Goal: Task Accomplishment & Management: Complete application form

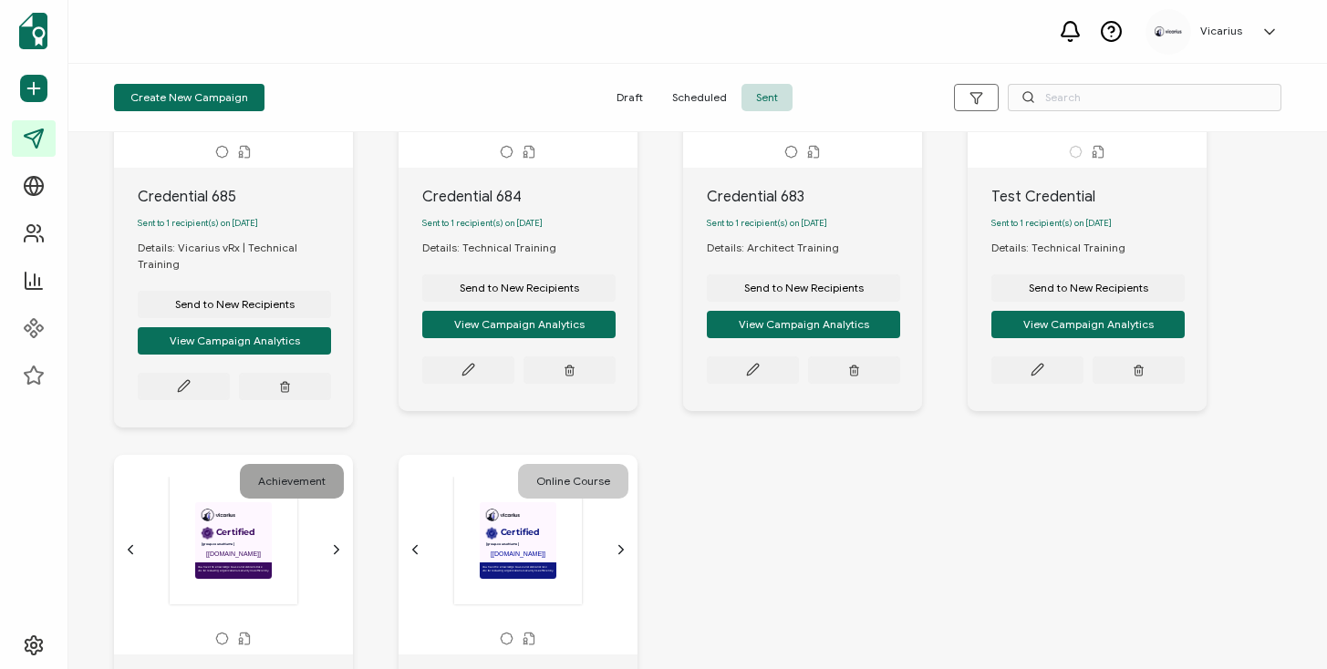
scroll to position [861, 0]
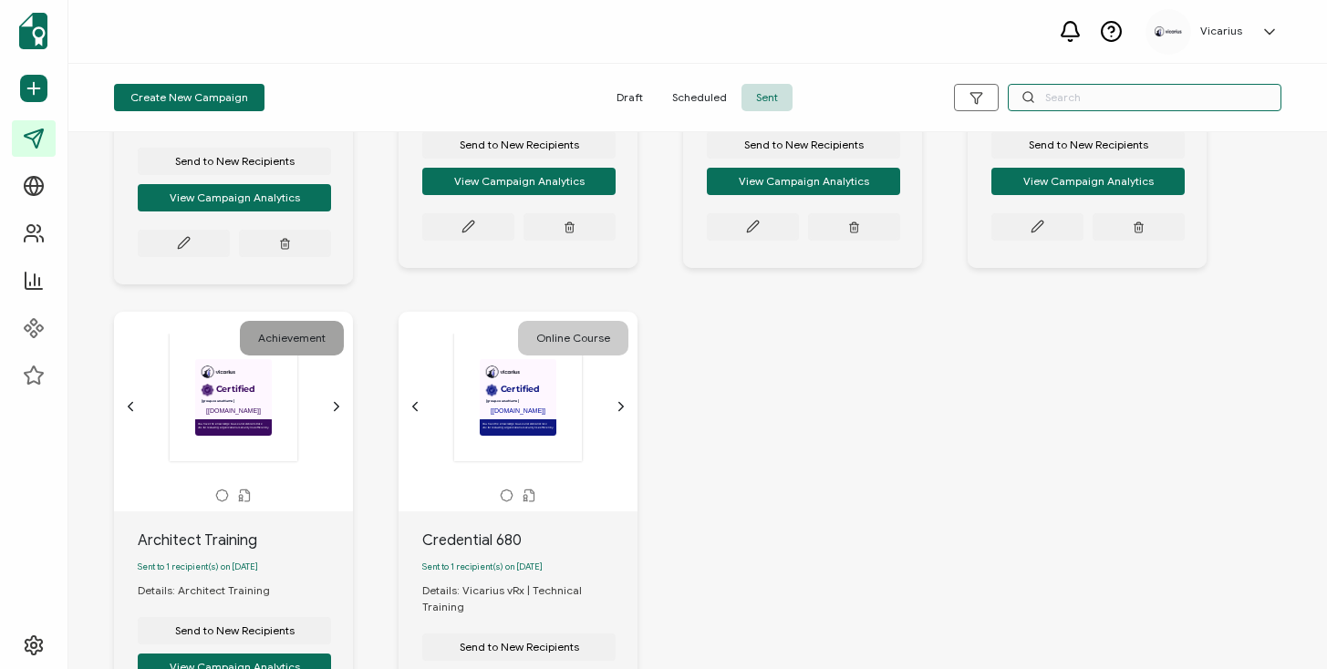
click at [1050, 109] on input "text" at bounding box center [1145, 97] width 274 height 27
type input "support"
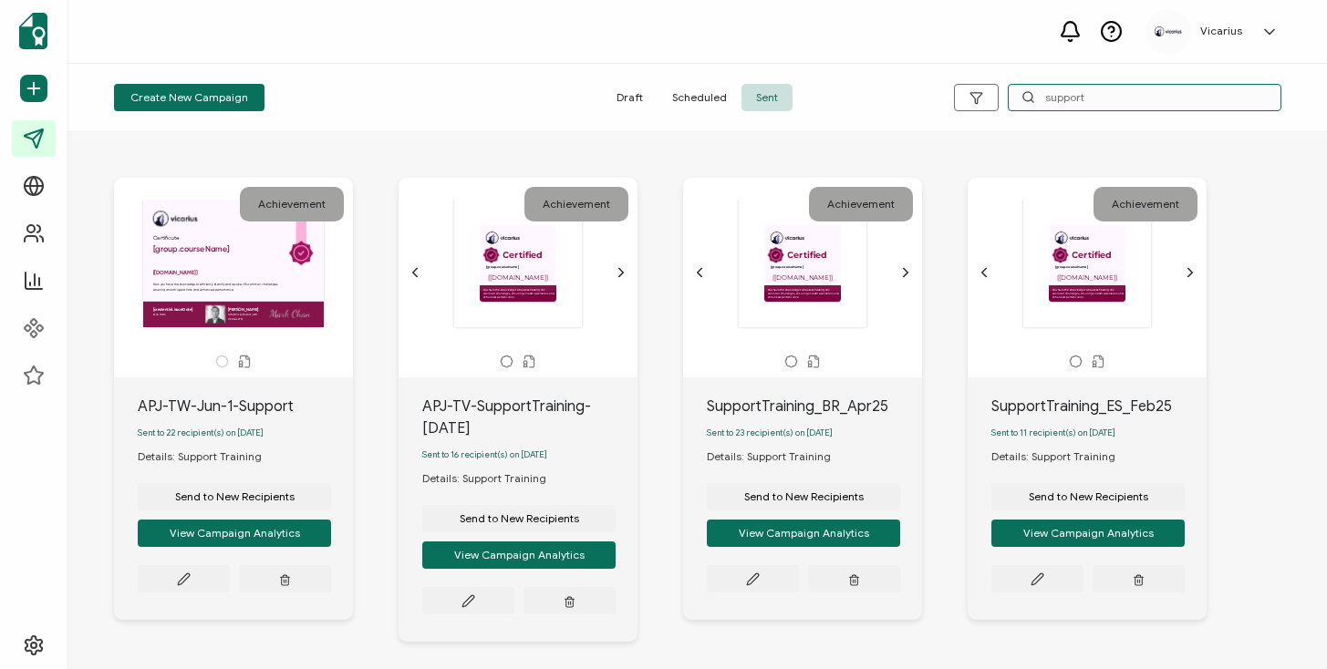
scroll to position [43, 0]
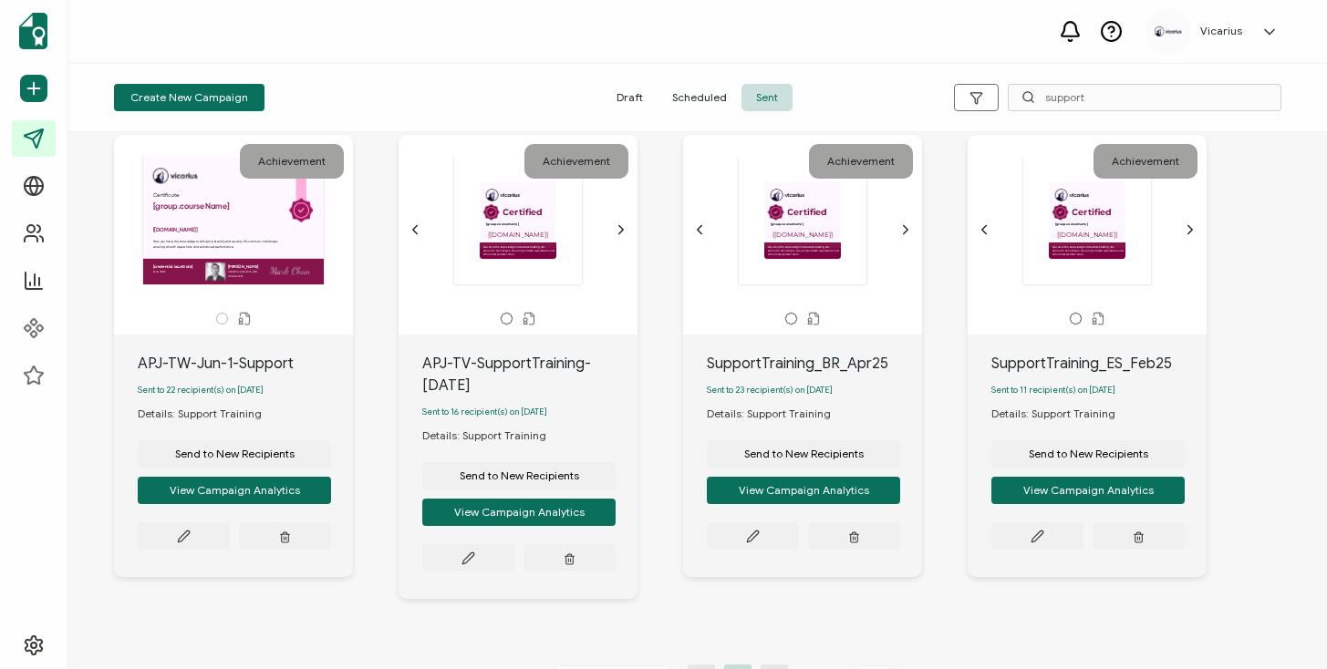
click at [1193, 226] on icon "chevron forward outline" at bounding box center [1190, 229] width 15 height 15
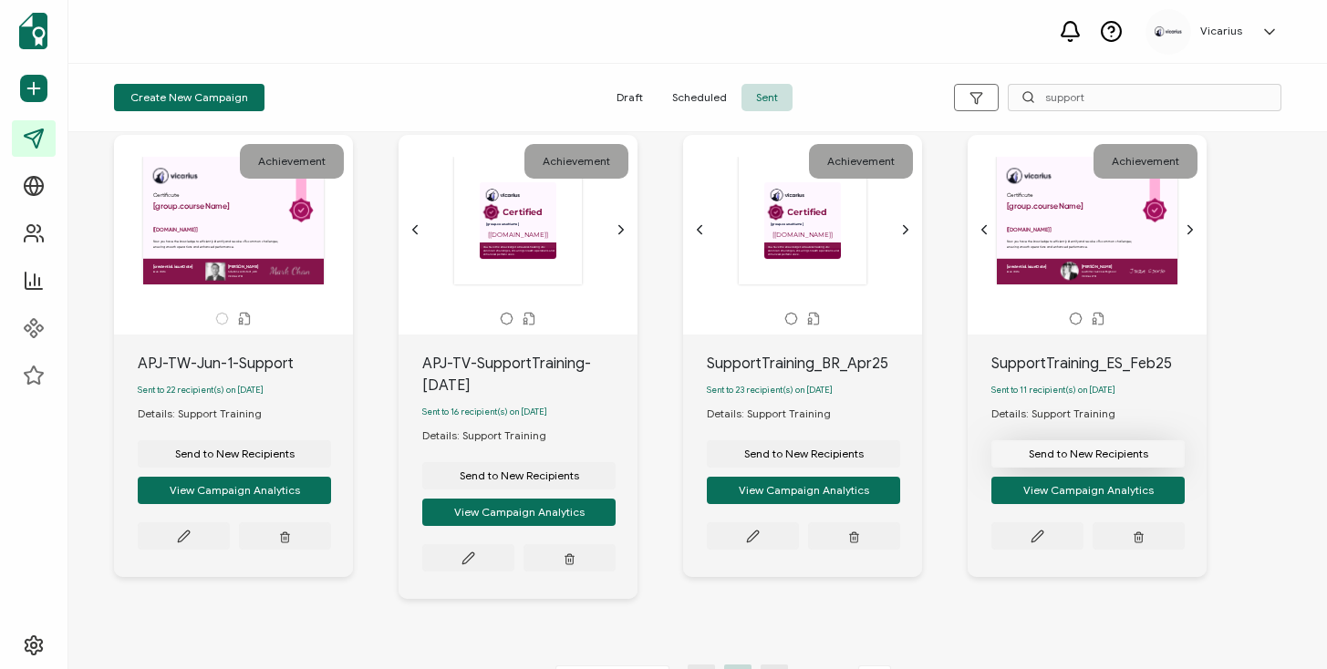
click at [1085, 450] on button "Send to New Recipients" at bounding box center [1087, 453] width 193 height 27
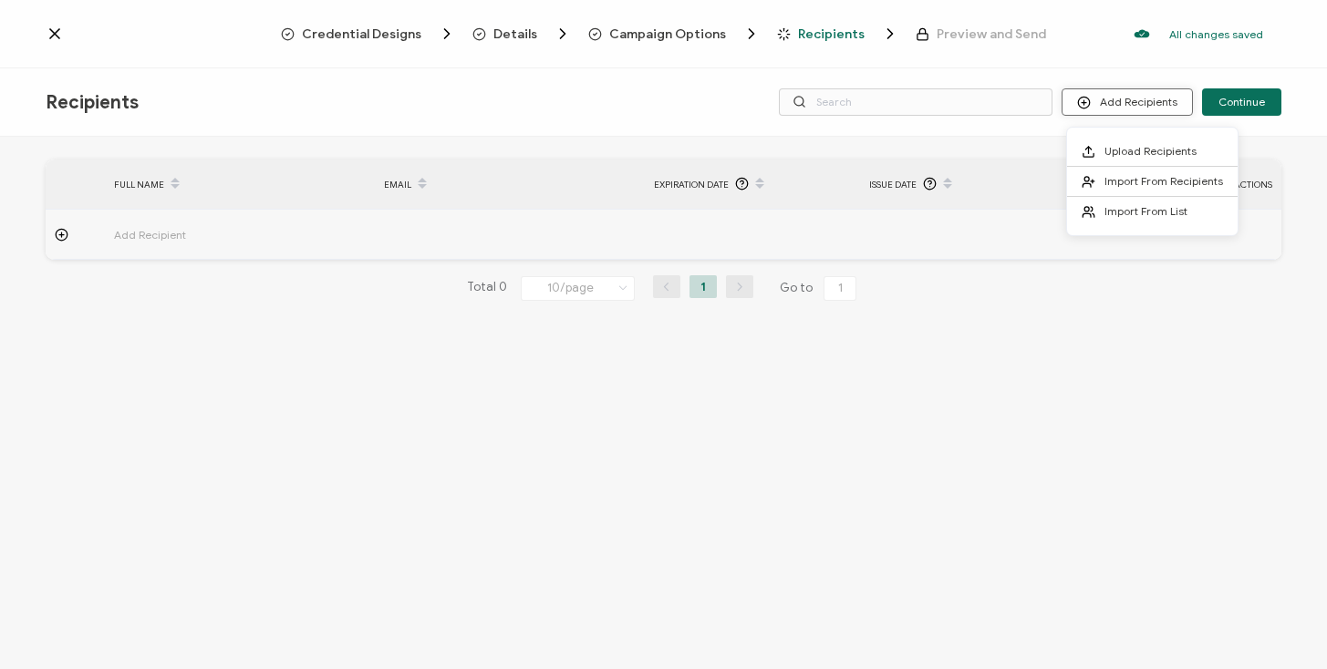
click at [1158, 105] on button "Add Recipients" at bounding box center [1126, 101] width 131 height 27
click at [106, 282] on div "Total 0 10/page 10/page 20/page 50/page 100/page 1 Go to 1" at bounding box center [664, 288] width 1236 height 29
click at [130, 230] on span "Add Recipient" at bounding box center [200, 234] width 173 height 21
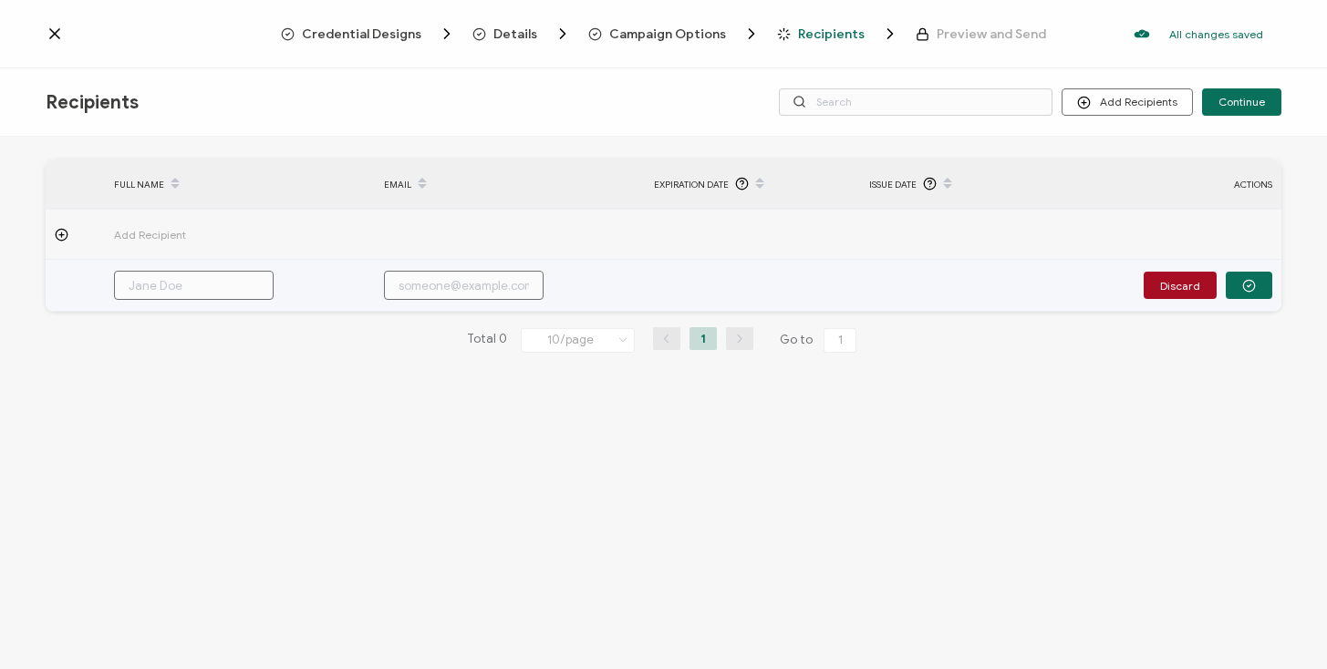
click at [423, 285] on input "text" at bounding box center [464, 285] width 160 height 29
click at [253, 288] on input "text" at bounding box center [194, 285] width 160 height 29
paste input "[PERSON_NAME] [PERSON_NAME]"
type input "[PERSON_NAME] [PERSON_NAME]"
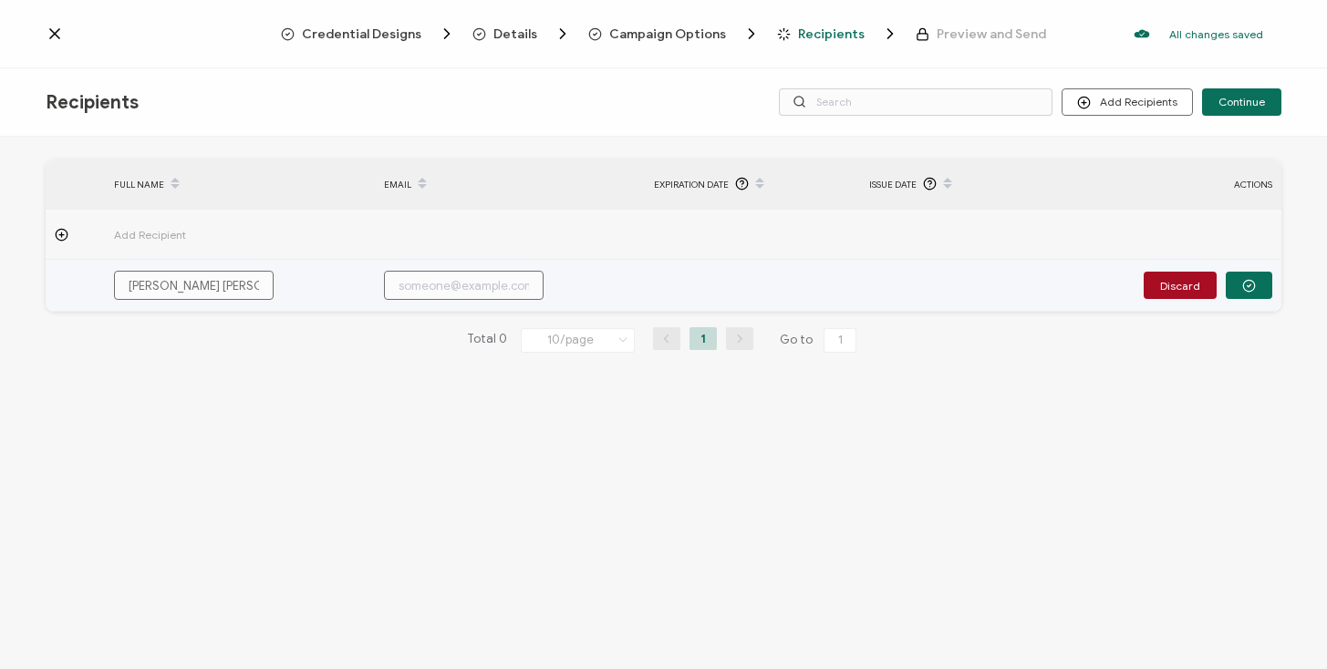
scroll to position [0, 52]
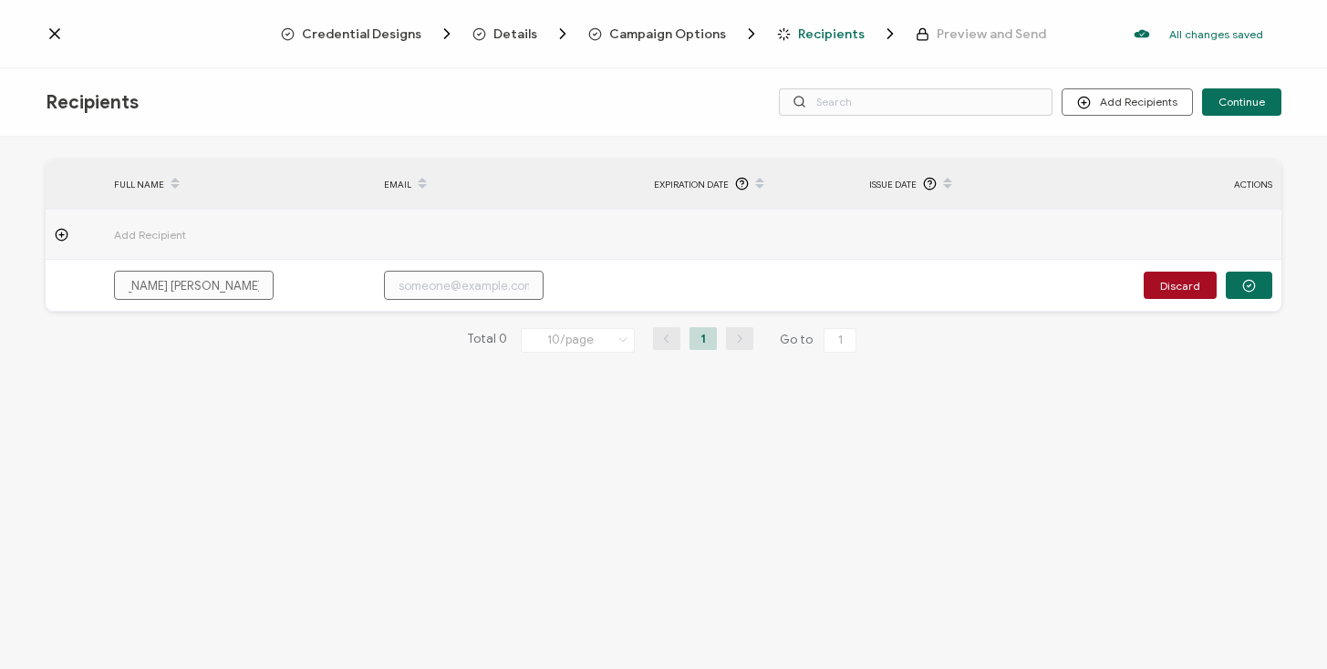
type input "[PERSON_NAME] [PERSON_NAME]"
click at [258, 358] on div "FULL NAME EMAIL Expiration Date Issue Date ACTIONS Add Recipient [PERSON_NAME] …" at bounding box center [664, 271] width 1236 height 222
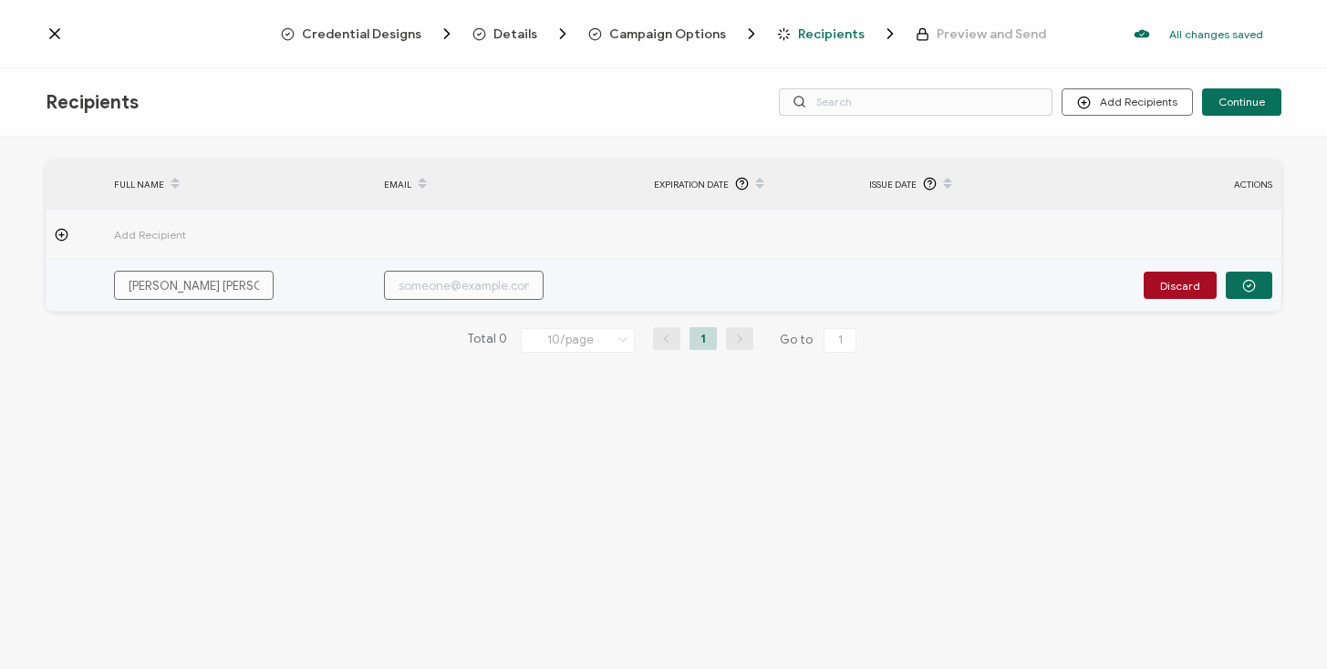
click at [439, 276] on input "text" at bounding box center [464, 285] width 160 height 29
paste input "[EMAIL_ADDRESS][DOMAIN_NAME]"
type input "[EMAIL_ADDRESS][DOMAIN_NAME]"
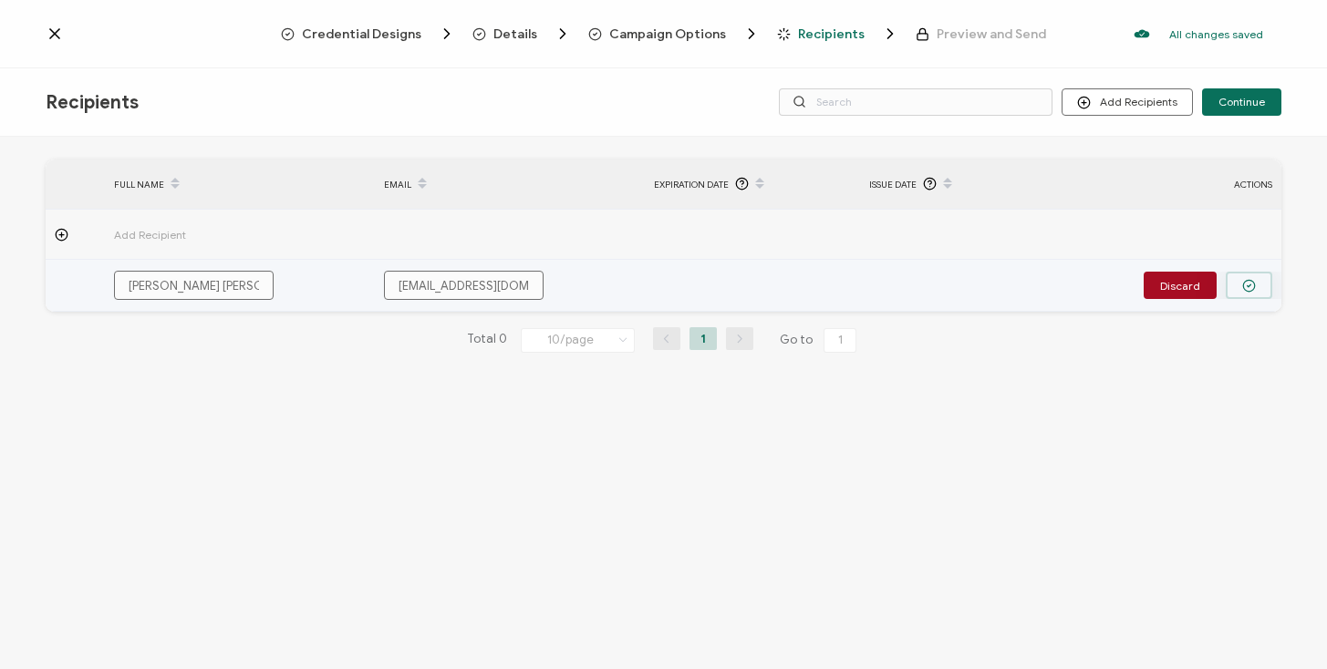
click at [1235, 281] on button "button" at bounding box center [1249, 285] width 47 height 27
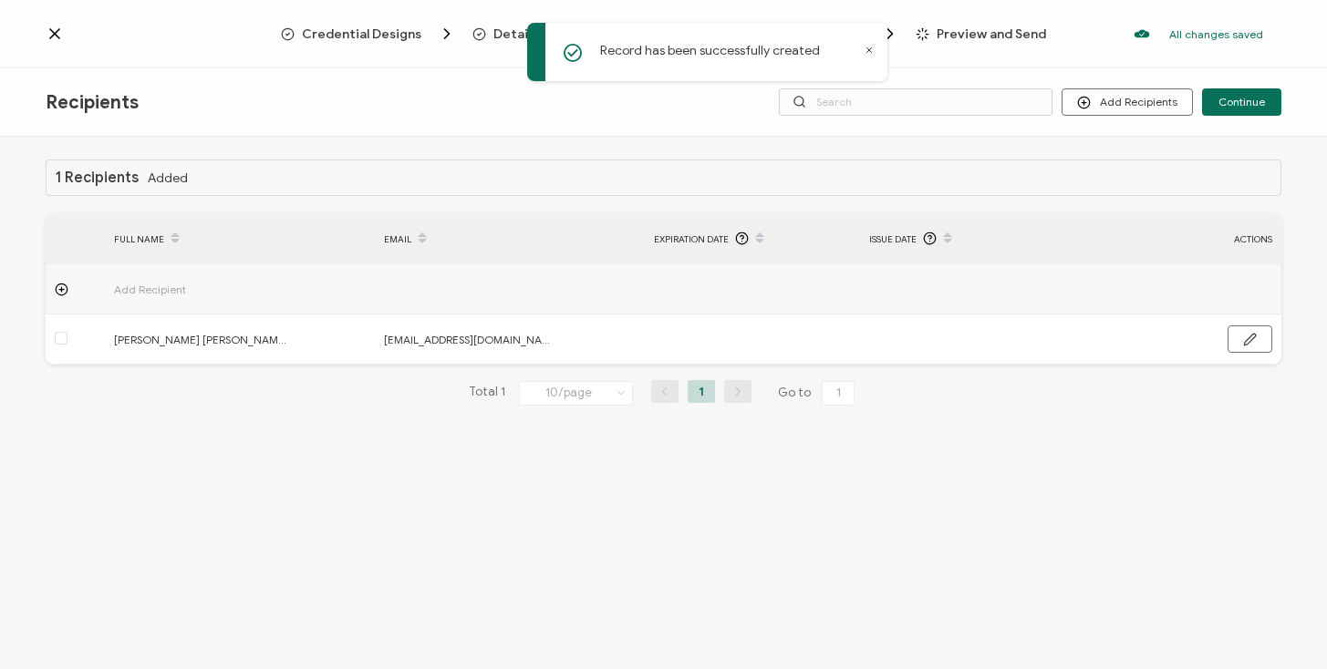
click at [111, 286] on div "Add Recipient" at bounding box center [218, 289] width 226 height 21
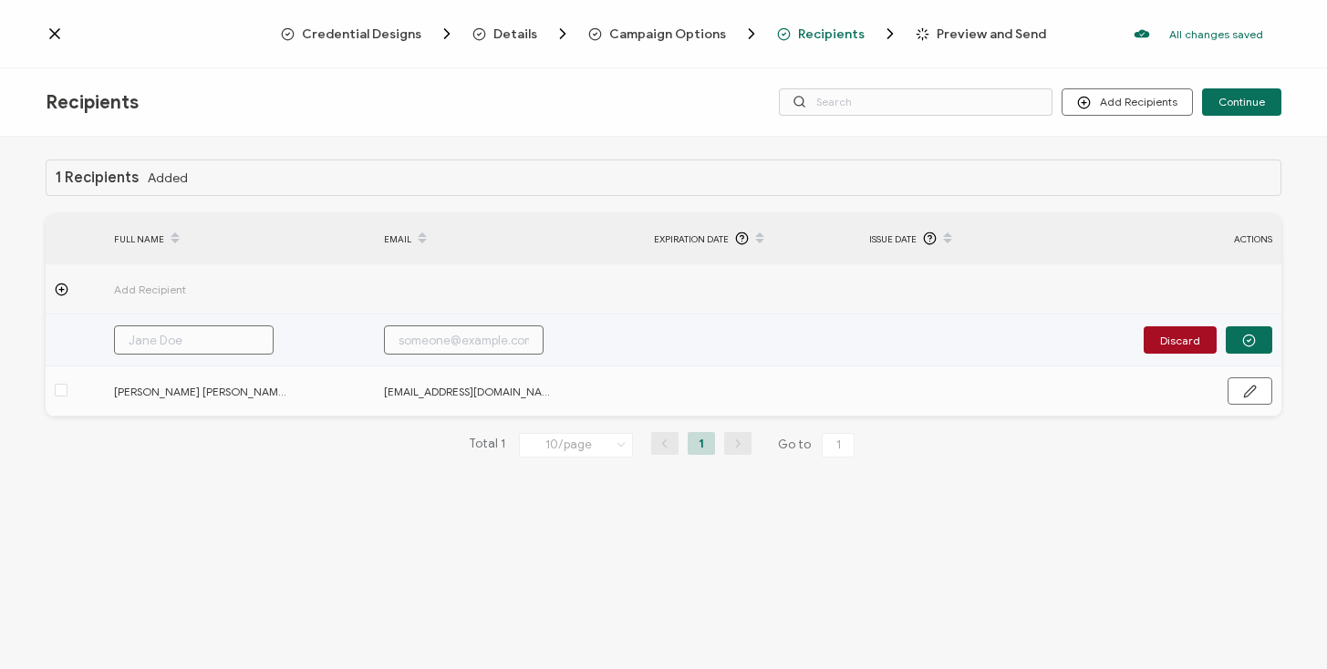
click at [233, 336] on input "text" at bounding box center [194, 340] width 160 height 29
paste input "[PERSON_NAME] [PERSON_NAME]"
type input "[PERSON_NAME] [PERSON_NAME]"
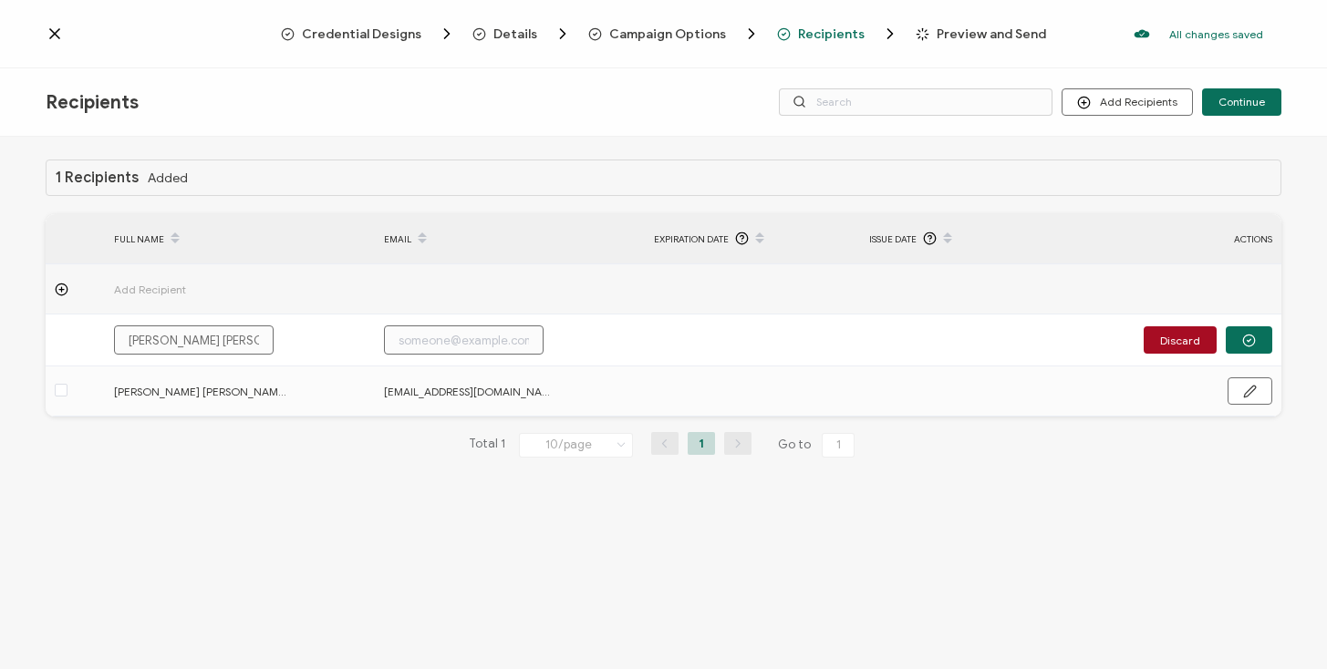
type input "[PERSON_NAME] [PERSON_NAME]"
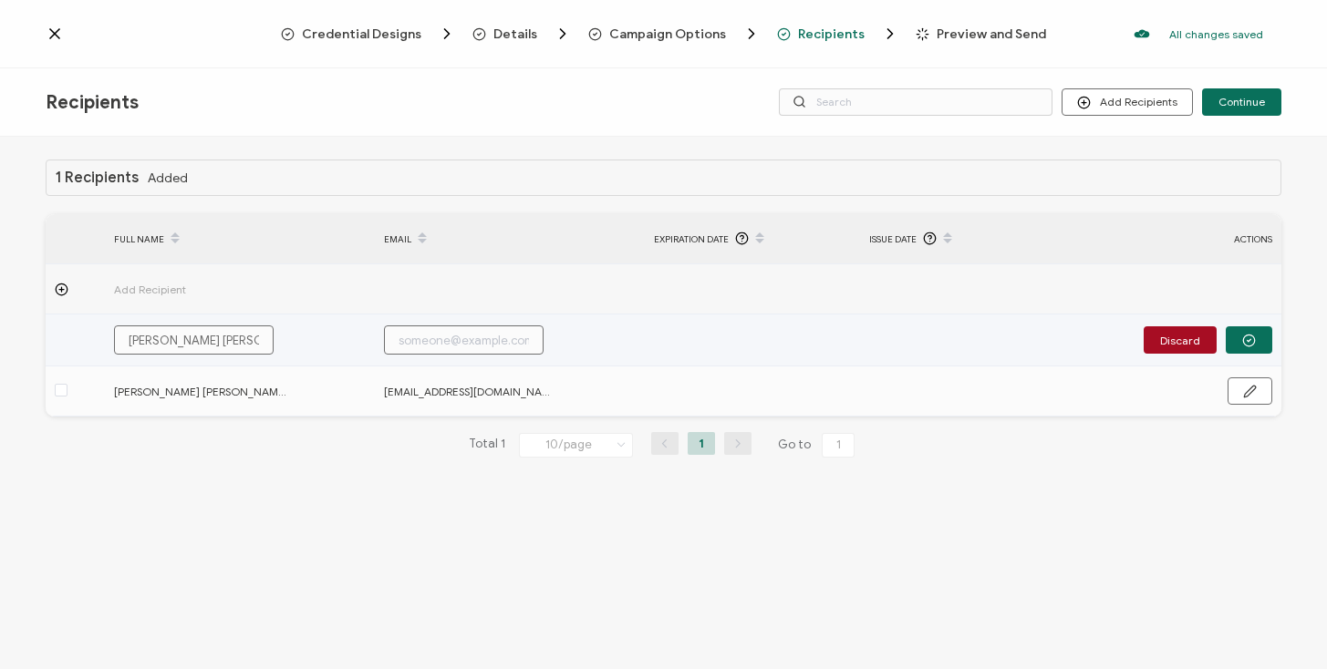
click at [430, 332] on input "text" at bounding box center [464, 340] width 160 height 29
paste input "[PERSON_NAME][EMAIL_ADDRESS][DOMAIN_NAME]"
type input "[PERSON_NAME][EMAIL_ADDRESS][DOMAIN_NAME]"
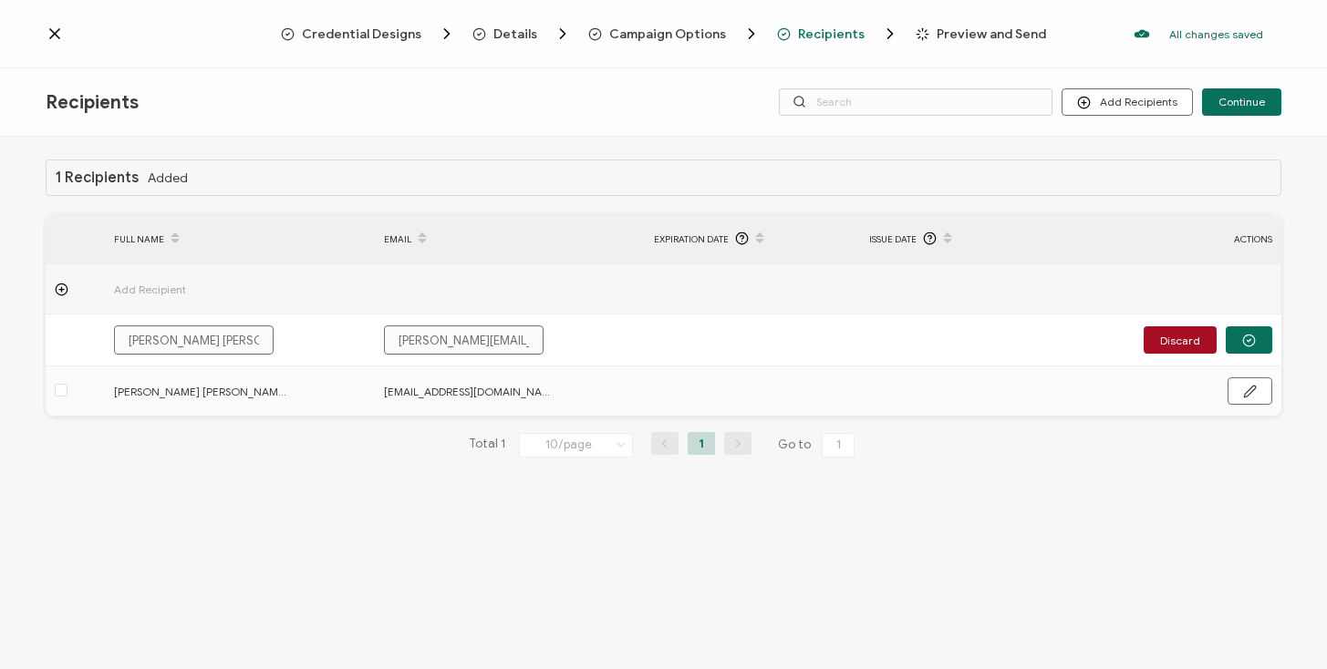
type input "[PERSON_NAME][EMAIL_ADDRESS][DOMAIN_NAME]"
click at [366, 496] on div "1 Recipients Added FULL NAME EMAIL Expiration Date Issue Date ACTIONS Add Recip…" at bounding box center [663, 405] width 1327 height 537
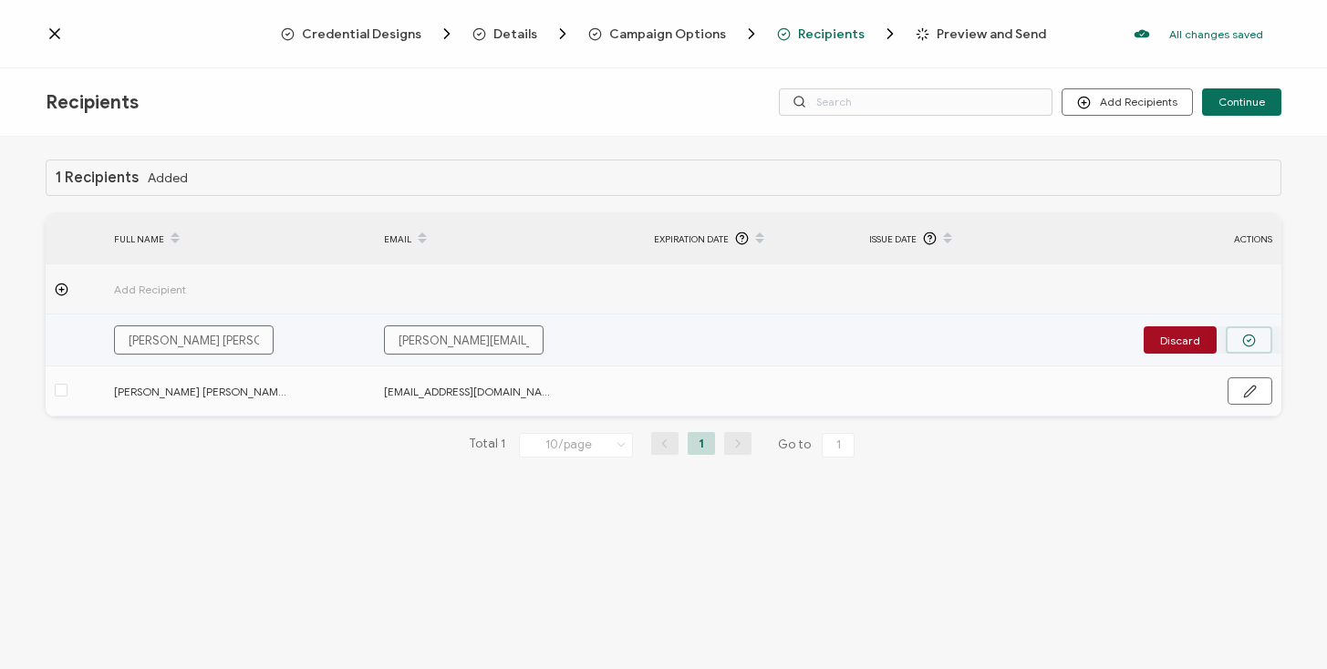
click at [1259, 344] on button "button" at bounding box center [1249, 339] width 47 height 27
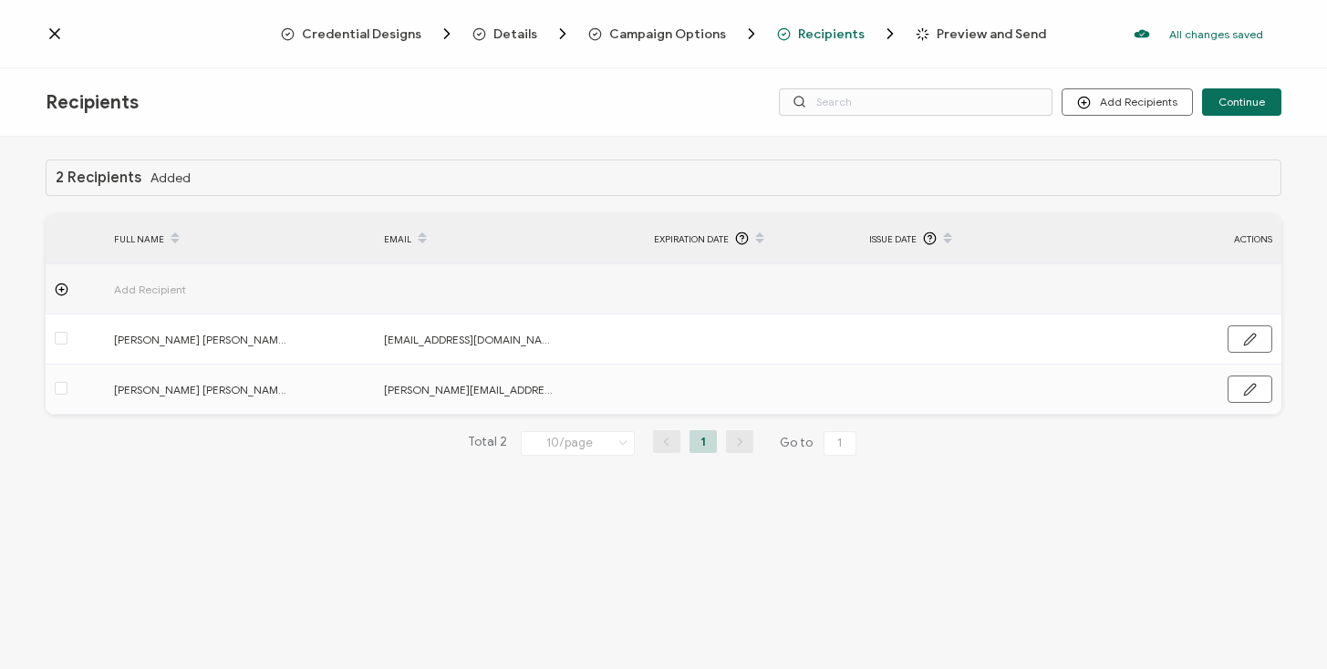
click at [131, 281] on span "Add Recipient" at bounding box center [200, 289] width 173 height 21
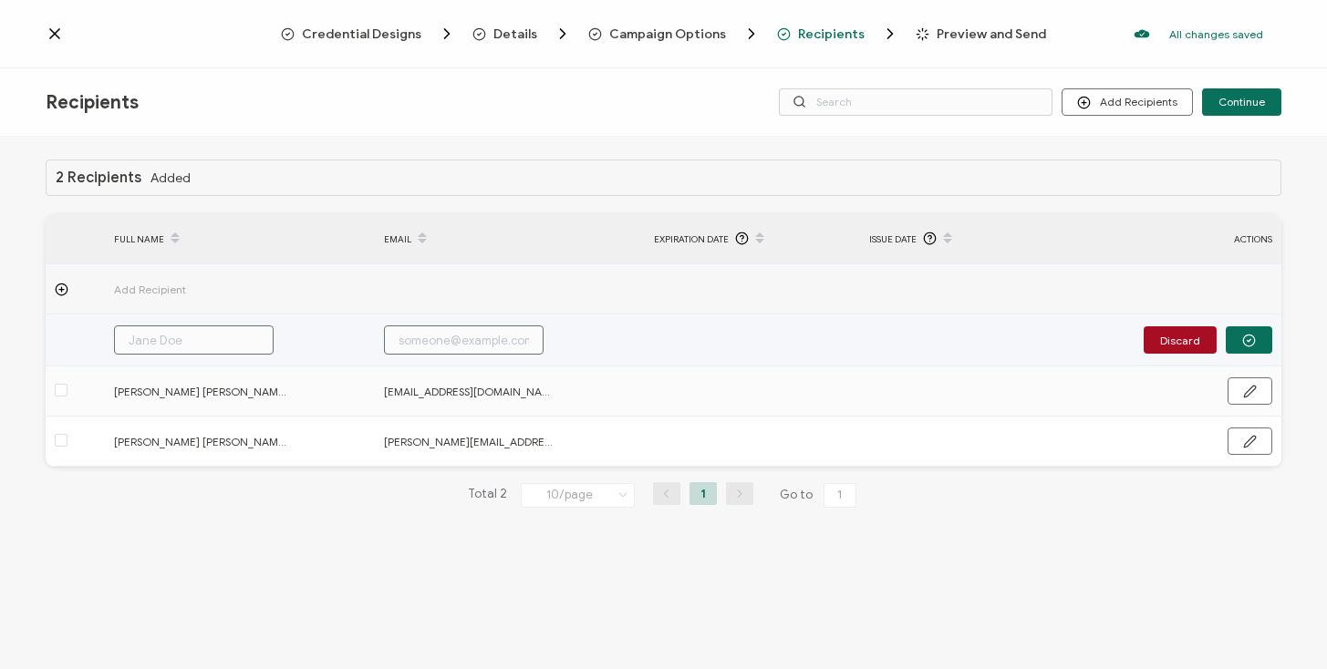
click at [139, 349] on input "text" at bounding box center [194, 340] width 160 height 29
paste input "[PERSON_NAME] [PERSON_NAME]"
type input "[PERSON_NAME] [PERSON_NAME]"
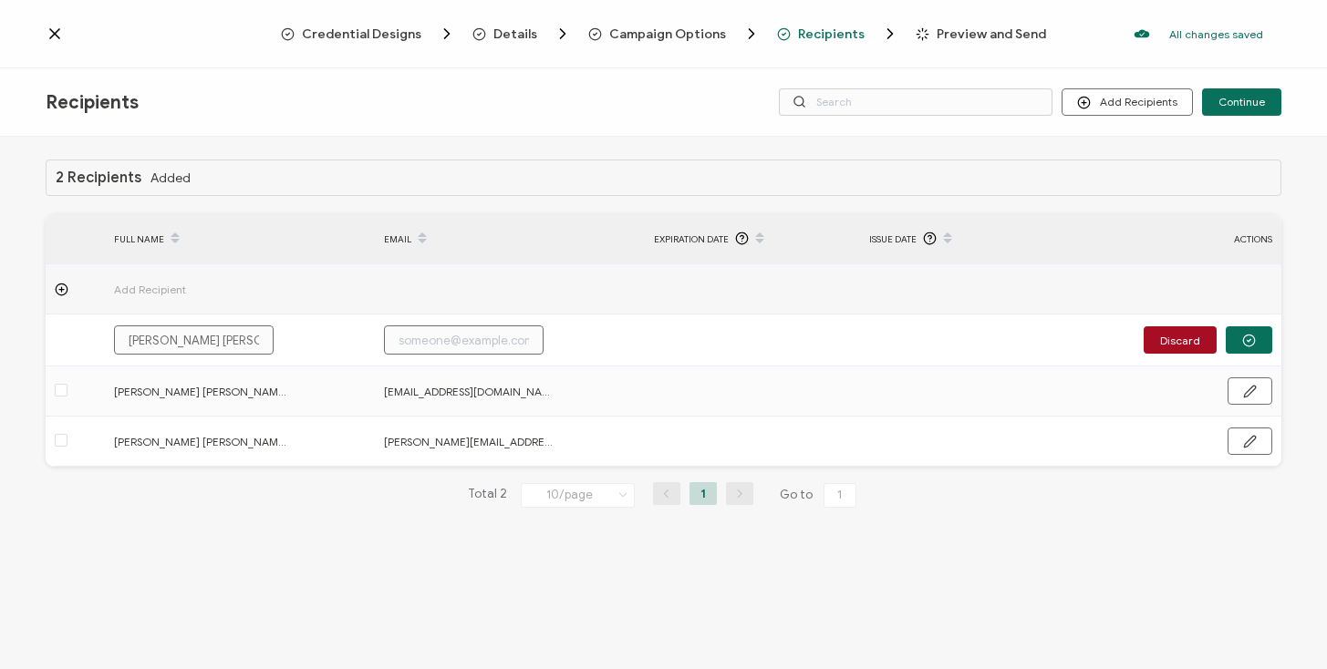
type input "[PERSON_NAME] [PERSON_NAME]"
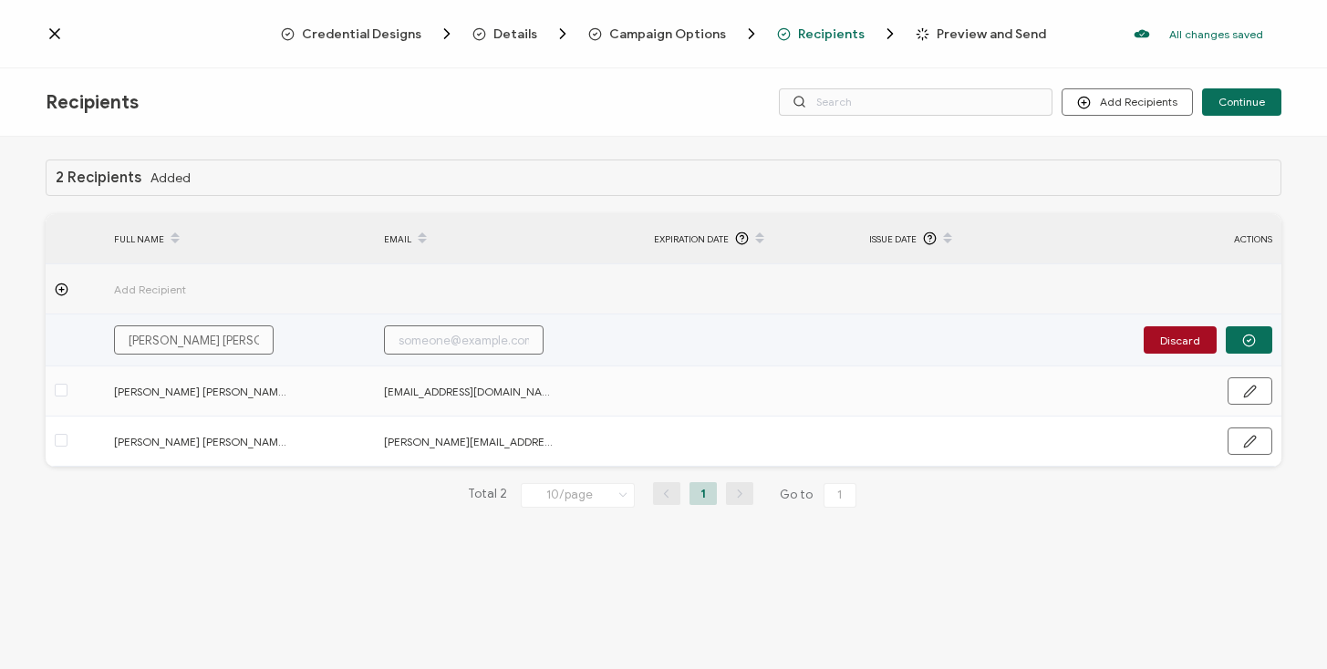
click at [509, 349] on input "text" at bounding box center [464, 340] width 160 height 29
paste input "[PERSON_NAME][EMAIL_ADDRESS][DOMAIN_NAME]"
type input "[PERSON_NAME][EMAIL_ADDRESS][DOMAIN_NAME]"
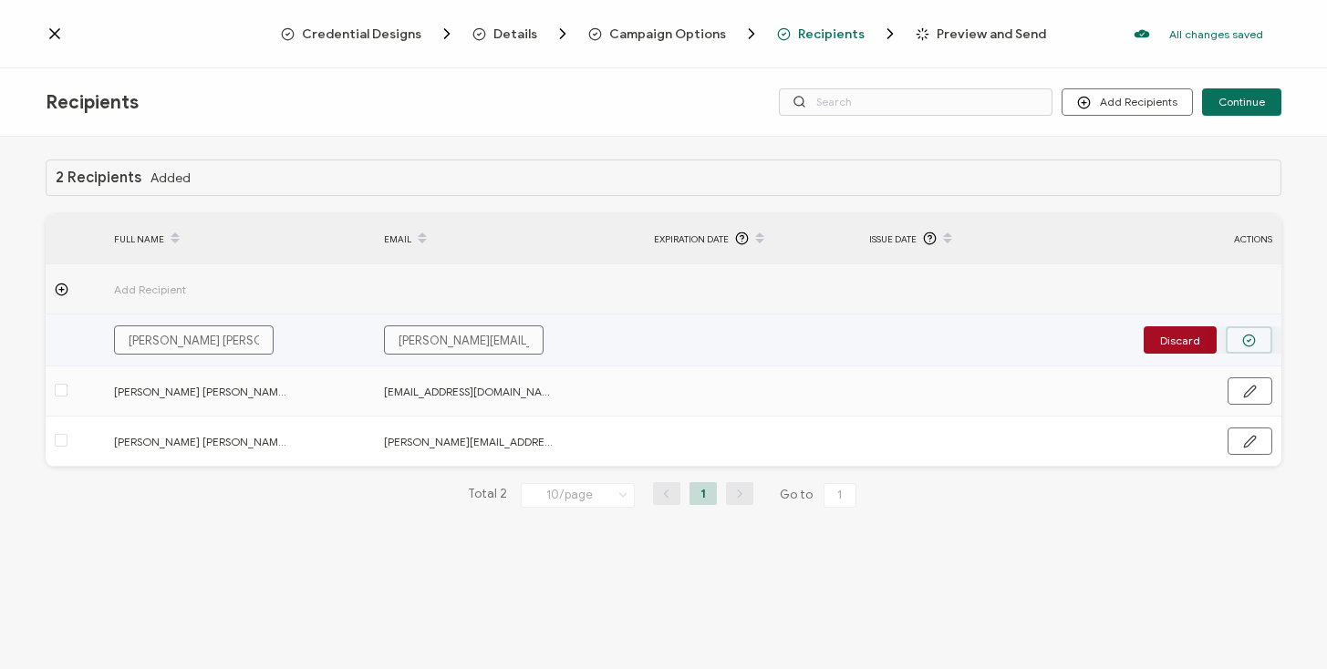
click at [1252, 329] on button "button" at bounding box center [1249, 339] width 47 height 27
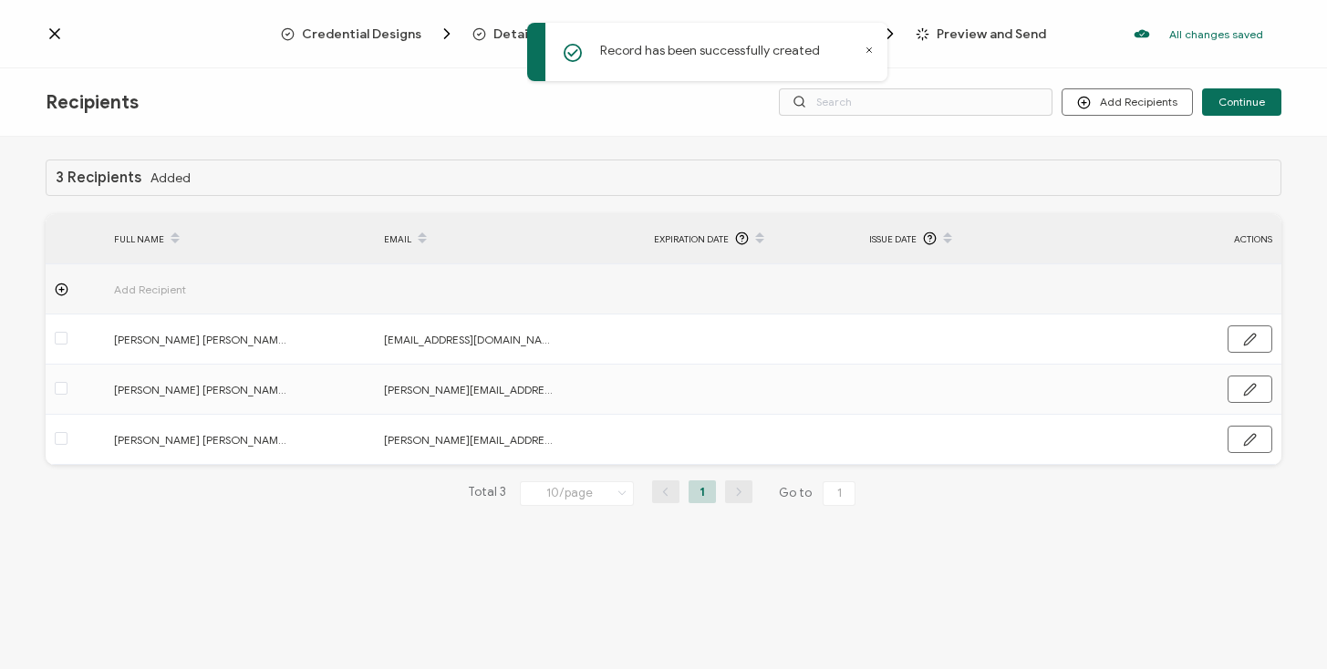
click at [290, 292] on div "Add Recipient" at bounding box center [218, 289] width 226 height 21
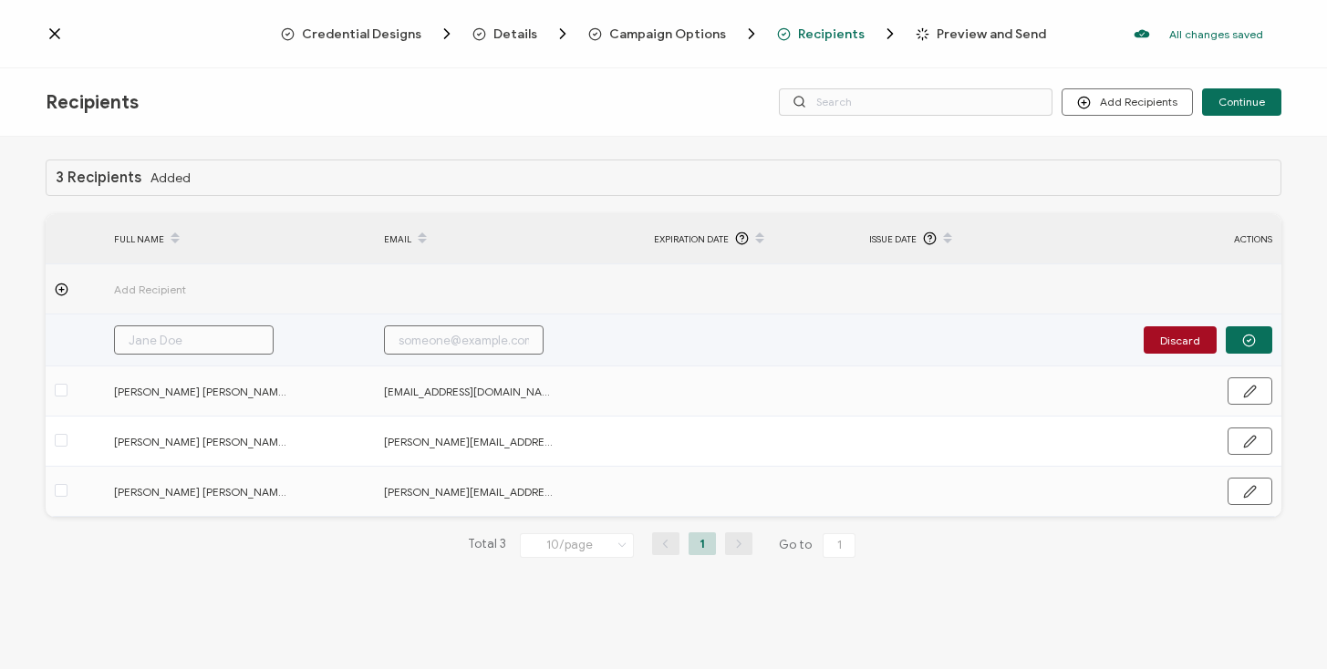
click at [211, 348] on input "text" at bounding box center [194, 340] width 160 height 29
paste input "[PERSON_NAME]"
type input "[PERSON_NAME]"
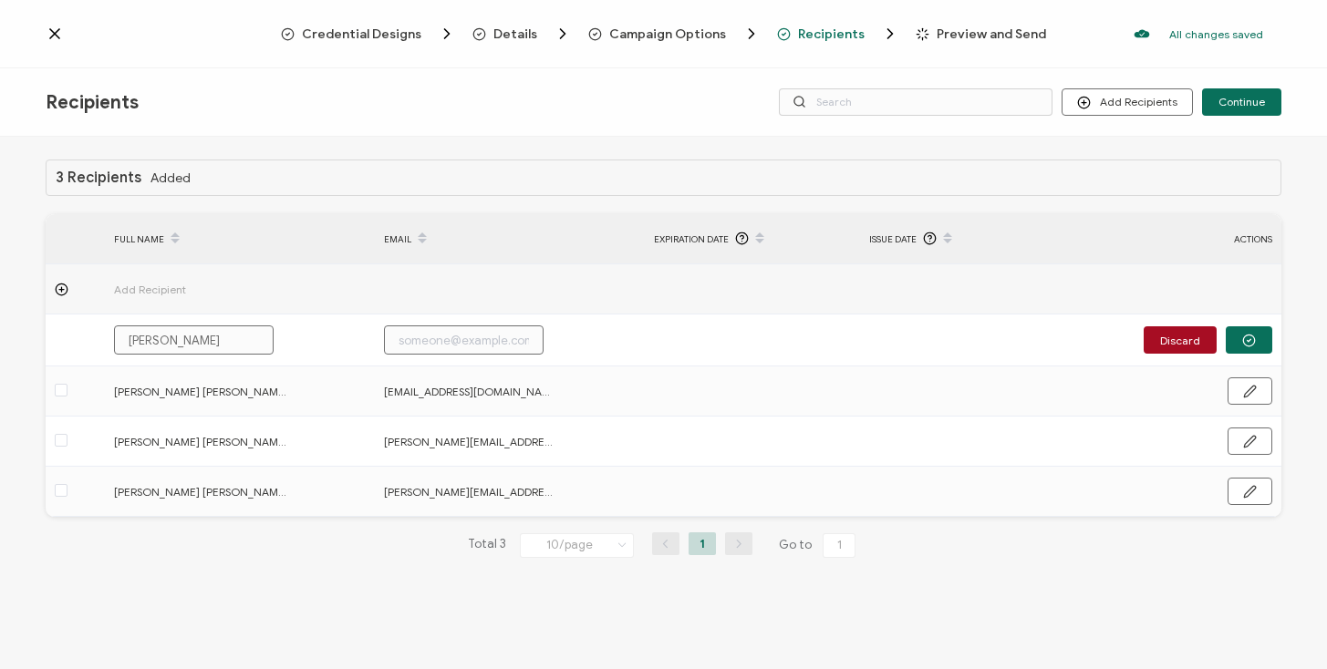
type input "[PERSON_NAME]"
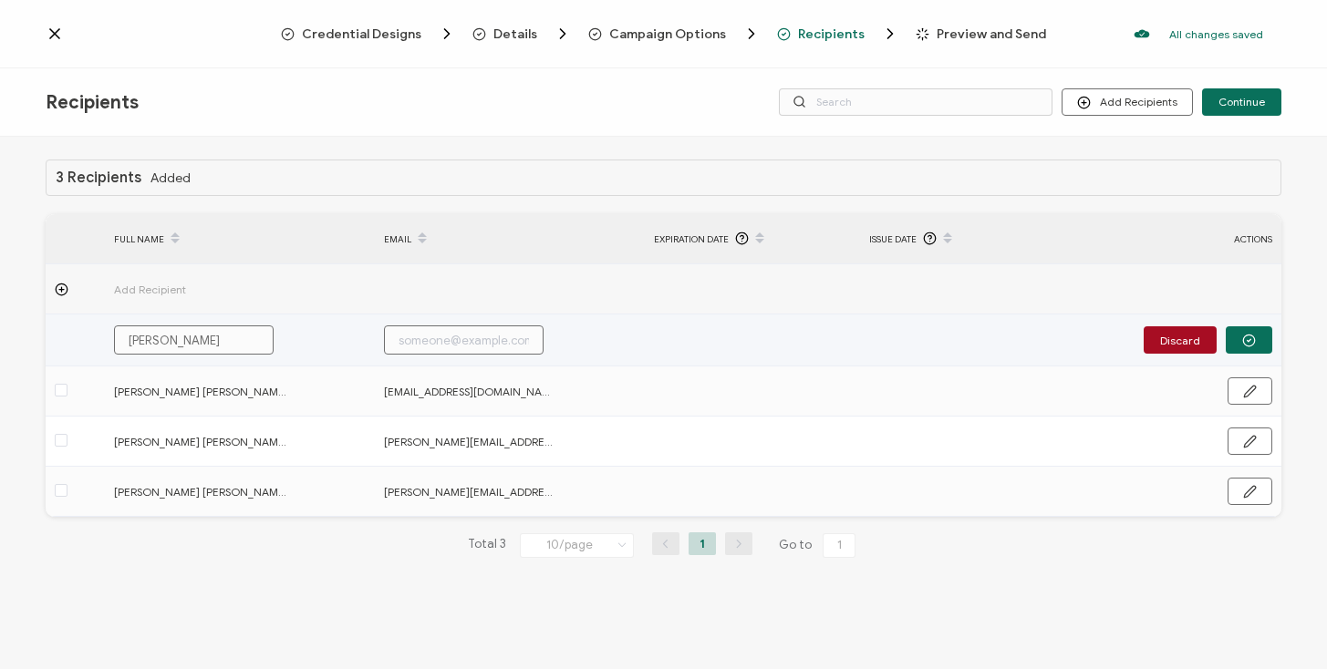
click at [465, 330] on input "text" at bounding box center [464, 340] width 160 height 29
paste input "[PERSON_NAME][EMAIL_ADDRESS][DOMAIN_NAME]"
type input "[PERSON_NAME][EMAIL_ADDRESS][DOMAIN_NAME]"
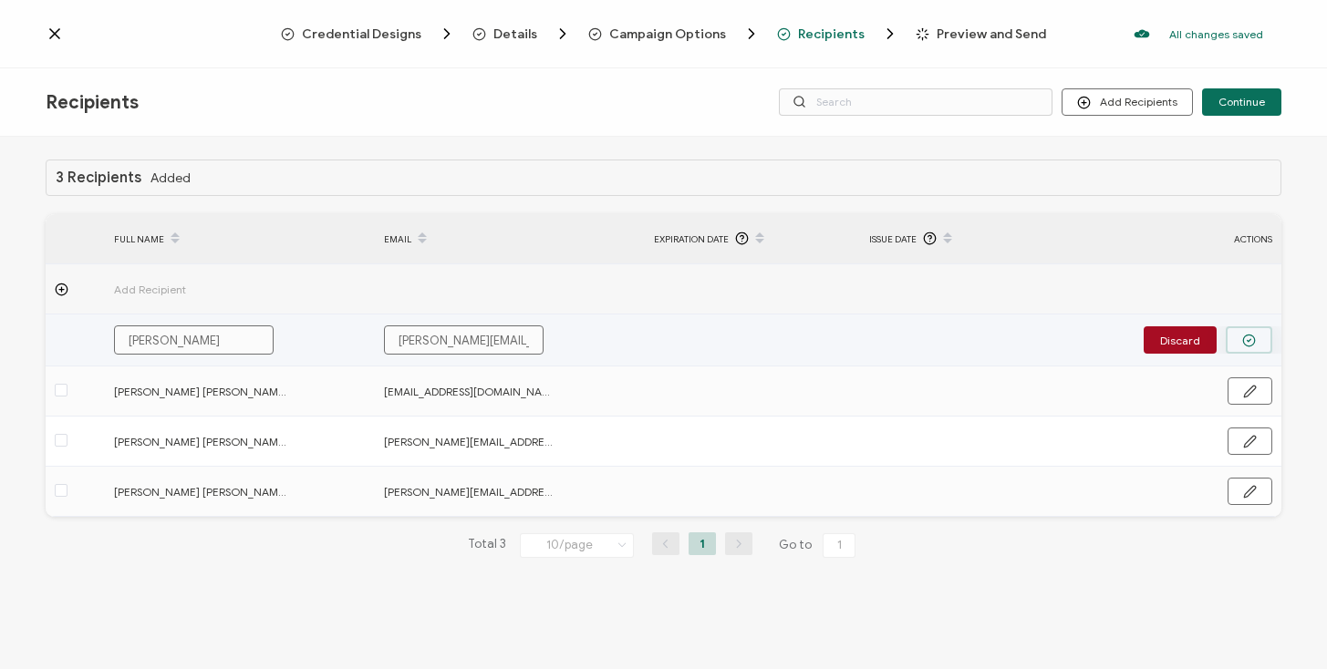
click at [1250, 350] on button "button" at bounding box center [1249, 339] width 47 height 27
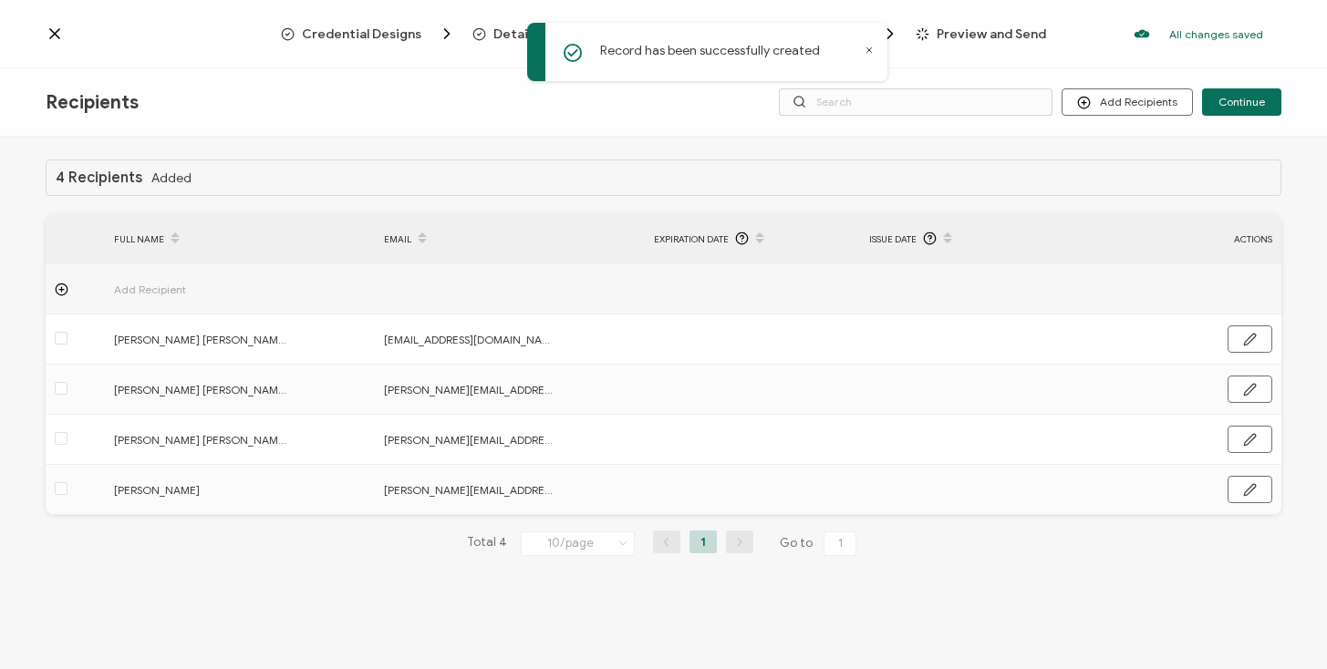
click at [61, 285] on icon at bounding box center [62, 290] width 14 height 14
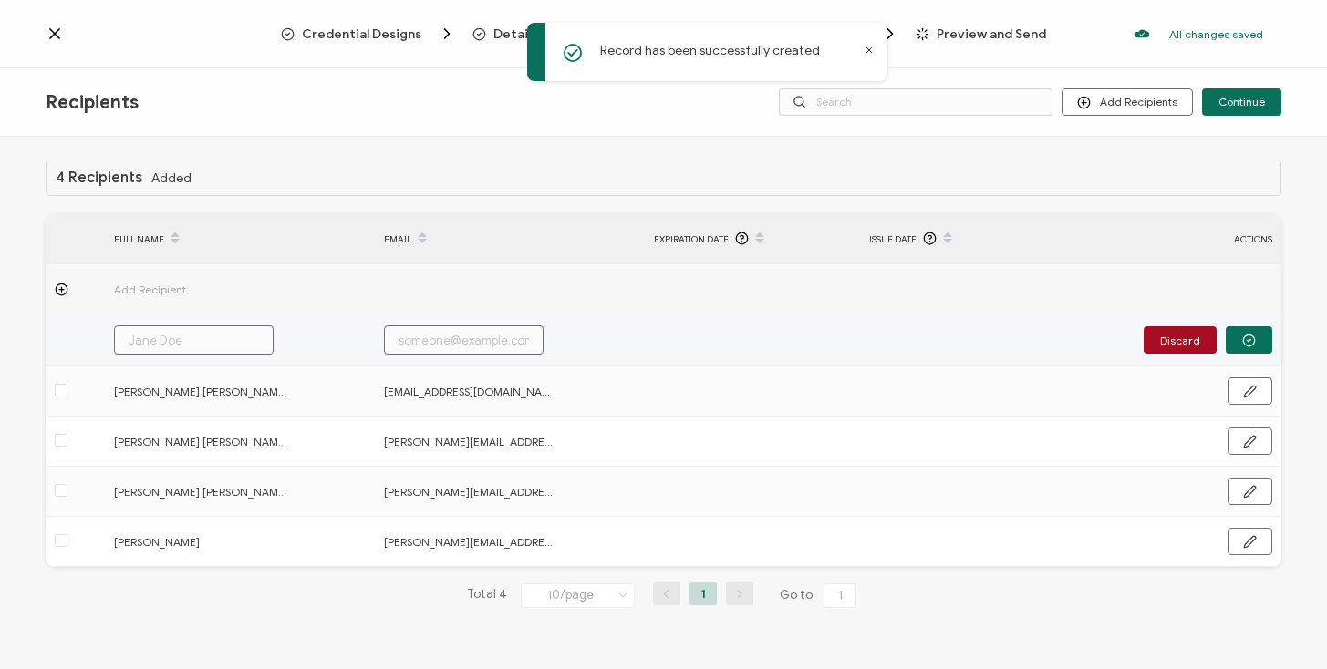
click at [481, 348] on input "text" at bounding box center [464, 340] width 160 height 29
paste input "[PERSON_NAME][EMAIL_ADDRESS][DOMAIN_NAME]"
type input "[PERSON_NAME][EMAIL_ADDRESS][DOMAIN_NAME]"
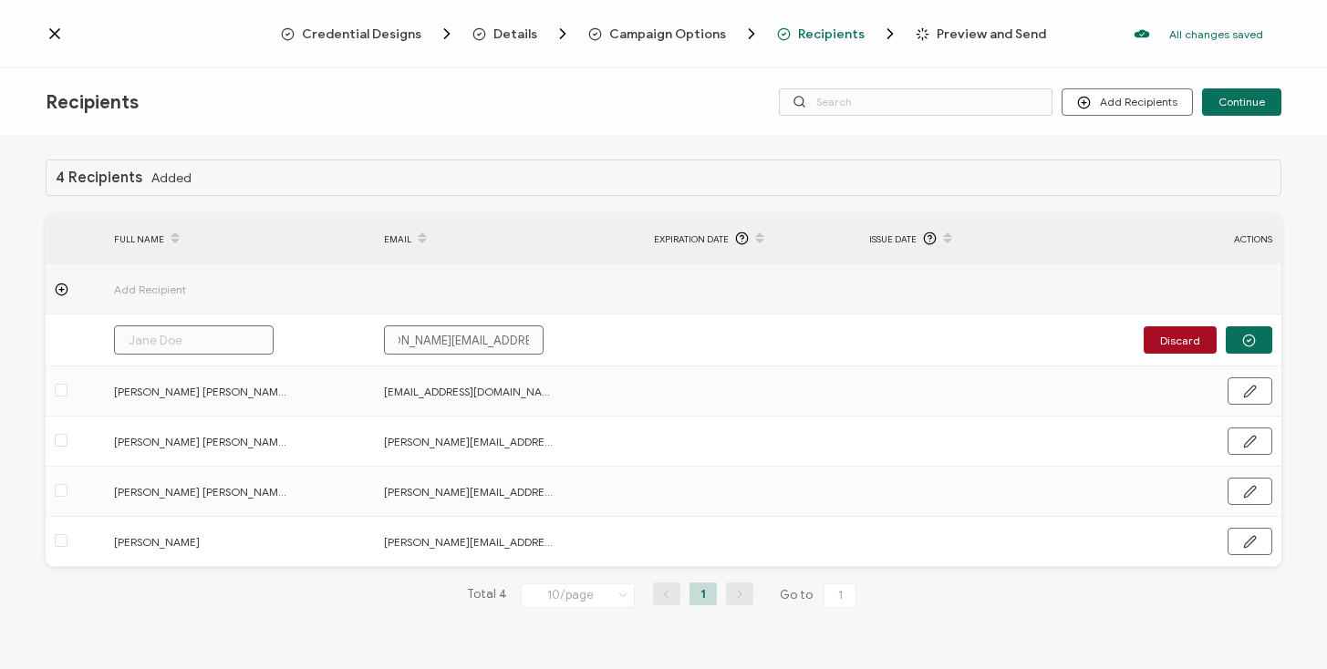
type input "[PERSON_NAME][EMAIL_ADDRESS][DOMAIN_NAME]"
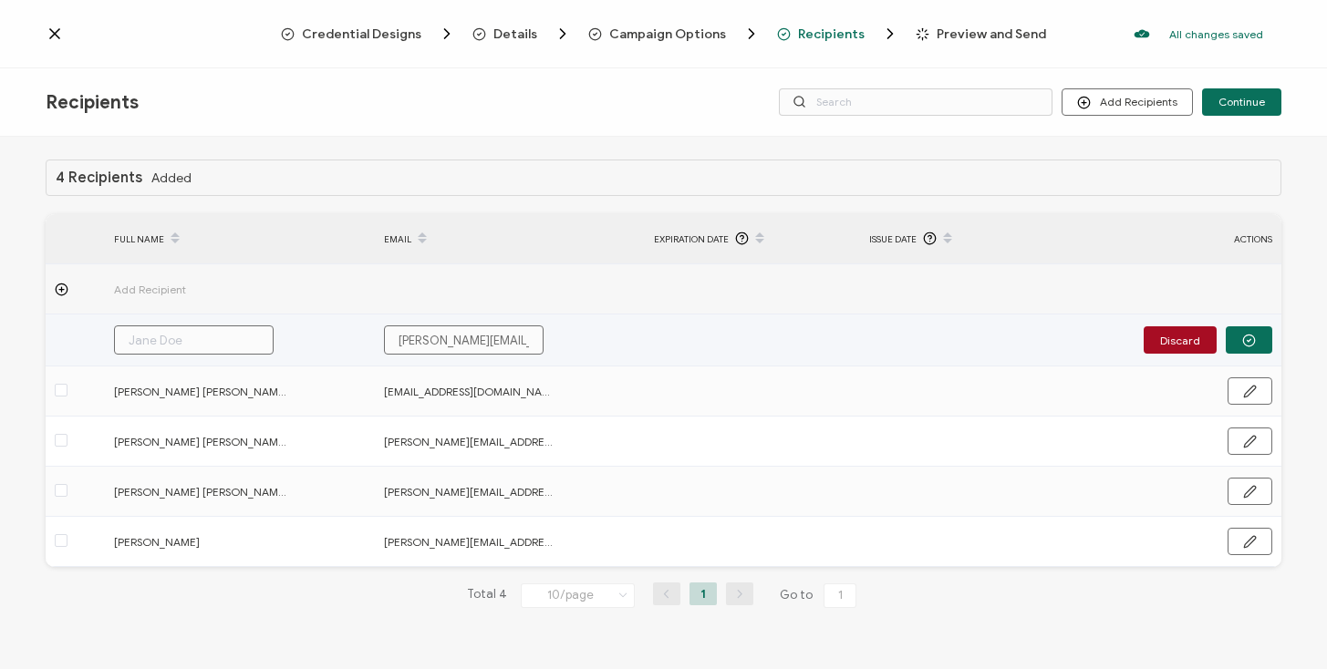
click at [152, 334] on input "text" at bounding box center [194, 340] width 160 height 29
paste input "[PERSON_NAME]"
type input "[PERSON_NAME]"
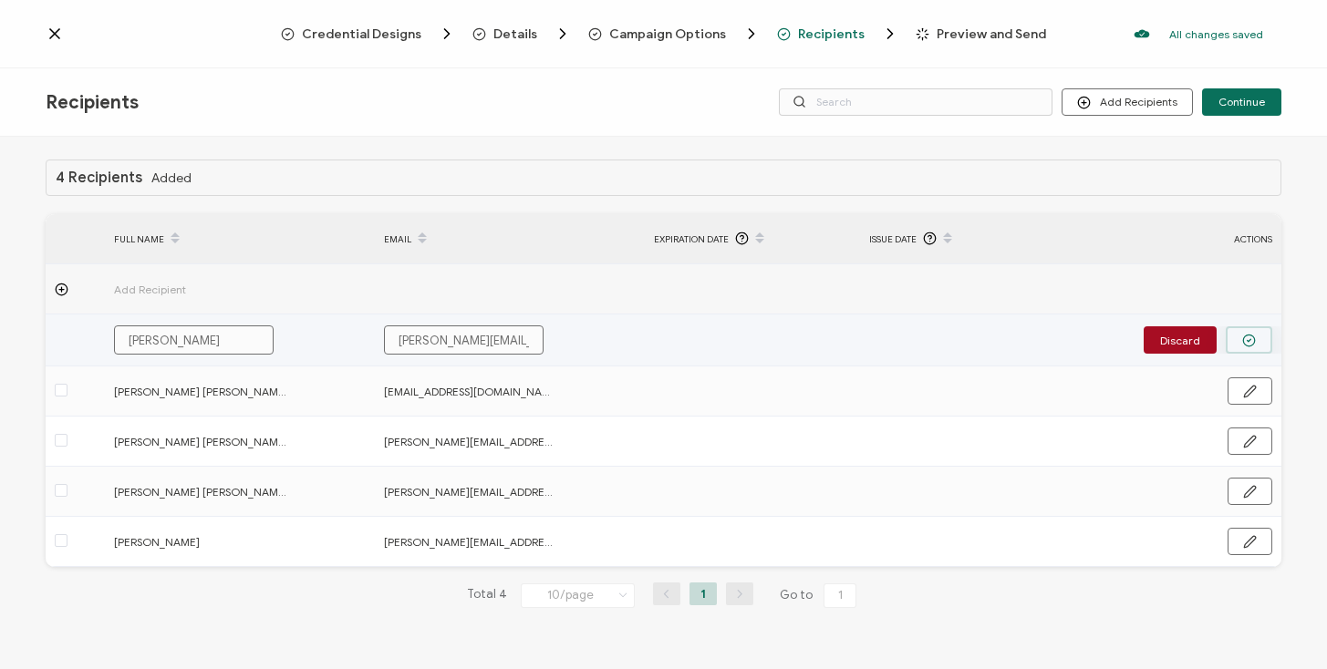
click at [1253, 340] on icon "button" at bounding box center [1249, 341] width 14 height 14
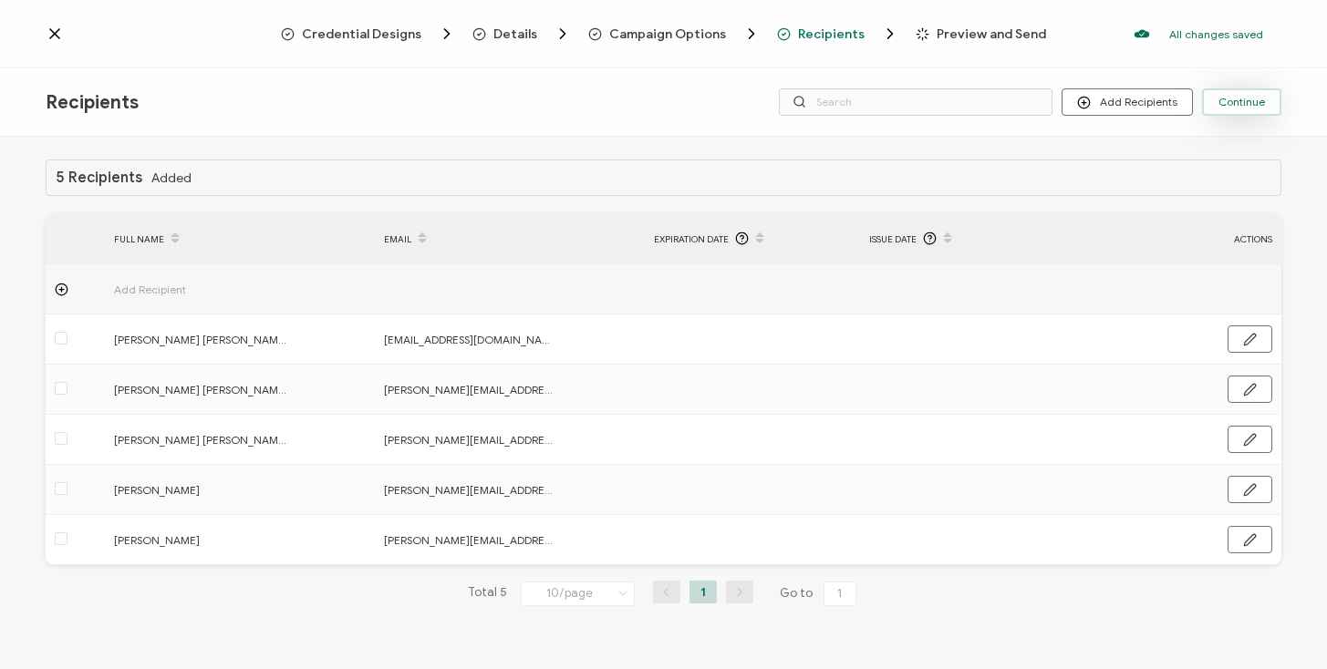
click at [1242, 106] on span "Continue" at bounding box center [1241, 102] width 47 height 11
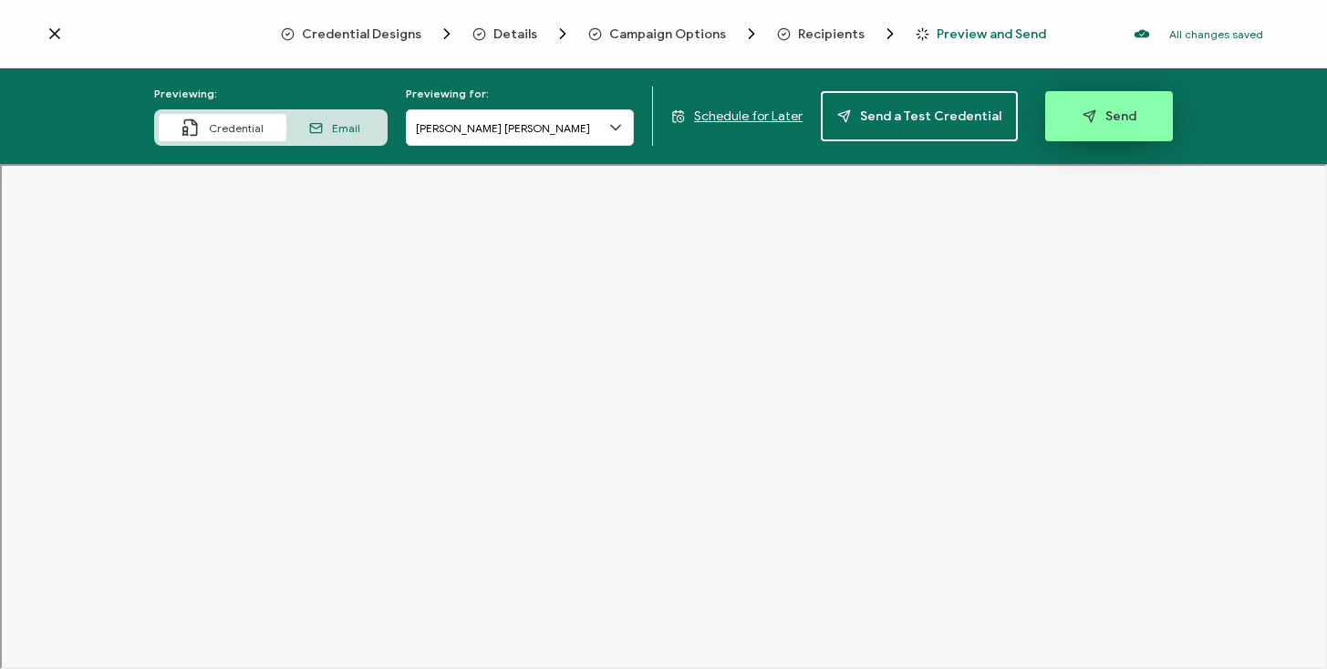
click at [1074, 132] on button "Send" at bounding box center [1109, 116] width 128 height 50
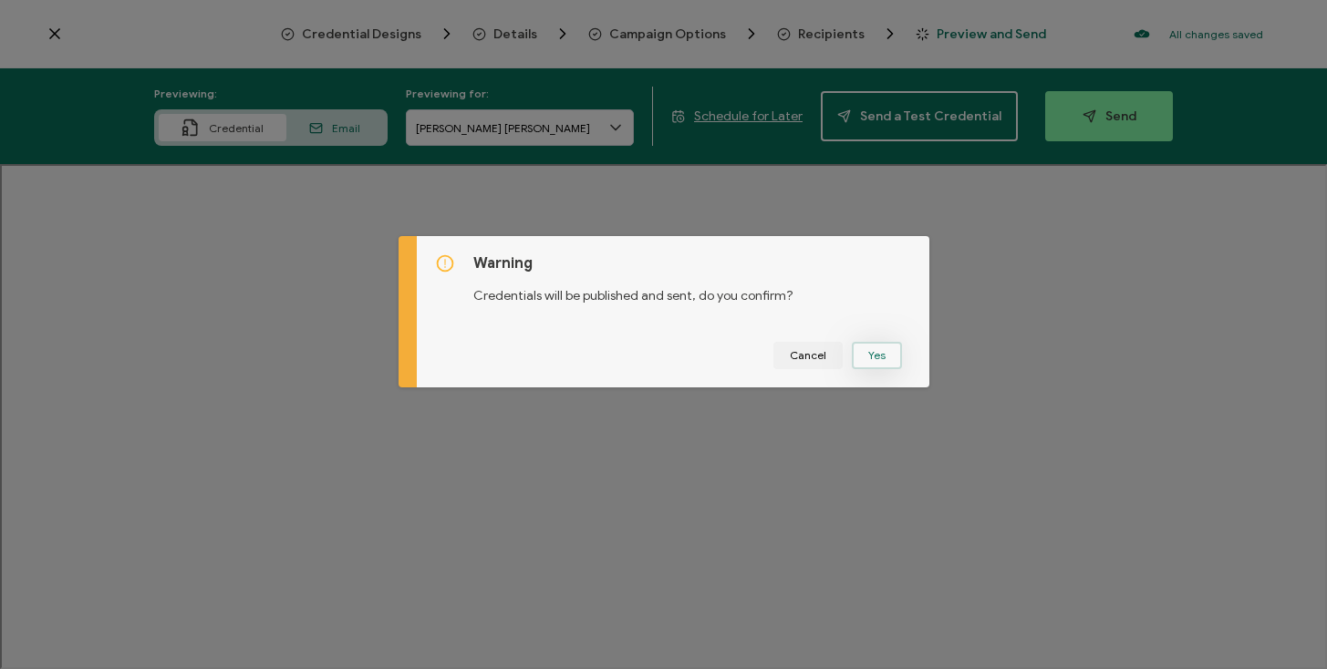
click at [869, 353] on button "Yes" at bounding box center [877, 355] width 50 height 27
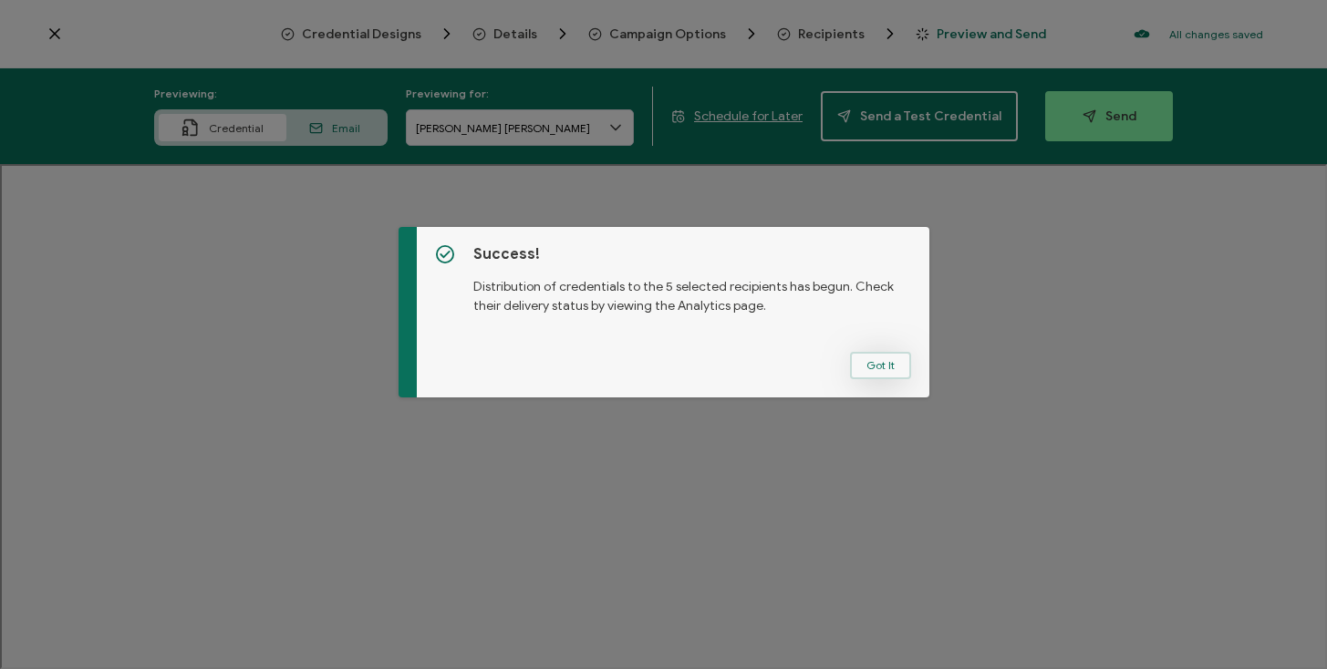
click at [865, 362] on button "Got It" at bounding box center [880, 365] width 61 height 27
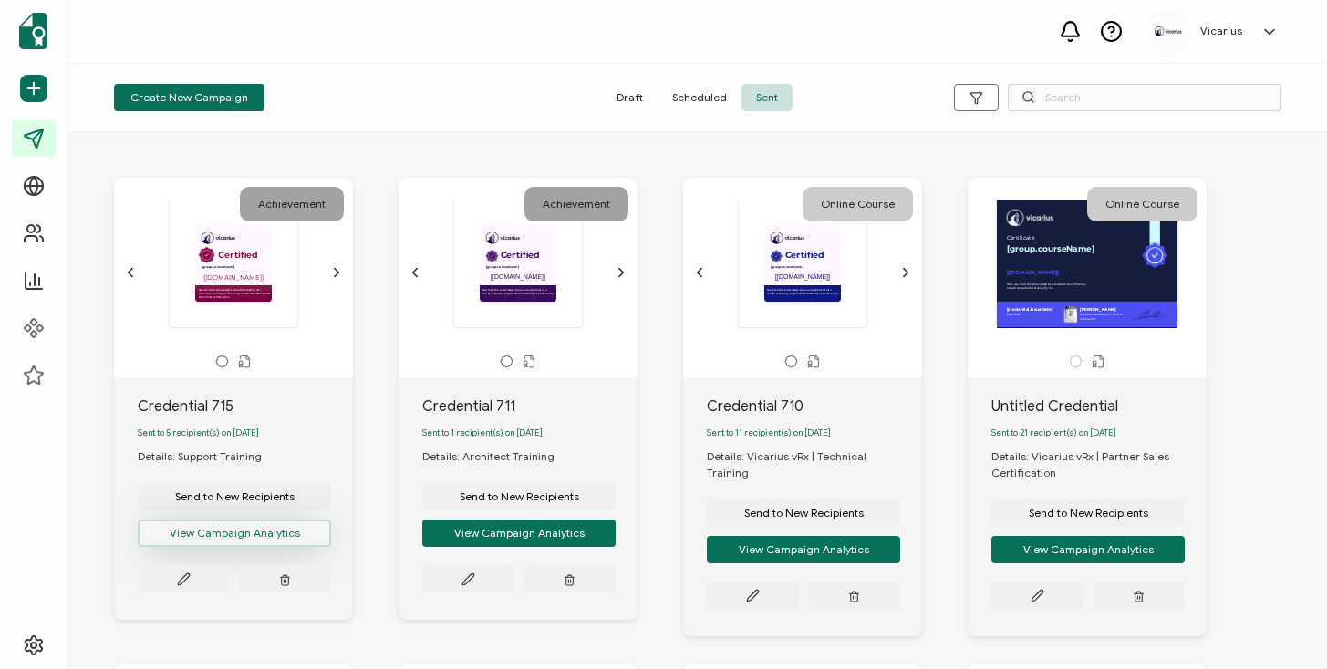
click at [219, 545] on button "View Campaign Analytics" at bounding box center [234, 533] width 193 height 27
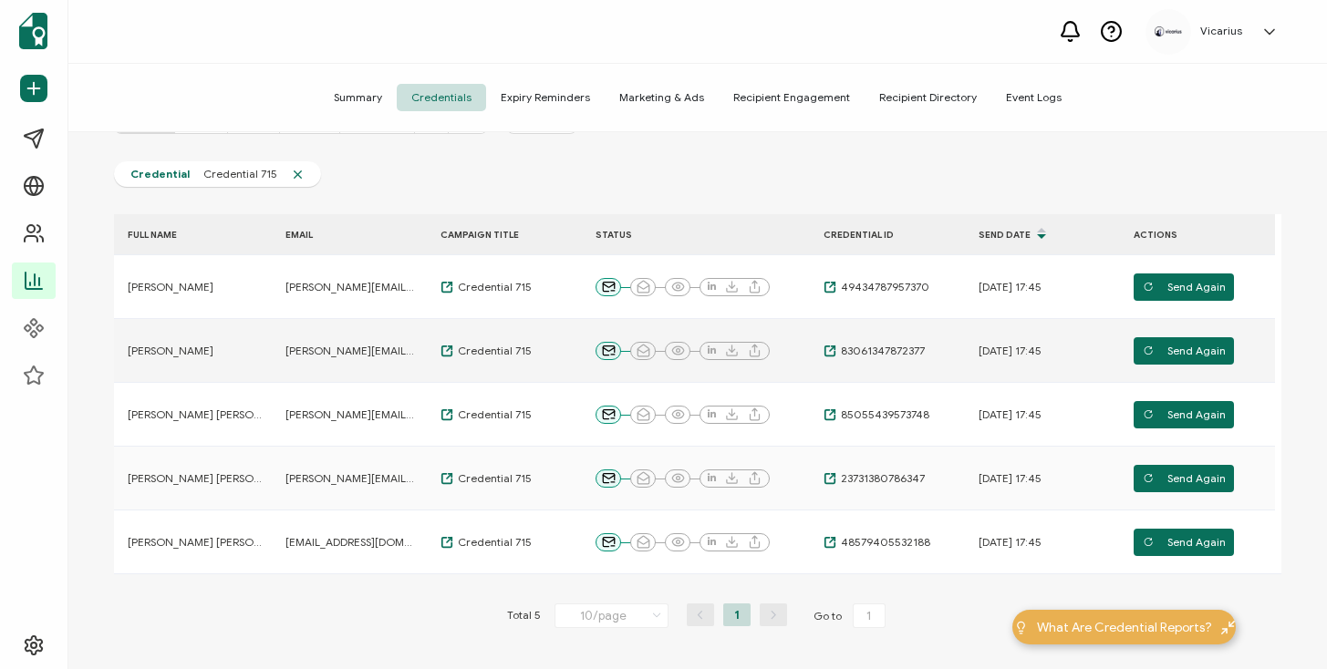
scroll to position [154, 0]
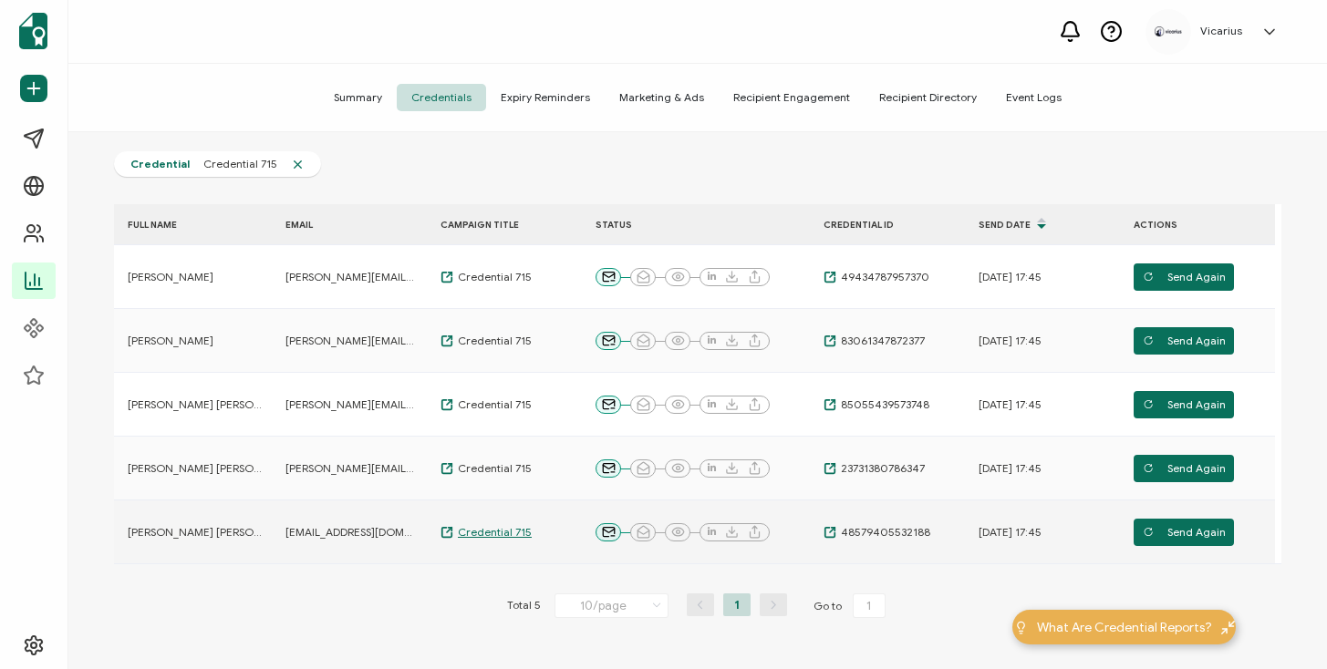
click at [488, 533] on span "Credential 715" at bounding box center [492, 532] width 78 height 15
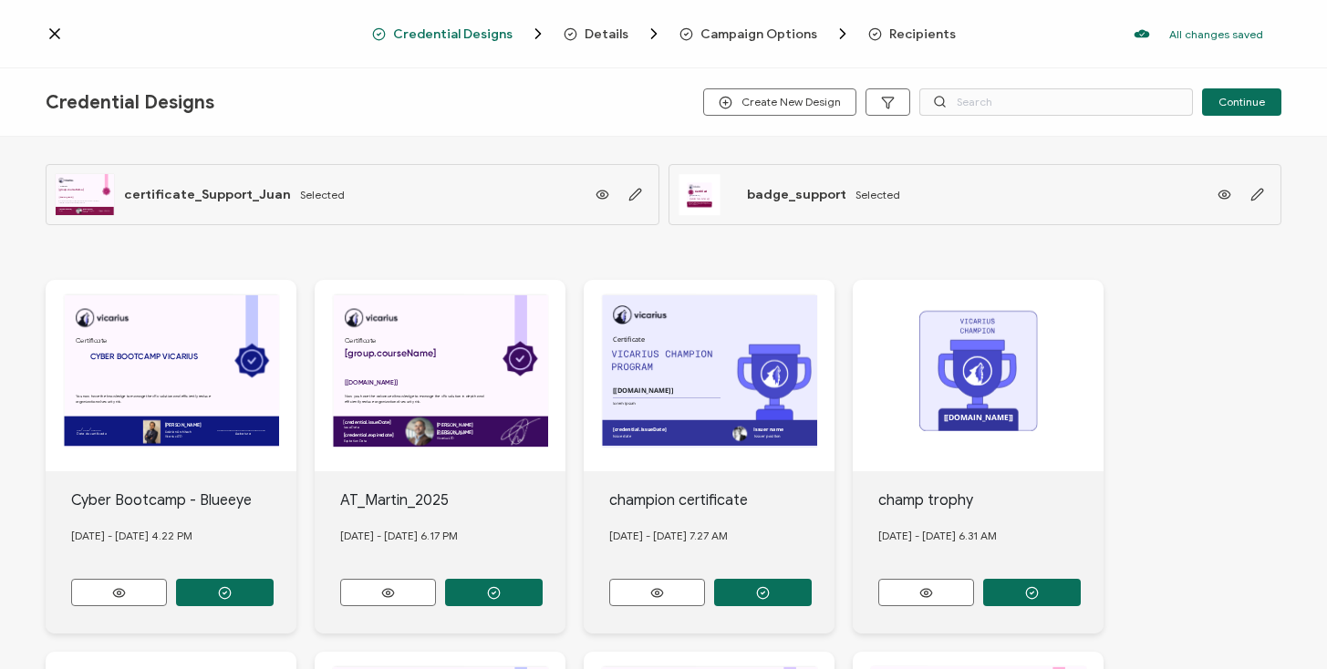
click at [51, 31] on icon at bounding box center [54, 33] width 9 height 9
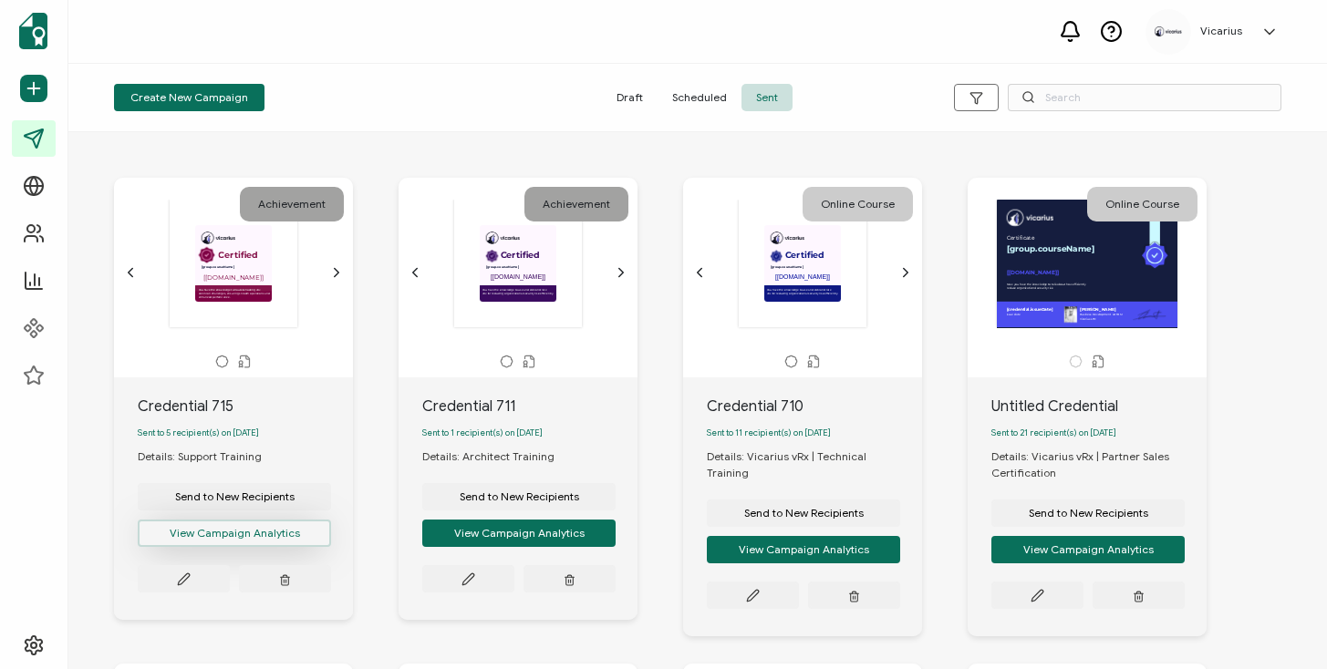
click at [230, 547] on button "View Campaign Analytics" at bounding box center [234, 533] width 193 height 27
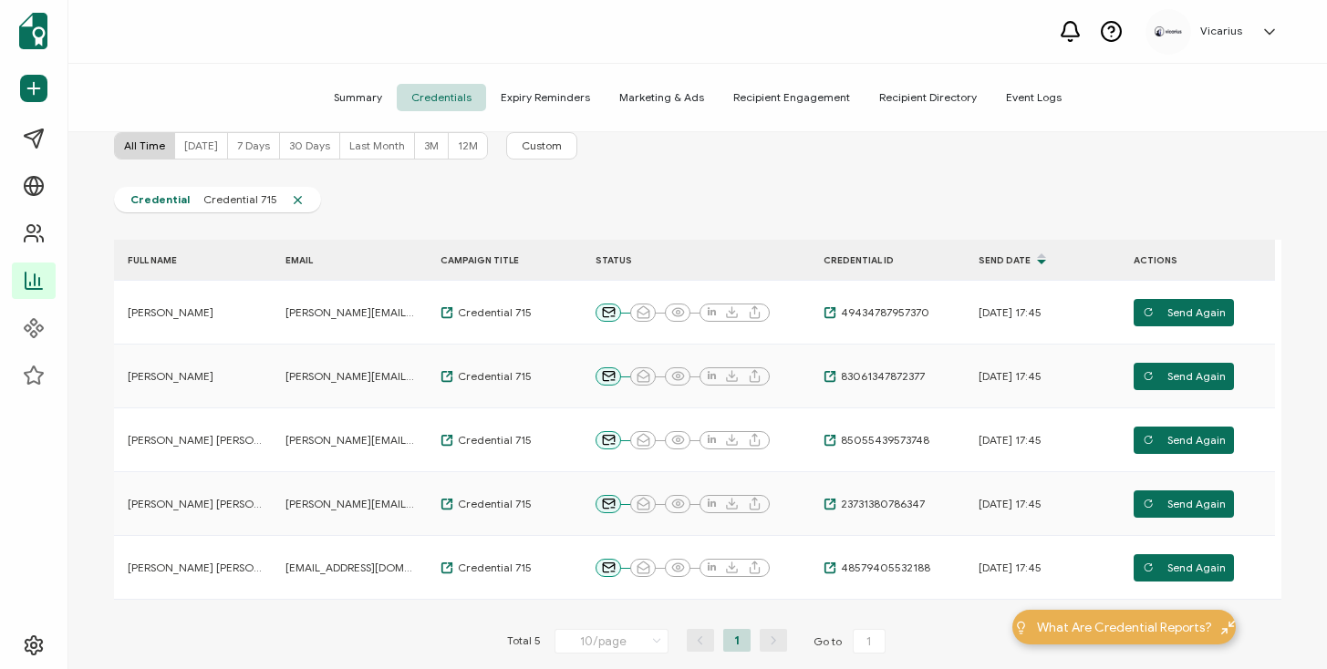
scroll to position [123, 0]
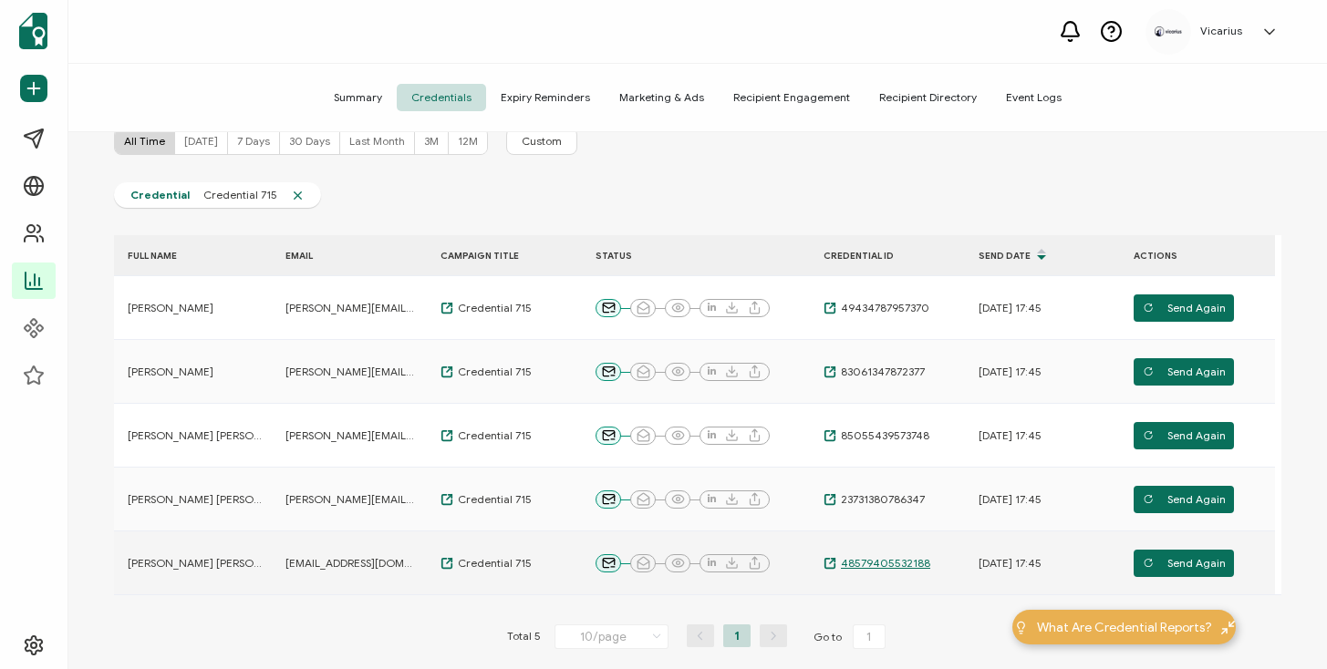
click at [874, 565] on span "48579405532188" at bounding box center [883, 563] width 94 height 15
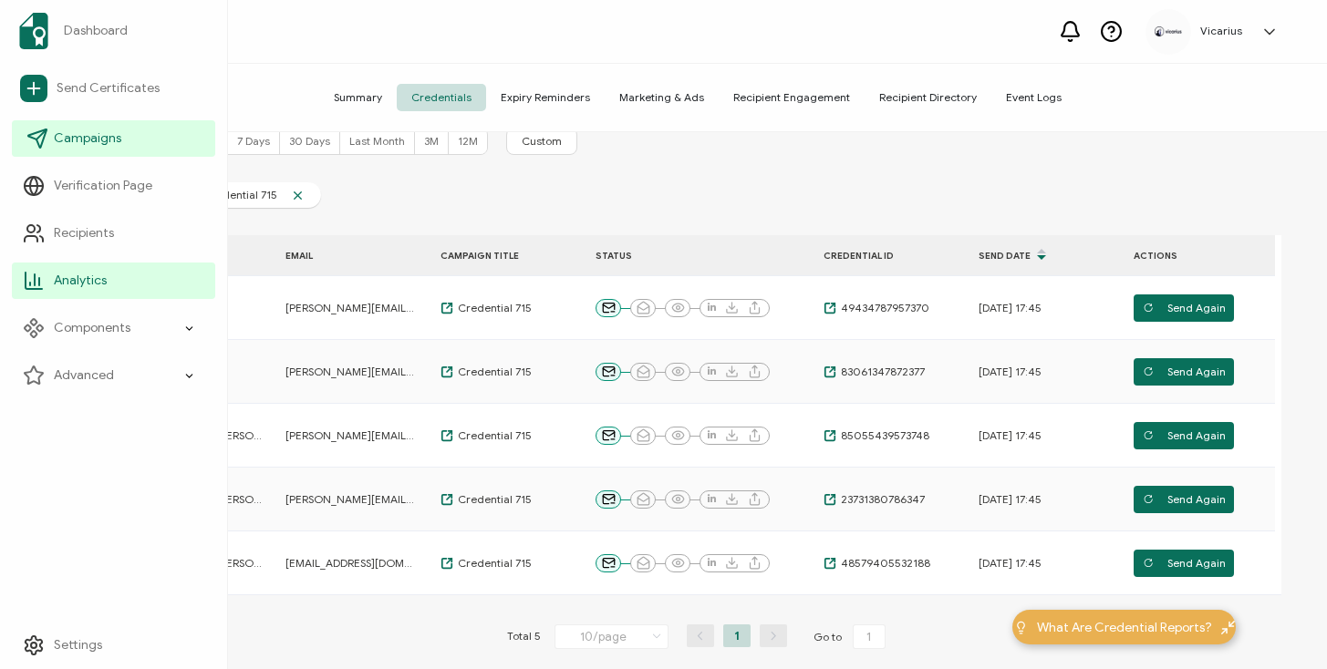
click at [117, 148] on link "Campaigns" at bounding box center [113, 138] width 203 height 36
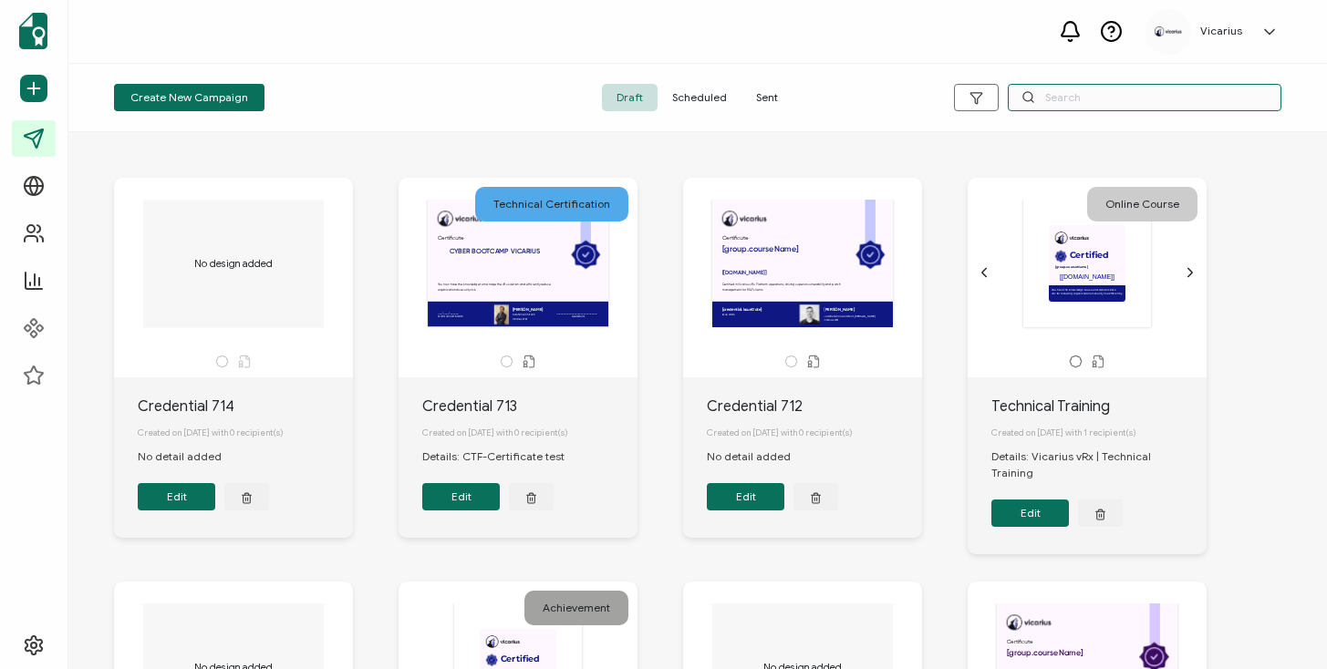
click at [1082, 88] on input "text" at bounding box center [1145, 97] width 274 height 27
type input "r"
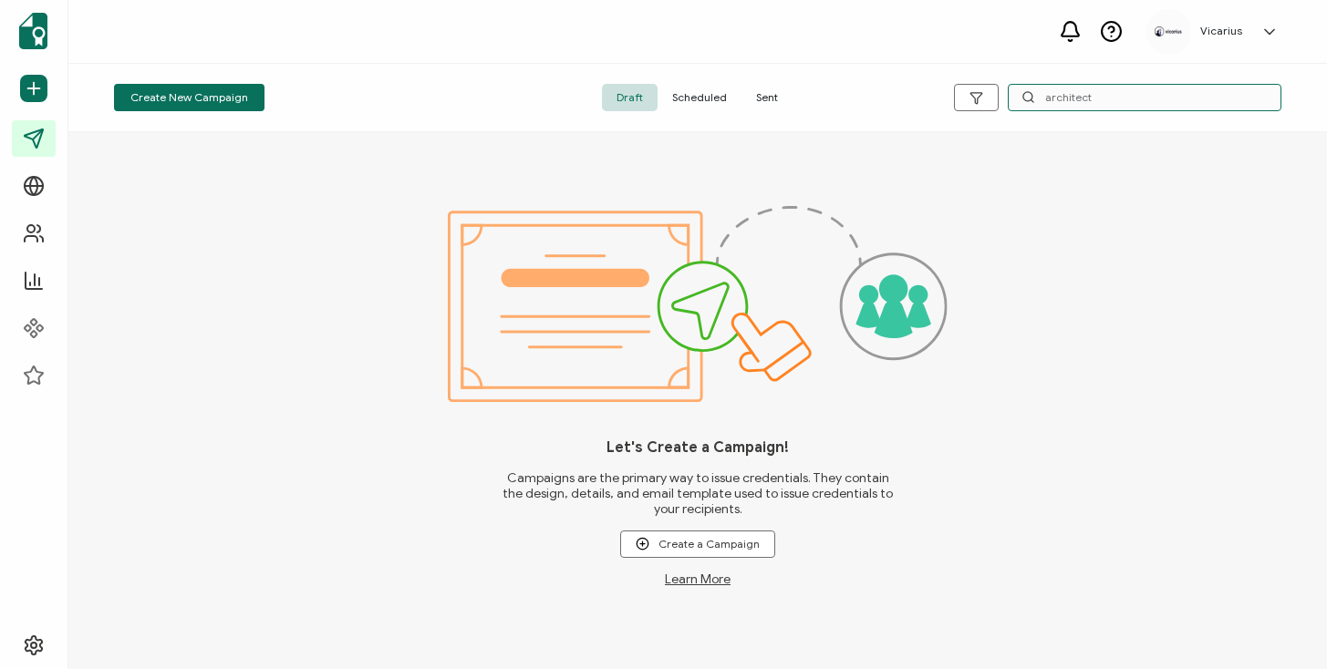
type input "architect"
click at [770, 106] on span "Sent" at bounding box center [766, 97] width 51 height 27
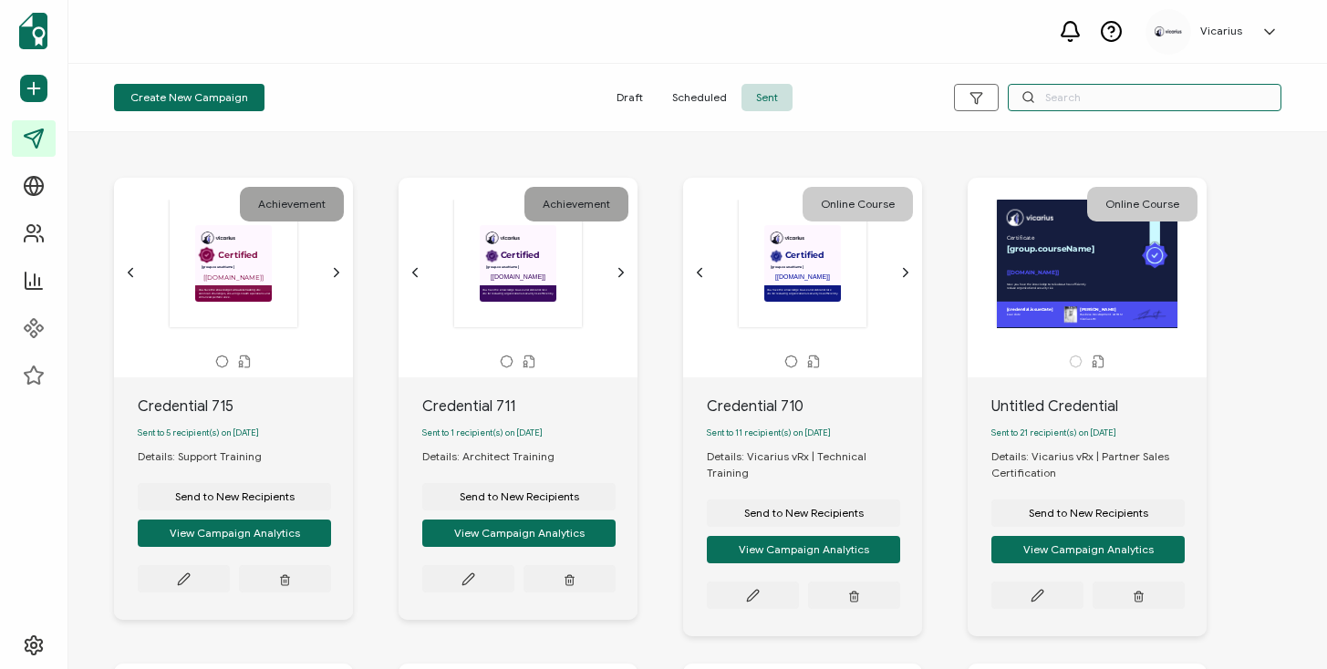
click at [1051, 92] on input "text" at bounding box center [1145, 97] width 274 height 27
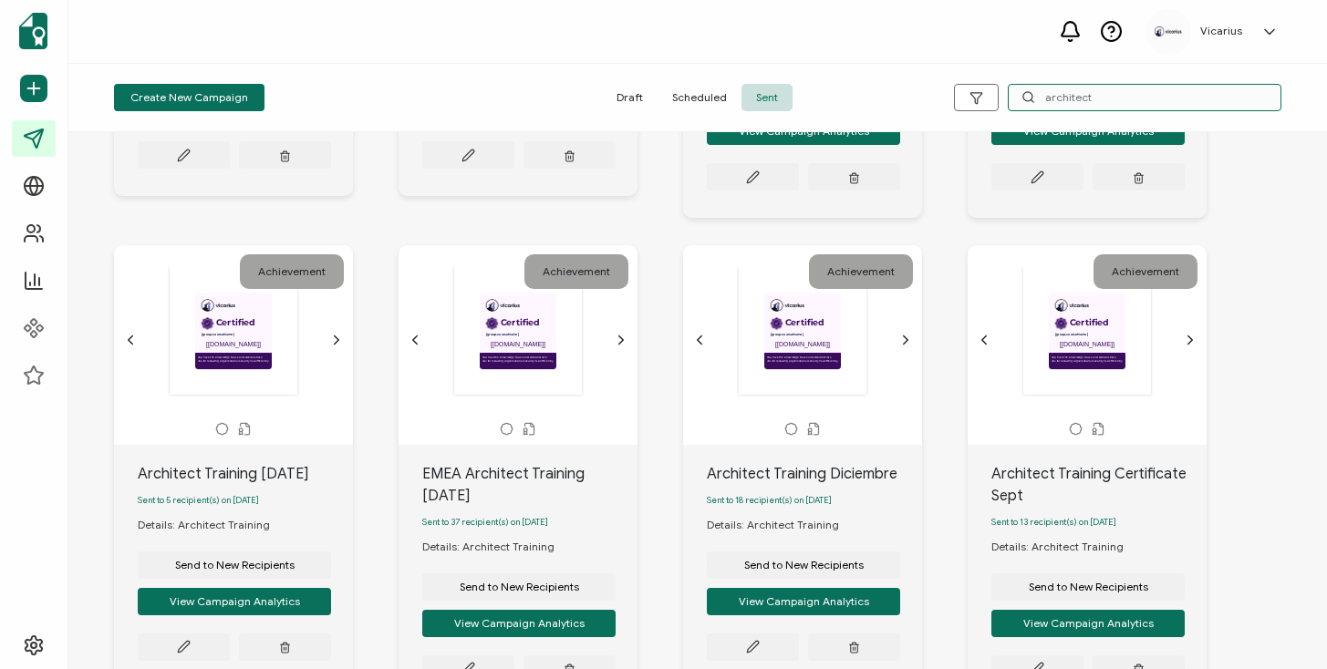
scroll to position [466, 0]
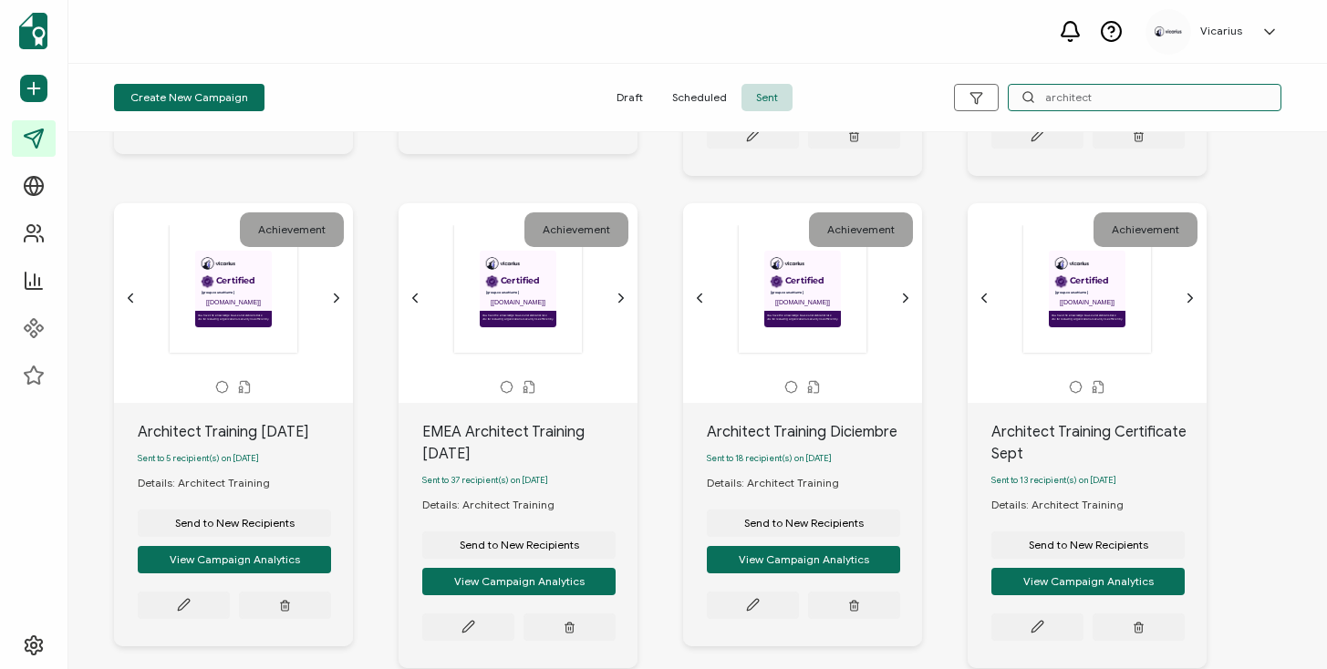
type input "architect"
click at [336, 303] on icon "chevron forward outline" at bounding box center [337, 299] width 5 height 8
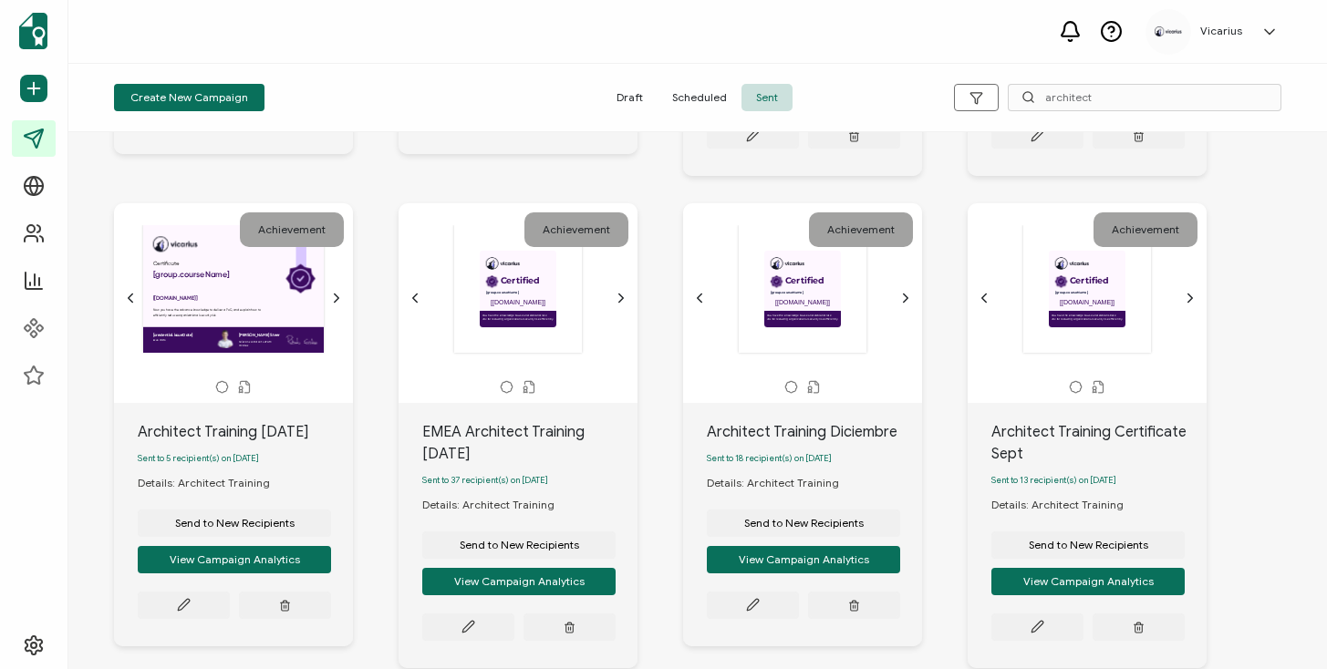
click at [620, 305] on icon "chevron forward outline" at bounding box center [621, 298] width 15 height 15
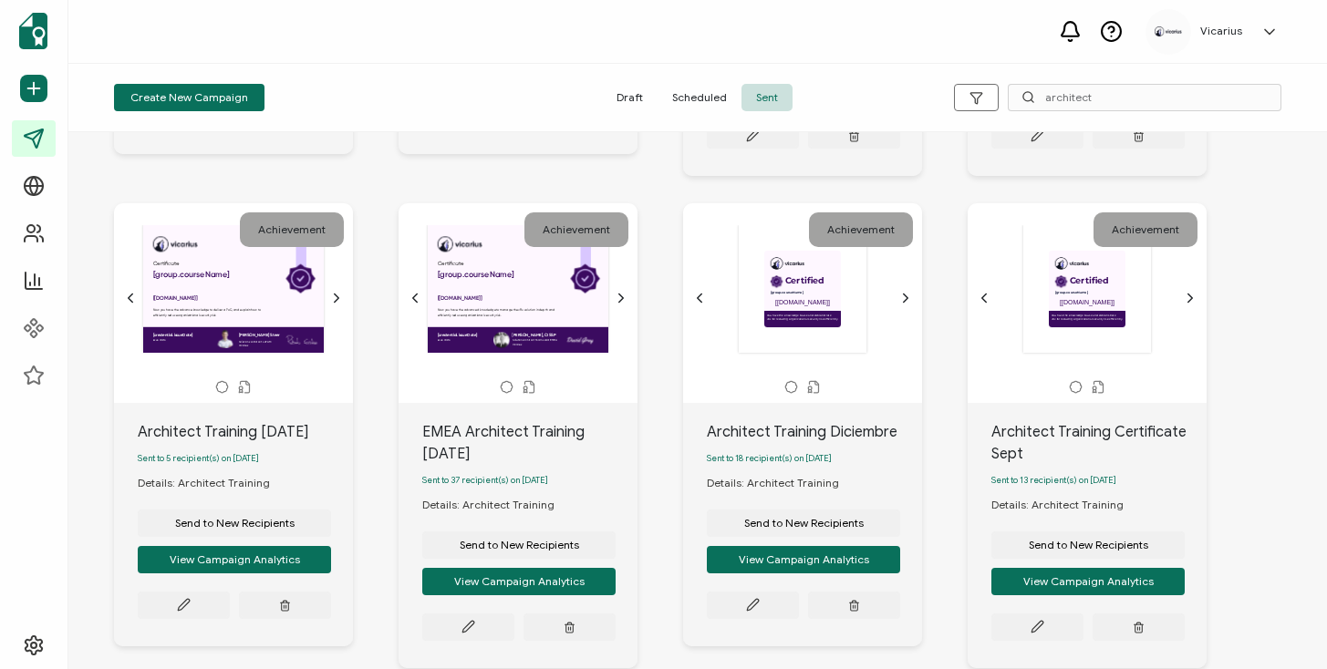
click at [904, 305] on icon "chevron forward outline" at bounding box center [905, 298] width 15 height 15
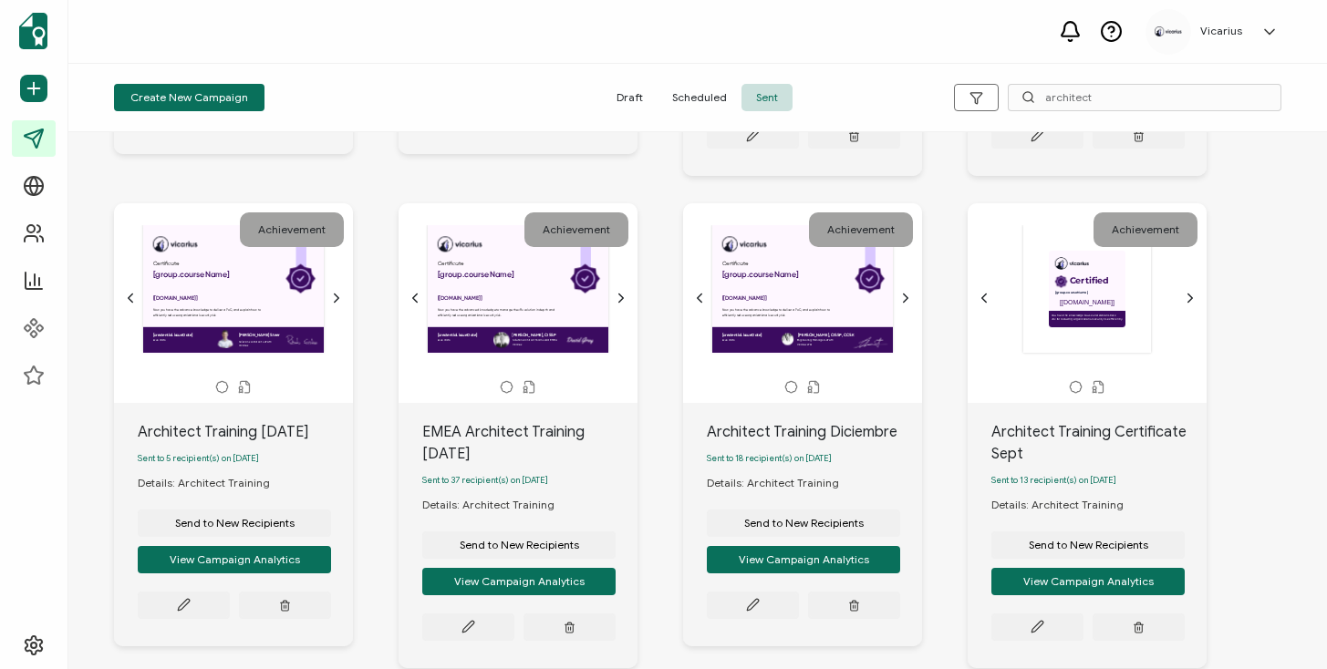
click at [1185, 305] on icon "chevron forward outline" at bounding box center [1190, 298] width 15 height 15
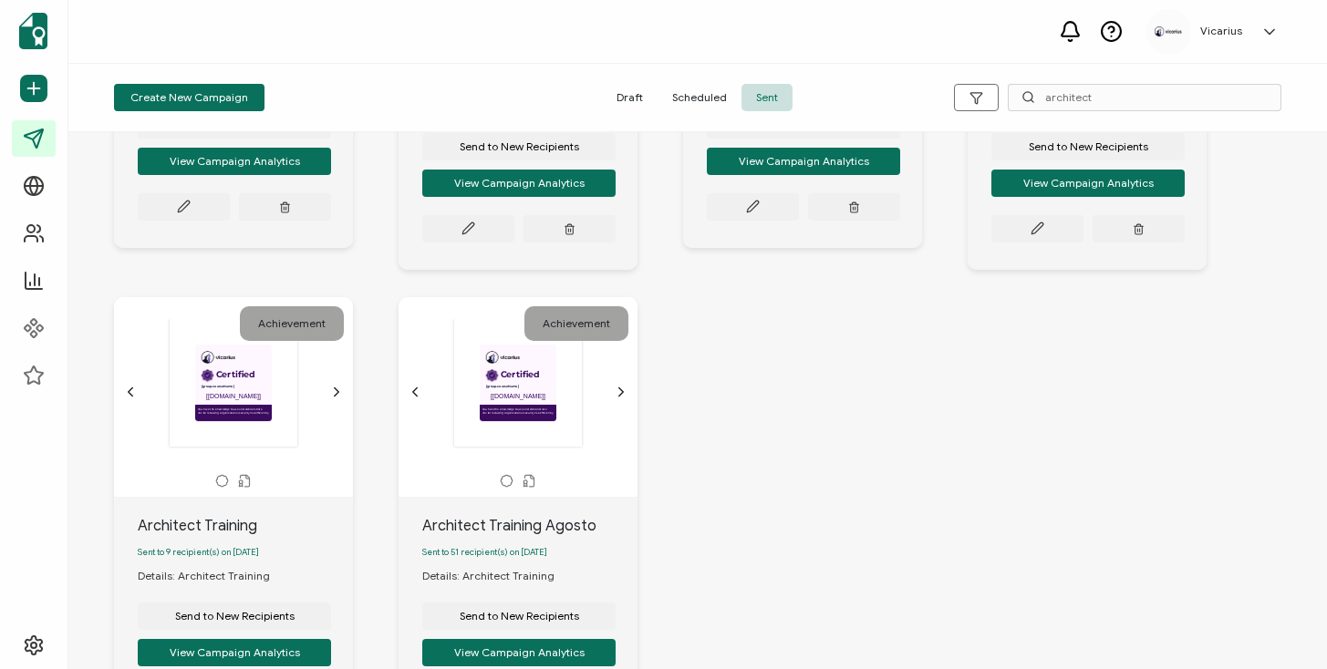
scroll to position [875, 0]
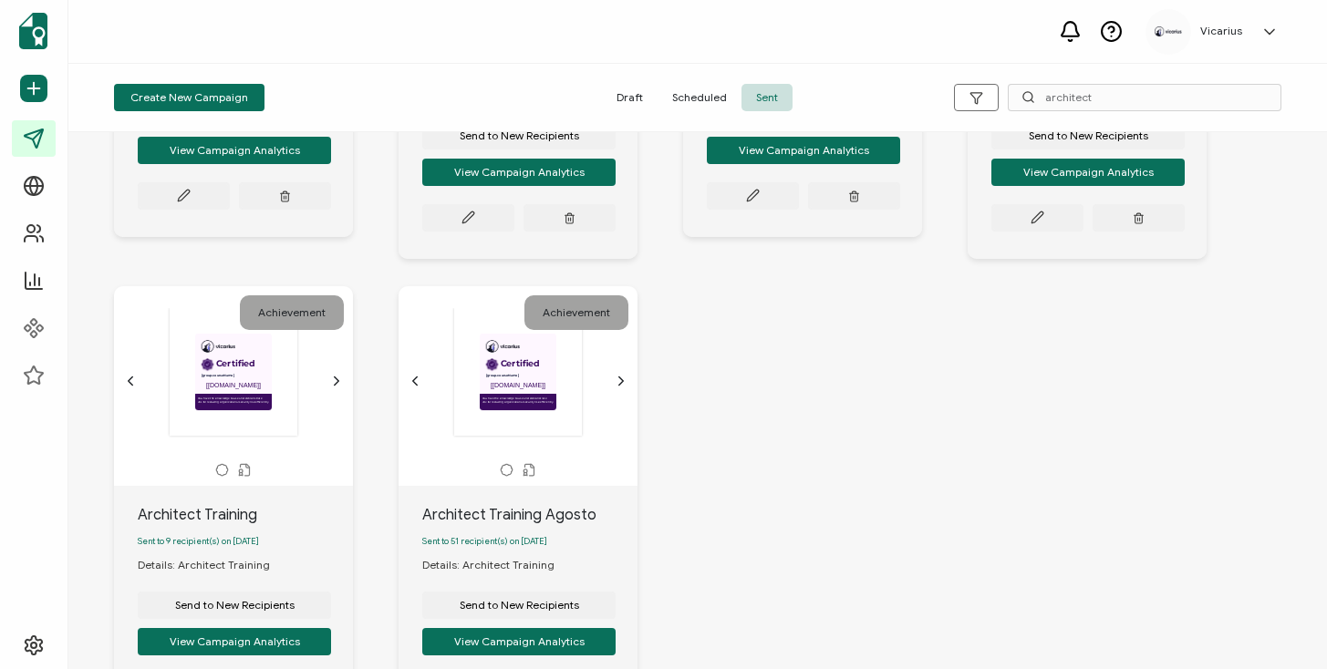
click at [339, 388] on icon "chevron forward outline" at bounding box center [336, 381] width 15 height 15
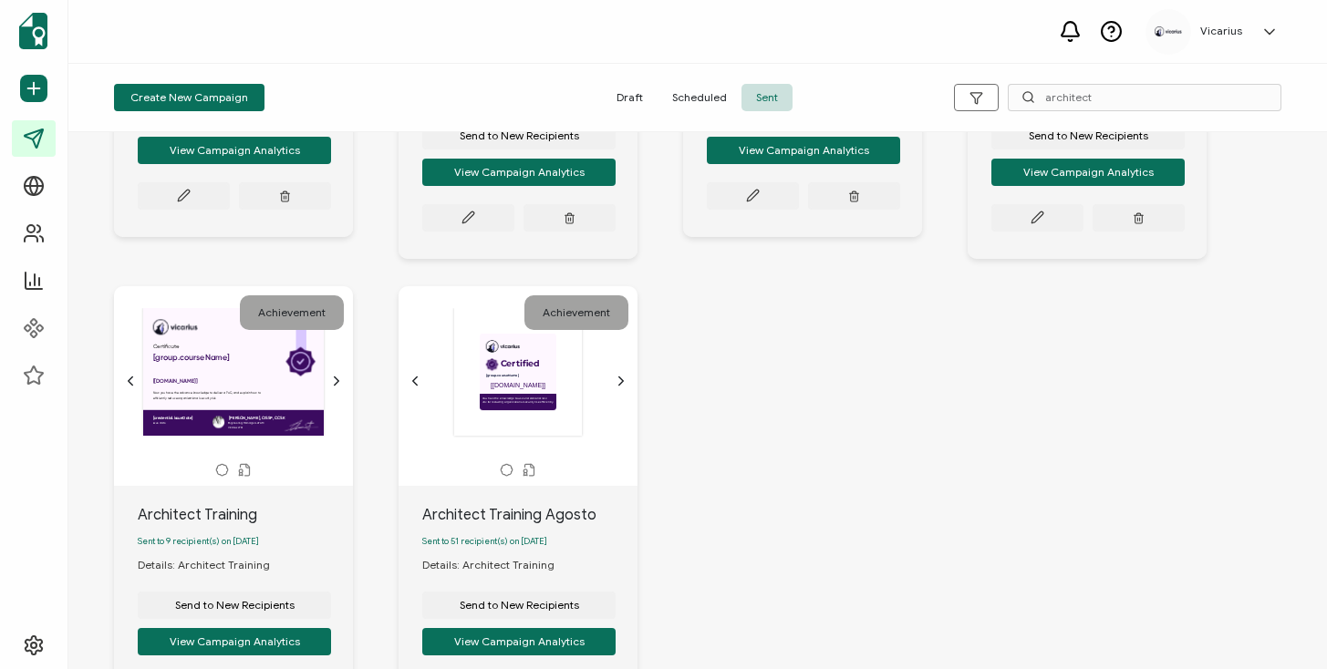
click at [623, 388] on icon "chevron forward outline" at bounding box center [621, 381] width 15 height 15
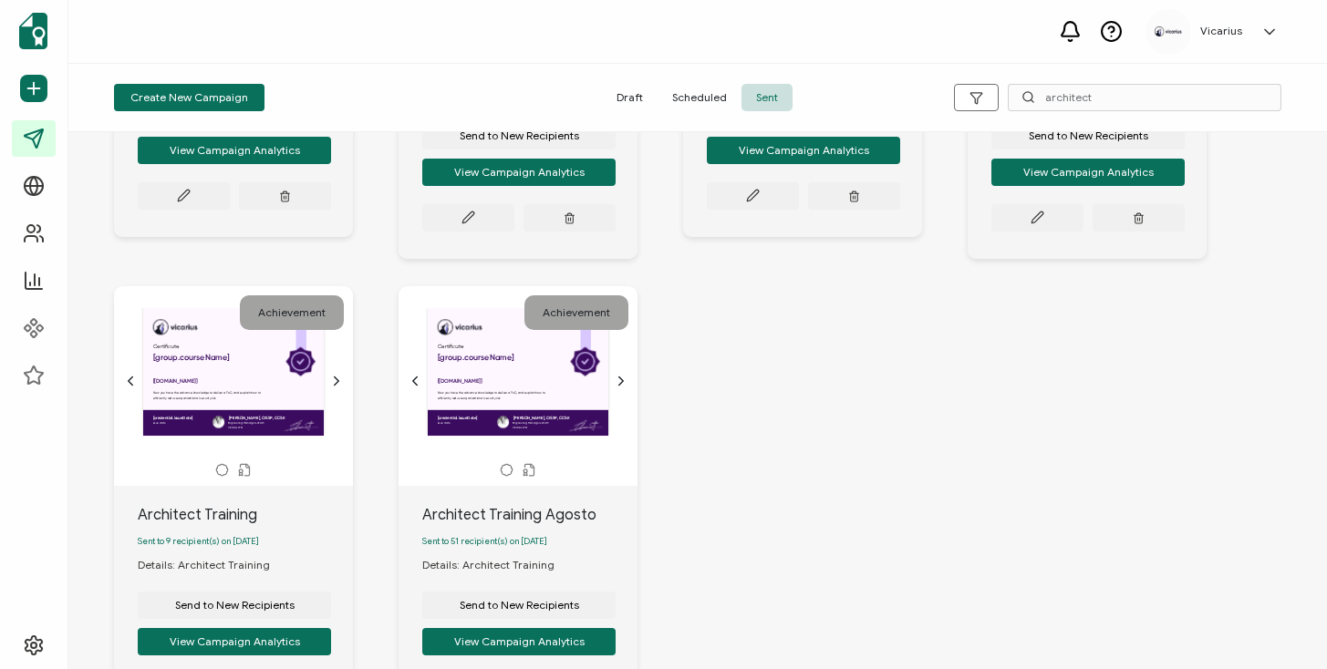
scroll to position [1063, 0]
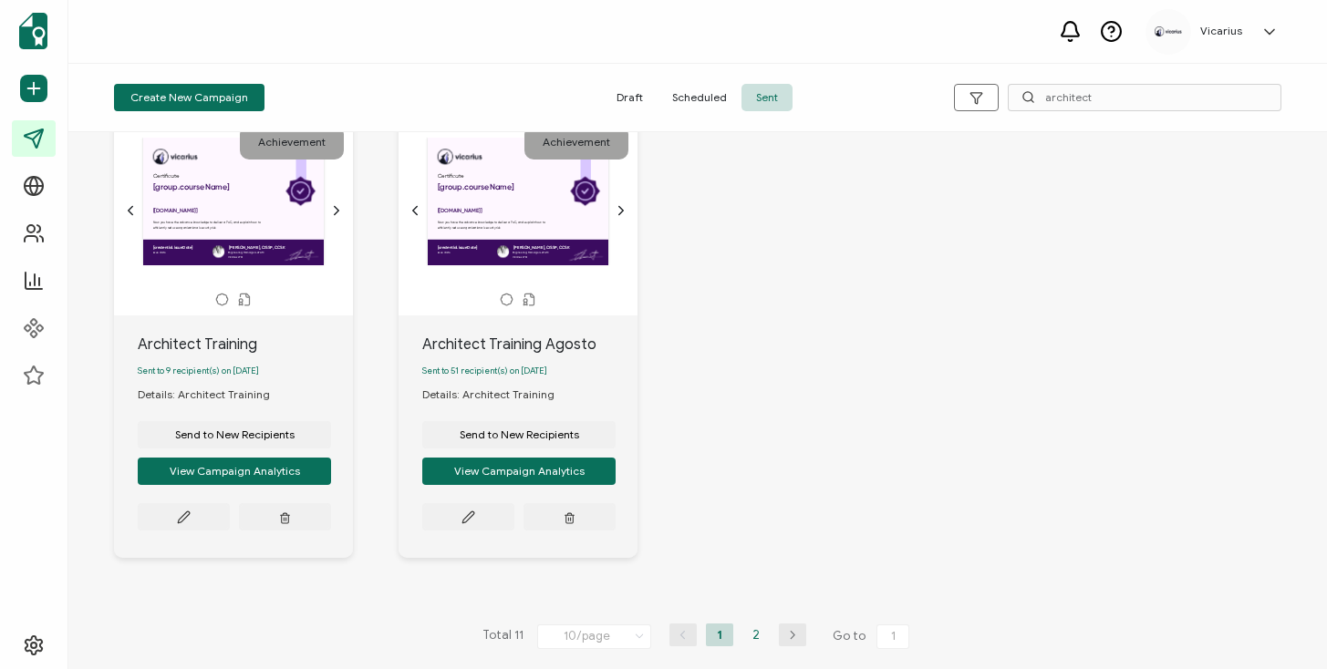
click at [750, 632] on li "2" at bounding box center [755, 635] width 27 height 23
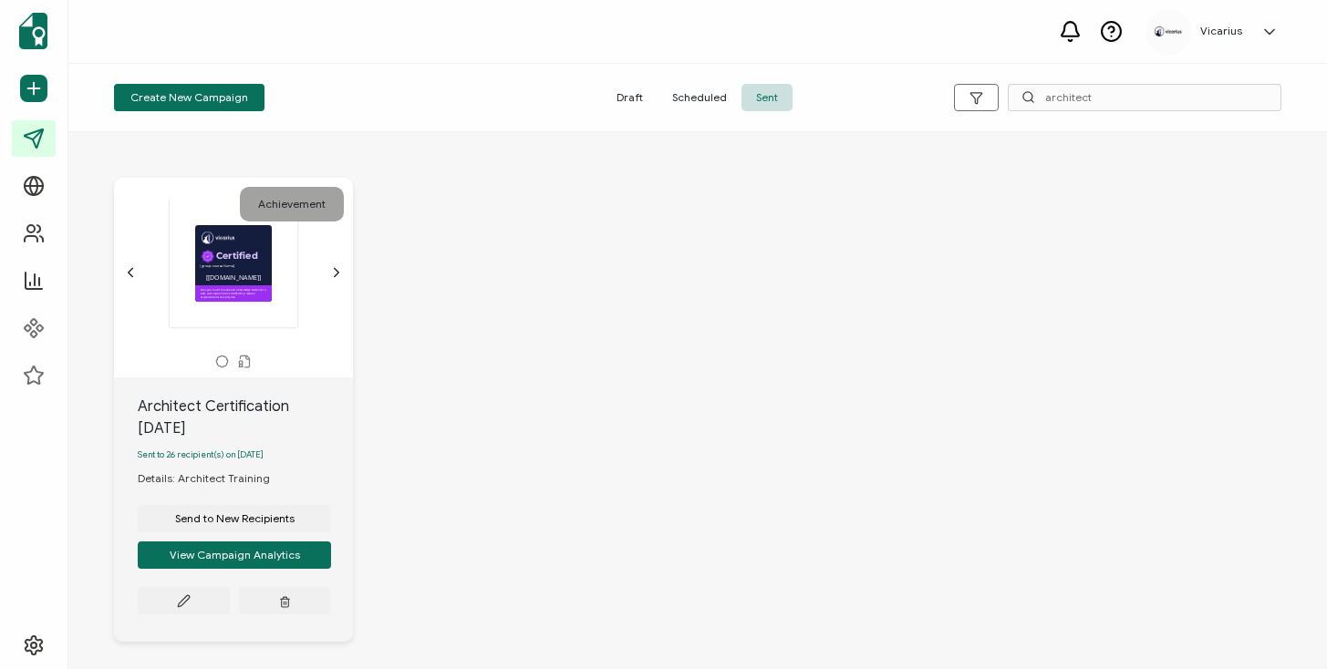
click at [347, 276] on div "Achievement Certified This box will change accordingly to the corresponding val…" at bounding box center [233, 278] width 239 height 200
click at [341, 276] on icon "chevron forward outline" at bounding box center [336, 272] width 15 height 15
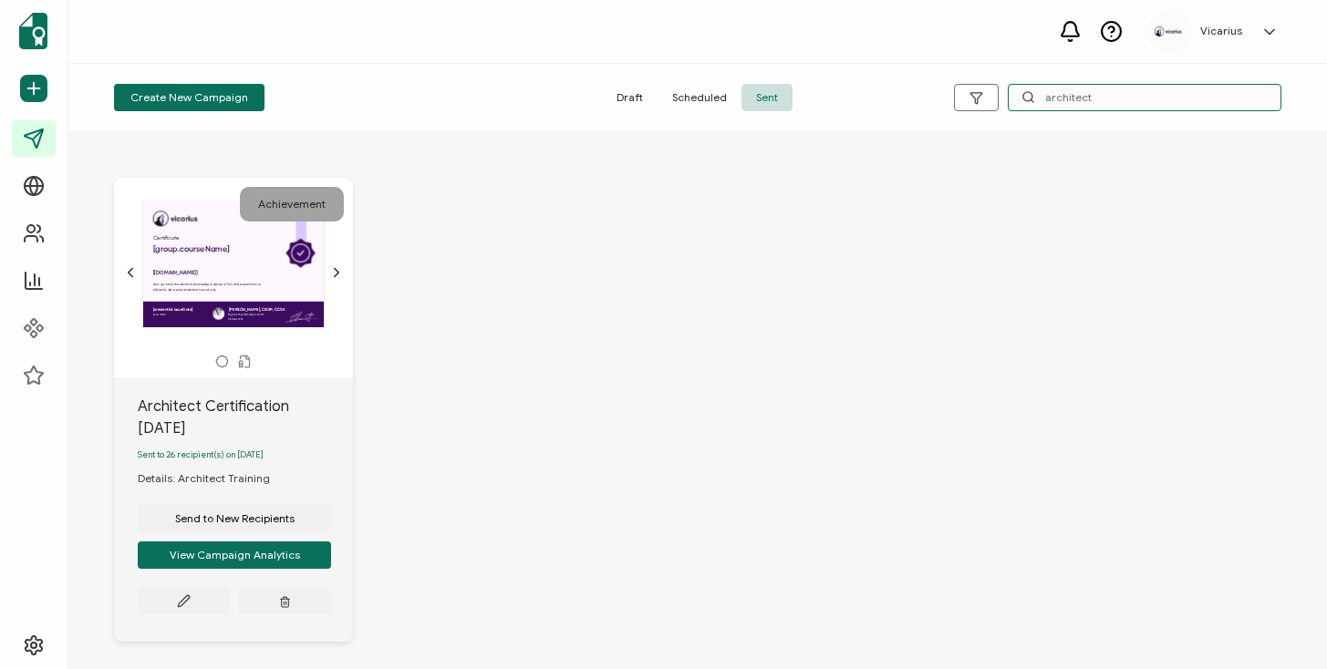
click at [1073, 96] on input "architect" at bounding box center [1145, 97] width 274 height 27
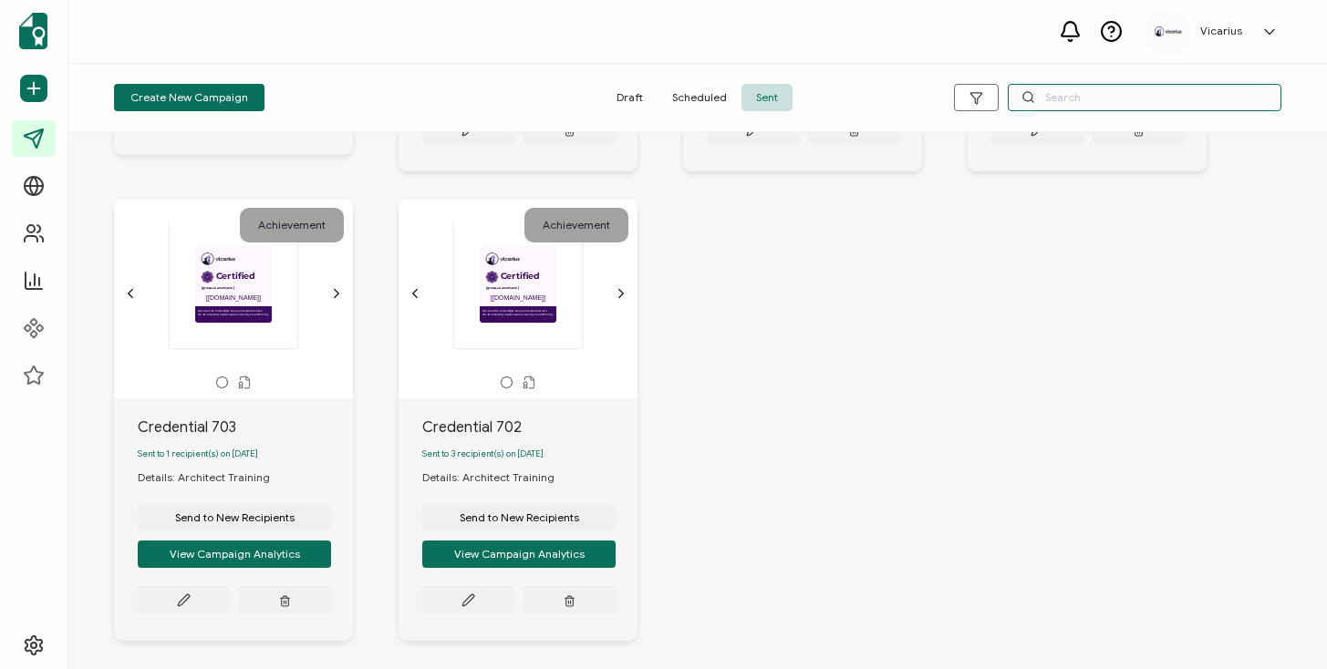
scroll to position [957, 0]
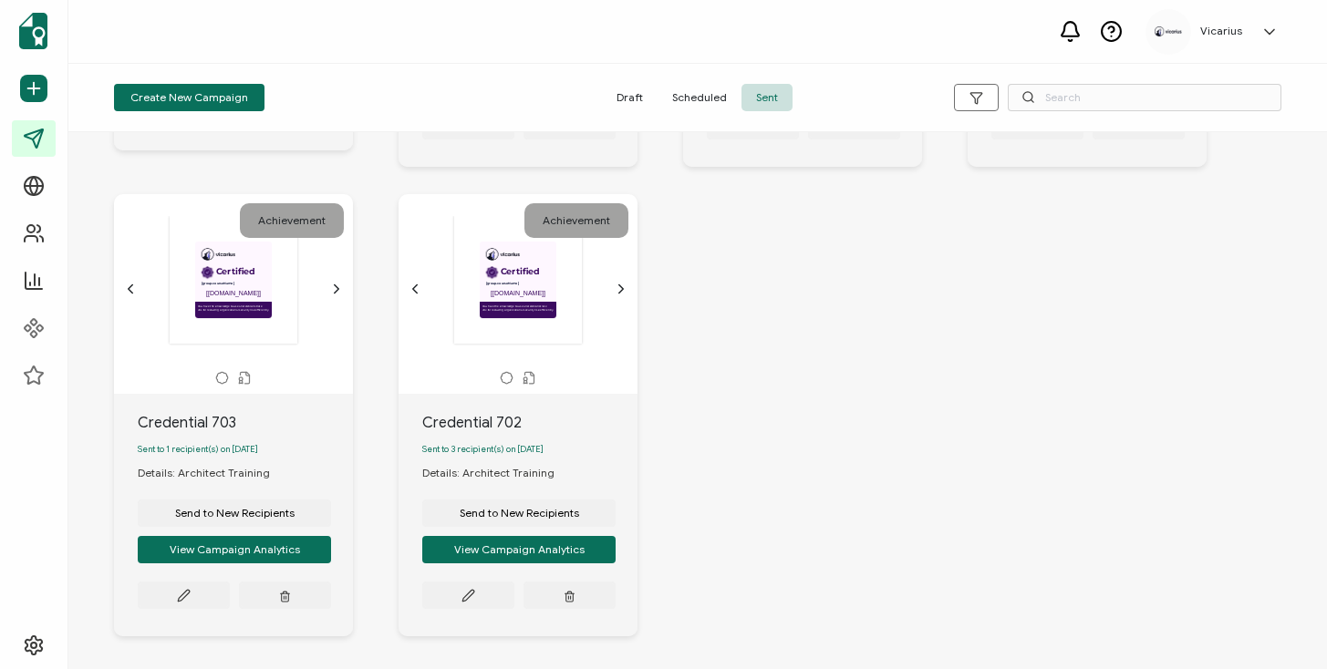
click at [626, 296] on icon "chevron forward outline" at bounding box center [621, 289] width 15 height 15
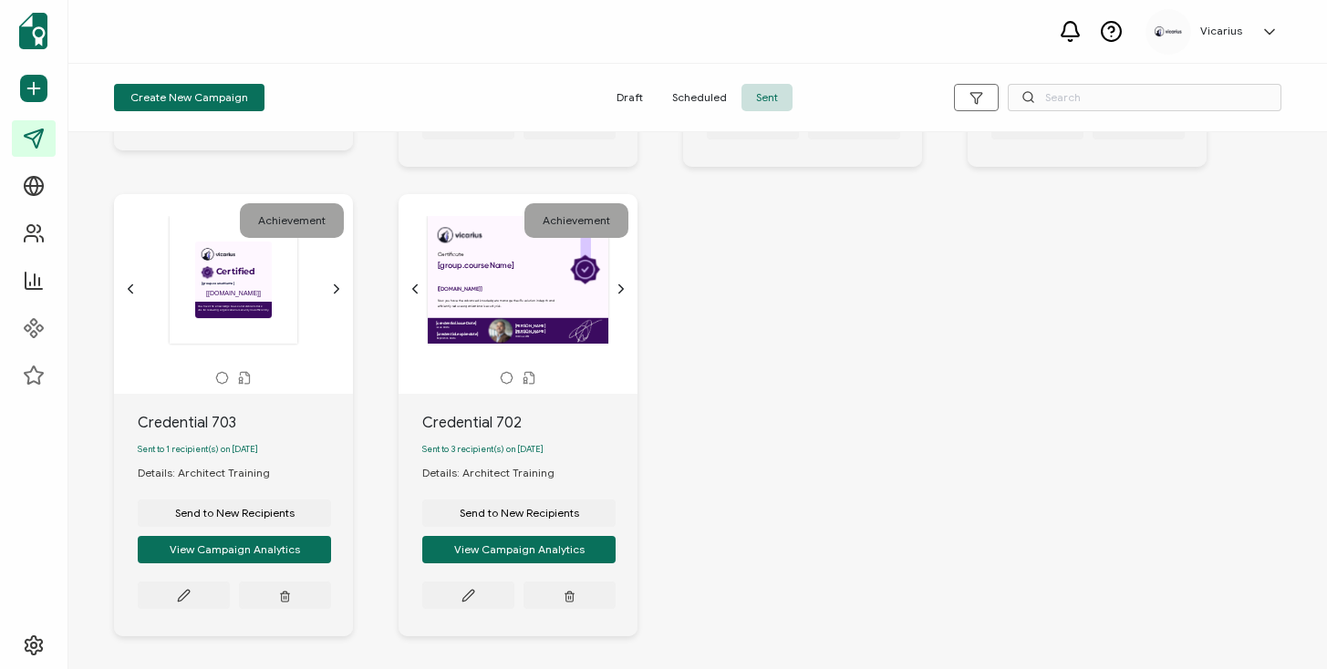
click at [339, 296] on icon "chevron forward outline" at bounding box center [336, 289] width 15 height 15
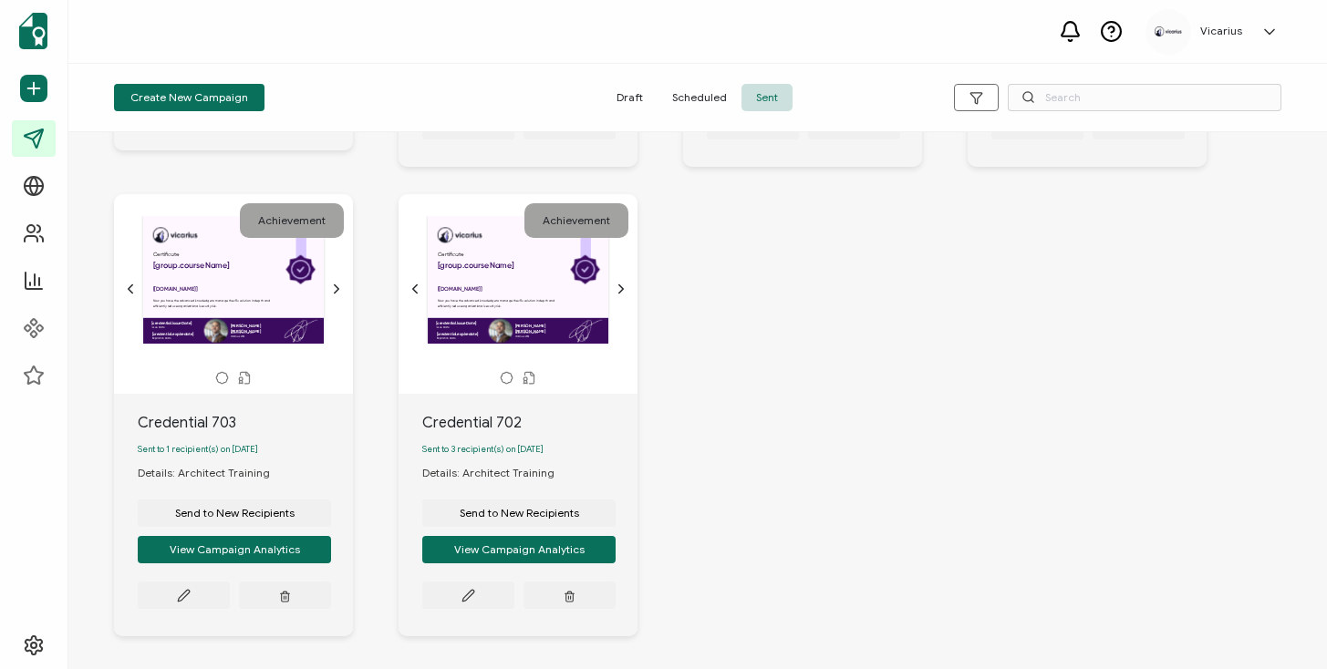
scroll to position [1058, 0]
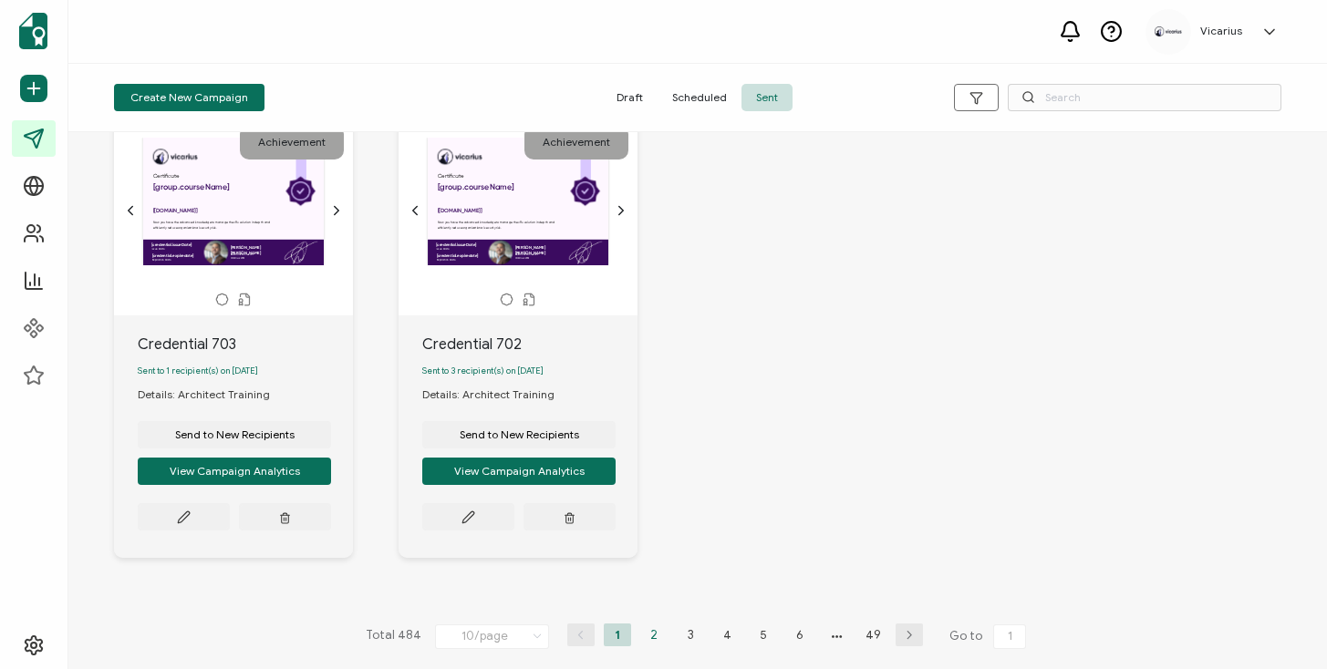
click at [647, 643] on li "2" at bounding box center [653, 635] width 27 height 23
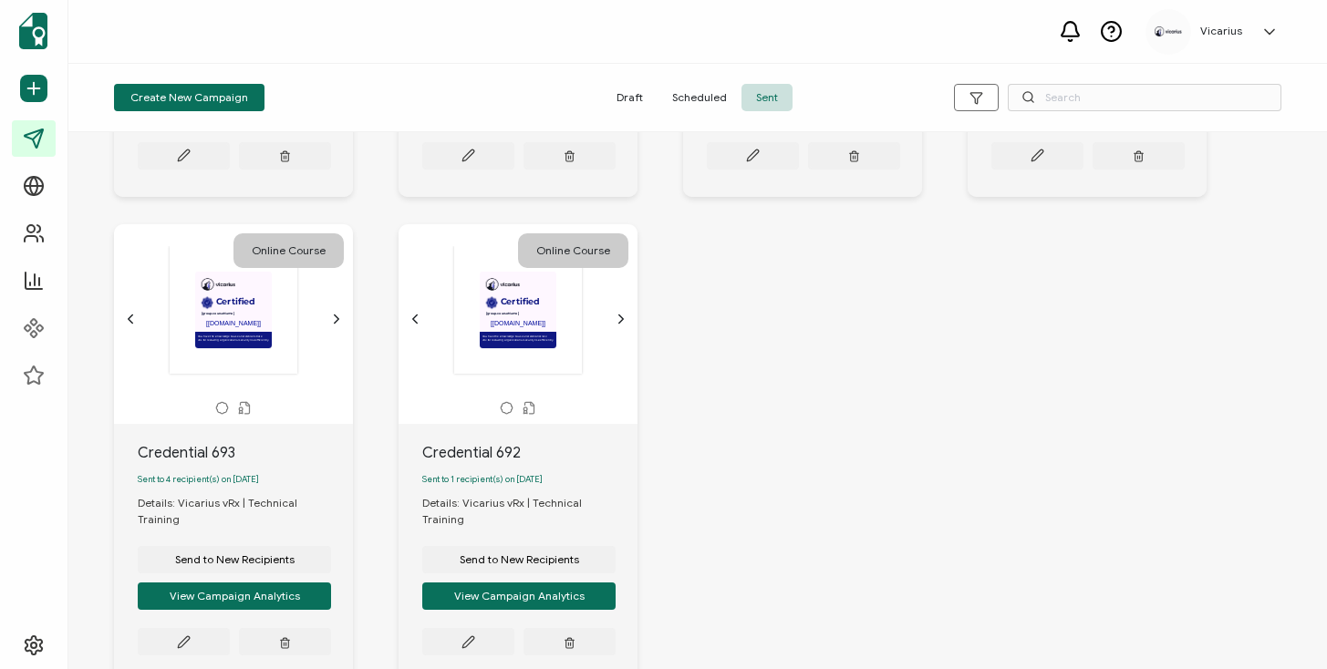
scroll to position [1074, 0]
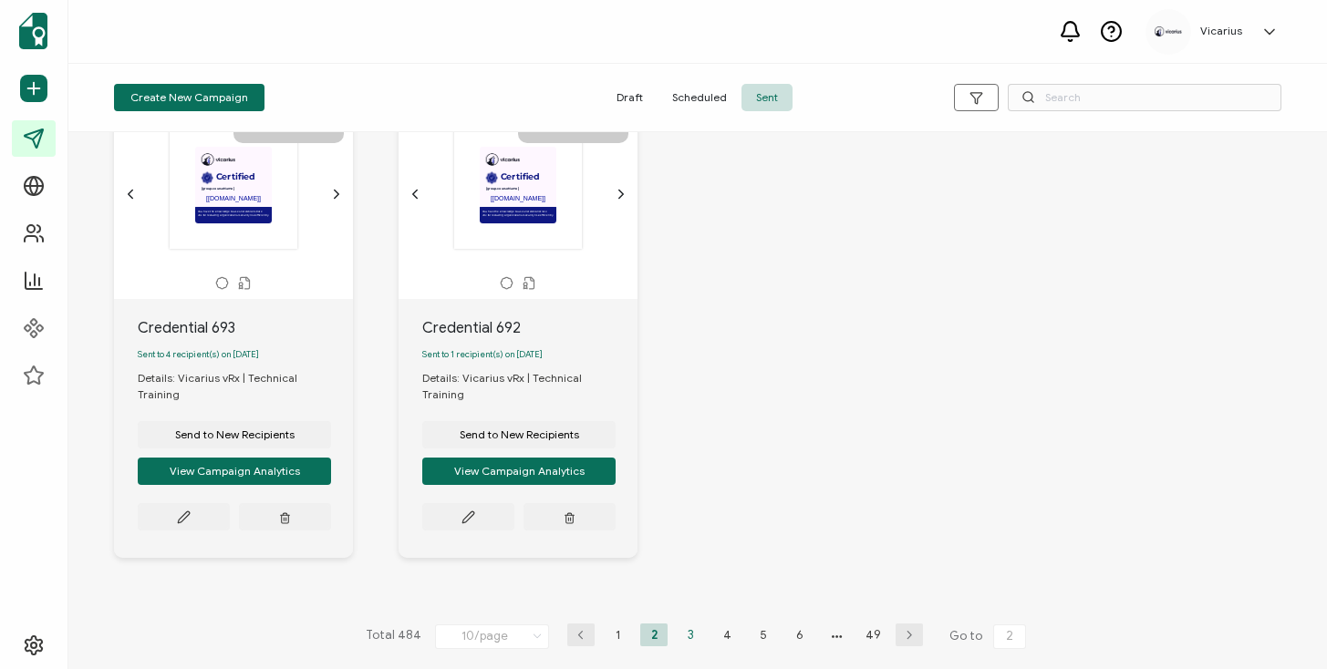
click at [685, 636] on li "3" at bounding box center [690, 635] width 27 height 23
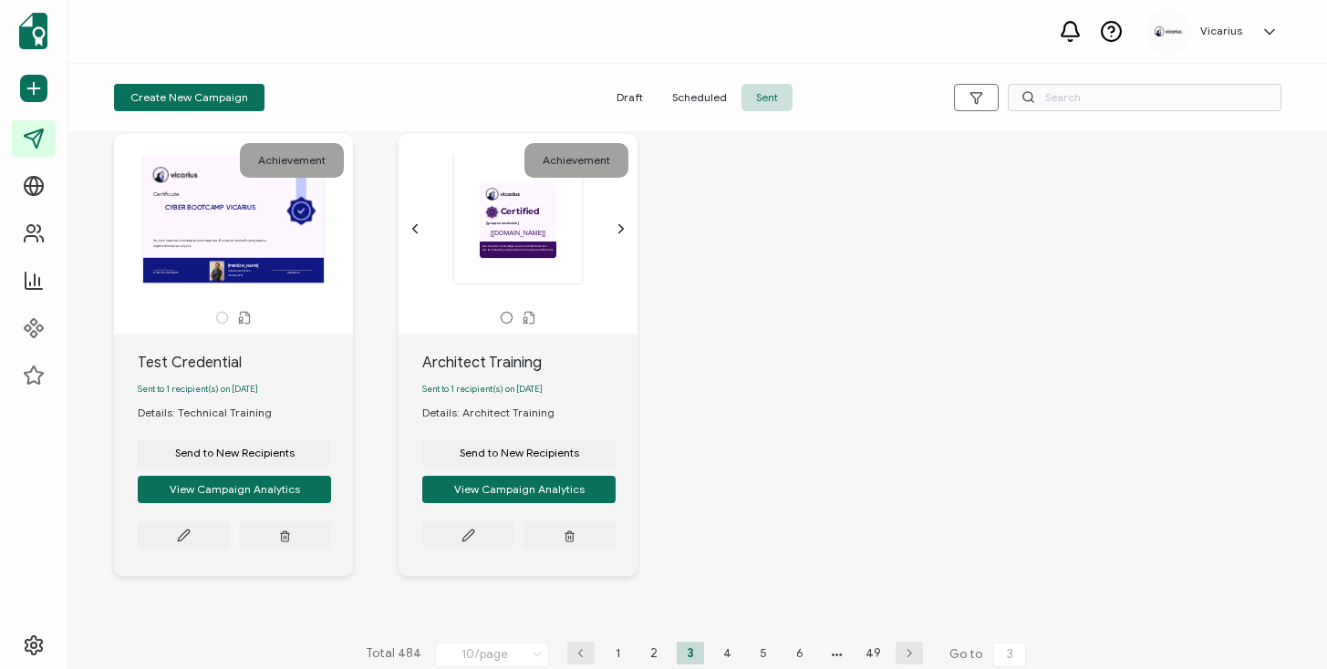
scroll to position [1058, 0]
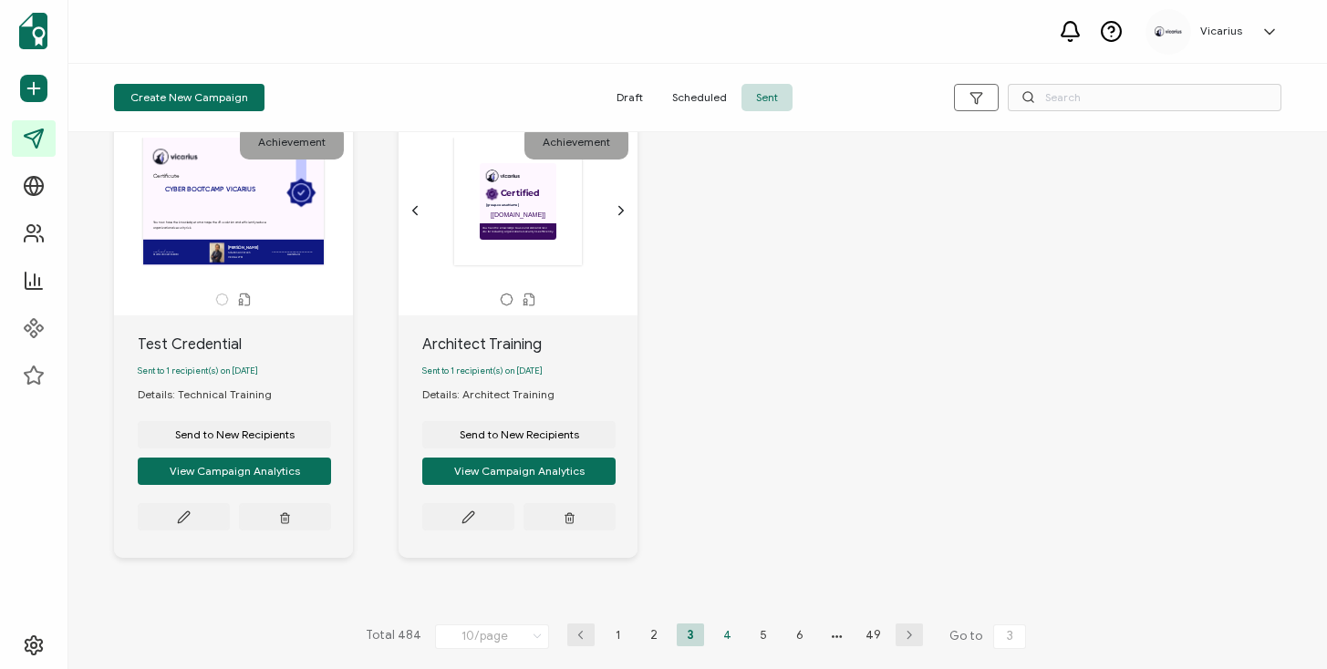
click at [716, 630] on li "4" at bounding box center [726, 635] width 27 height 23
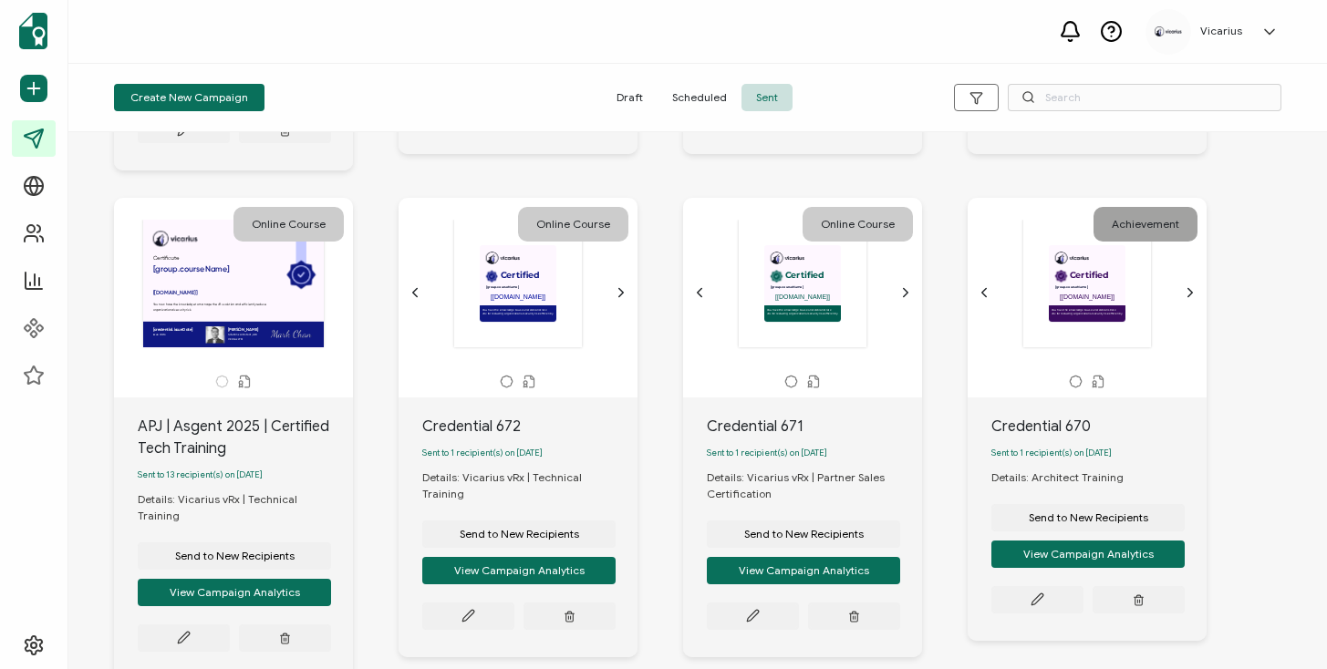
scroll to position [477, 0]
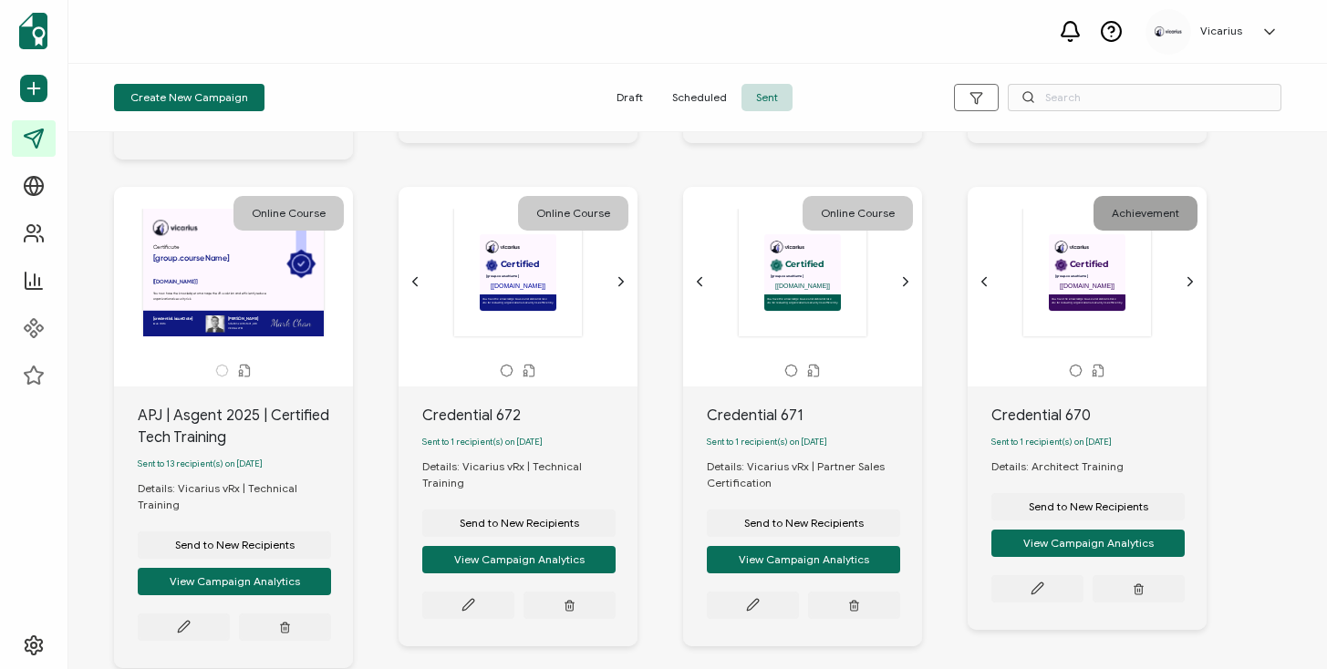
click at [1196, 278] on icon "chevron forward outline" at bounding box center [1190, 281] width 15 height 15
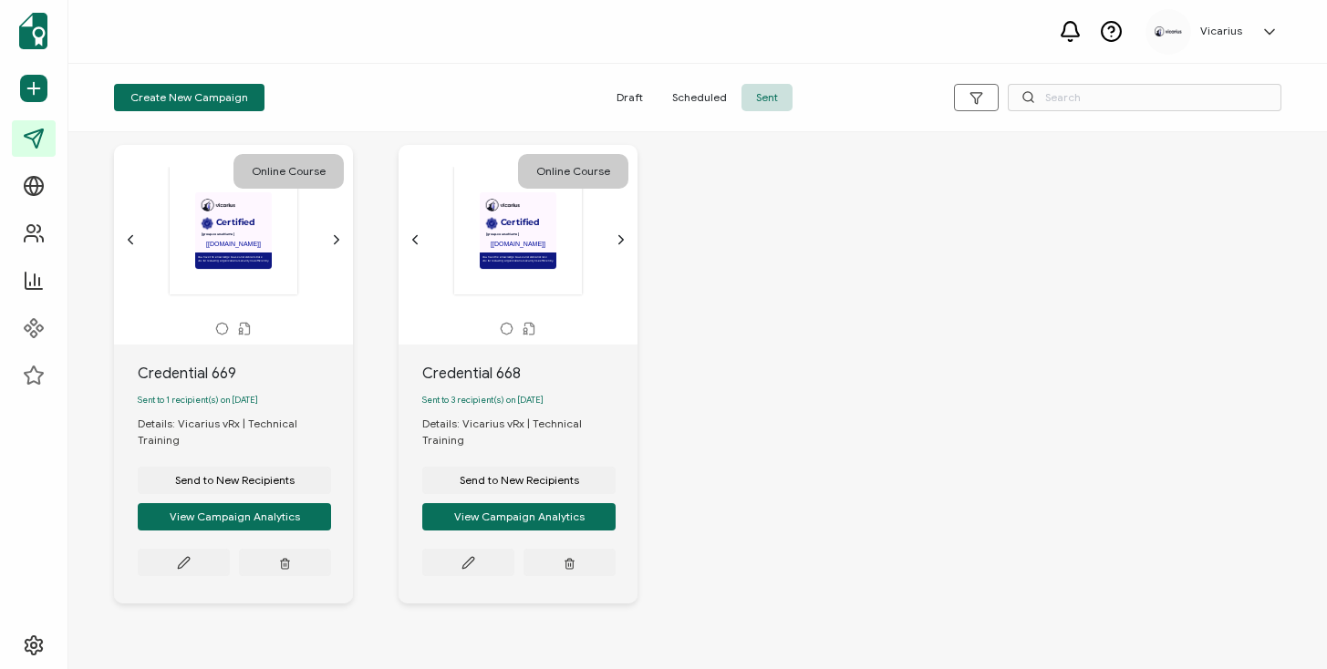
scroll to position [1041, 0]
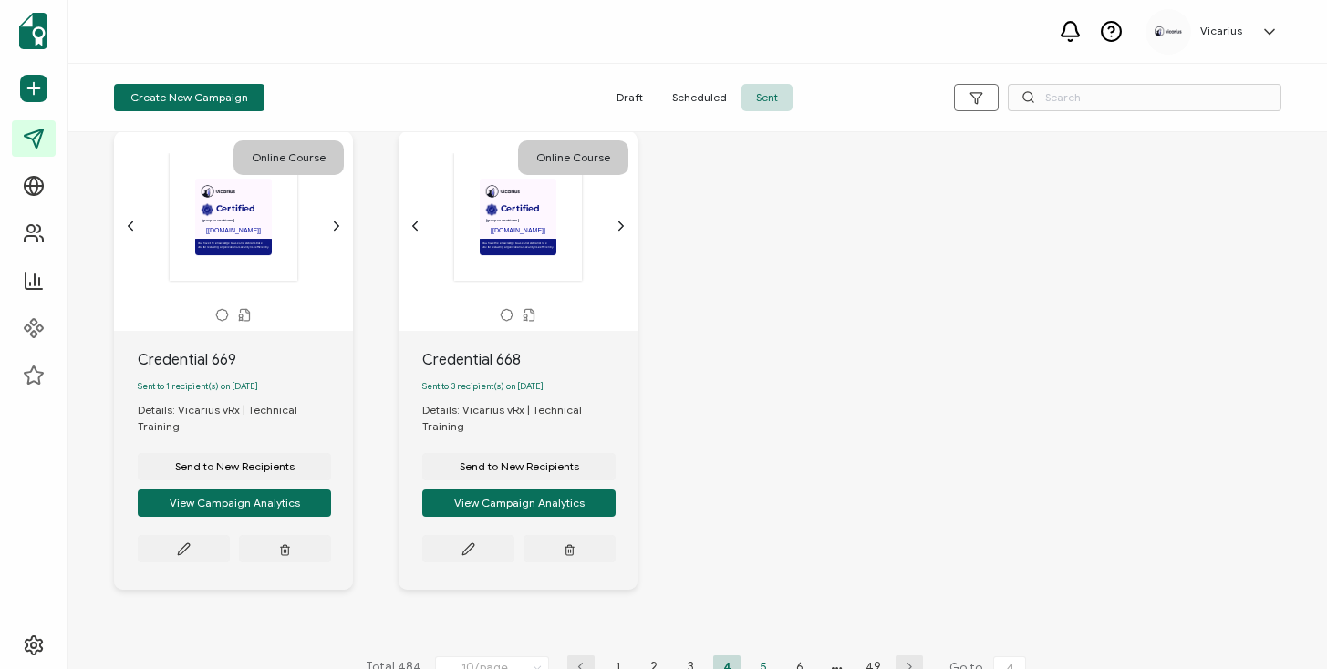
click at [751, 656] on li "5" at bounding box center [763, 667] width 27 height 23
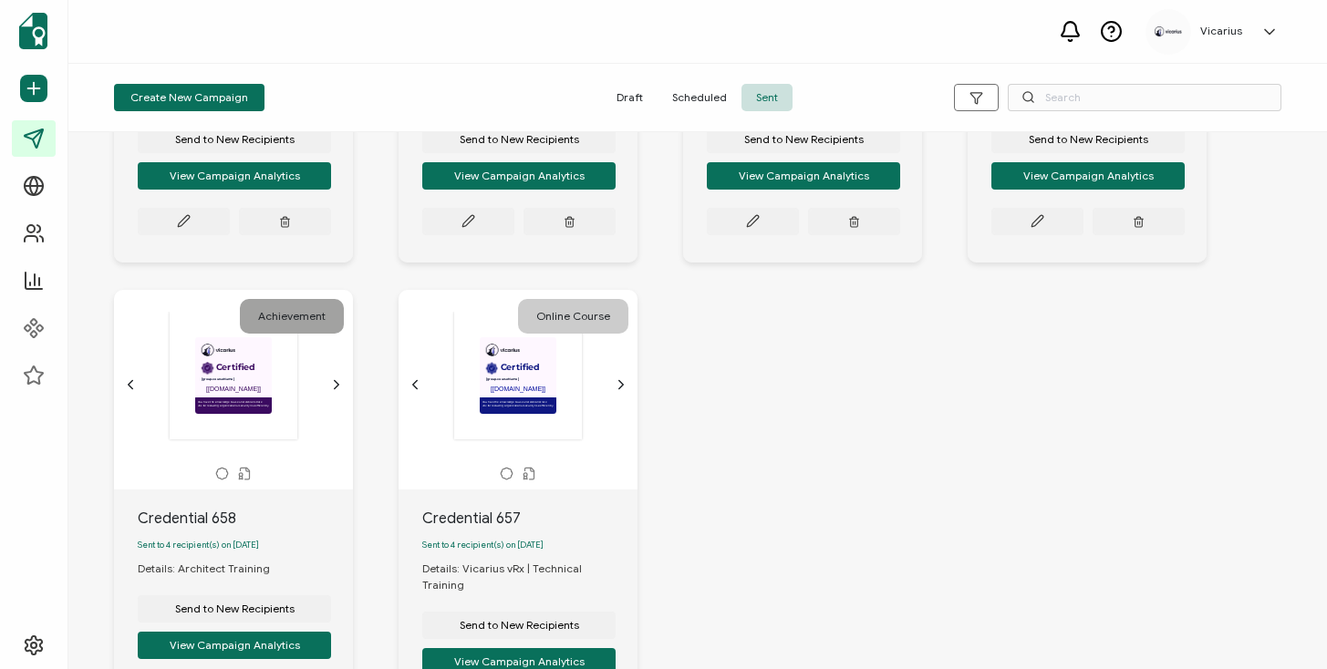
scroll to position [876, 0]
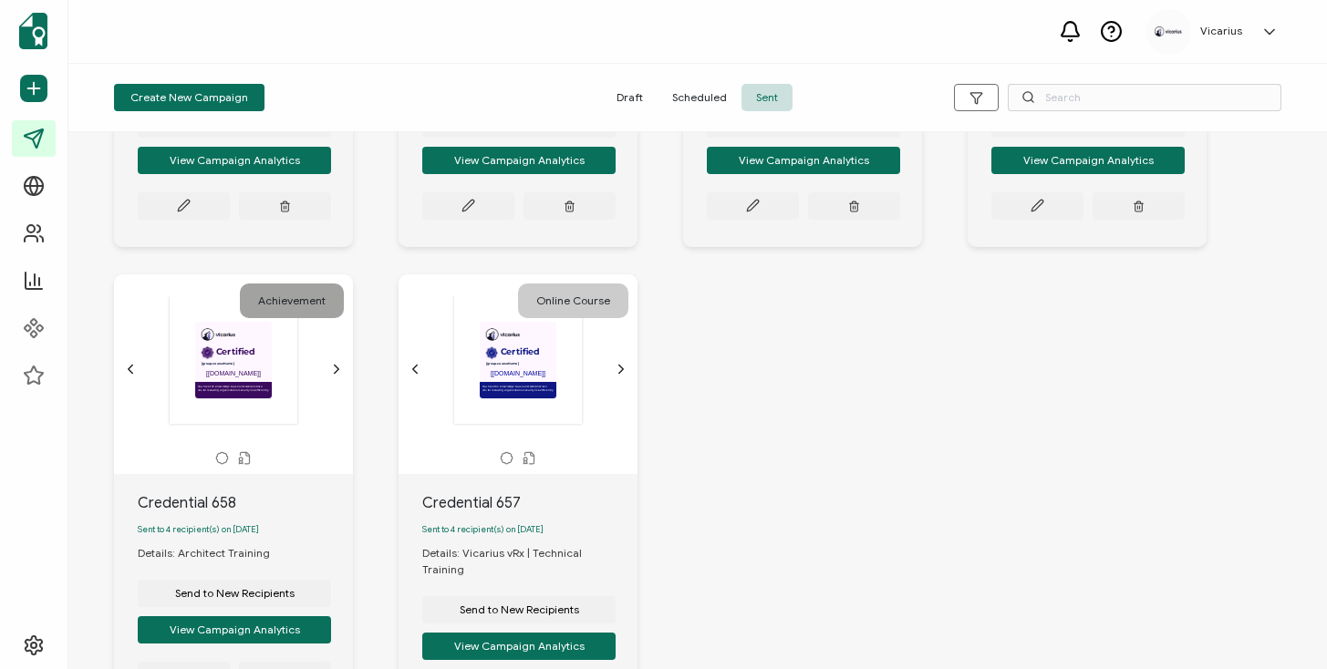
click at [336, 362] on icon "chevron forward outline" at bounding box center [336, 369] width 15 height 15
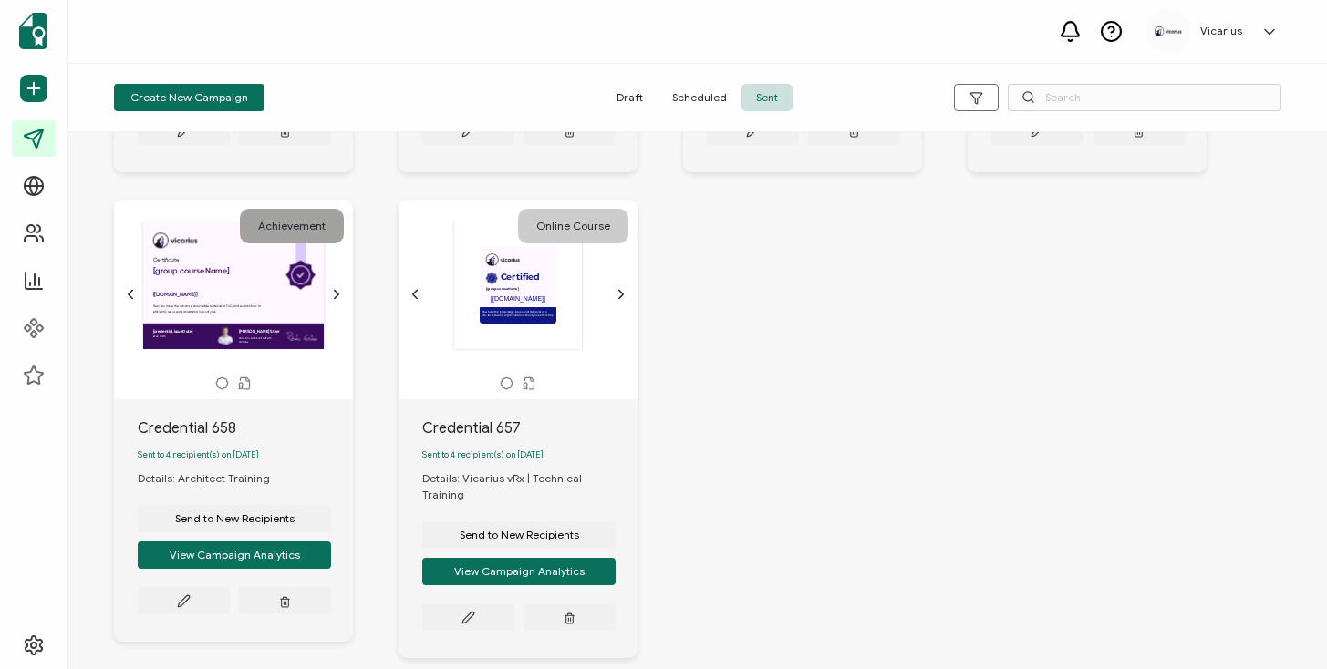
scroll to position [1036, 0]
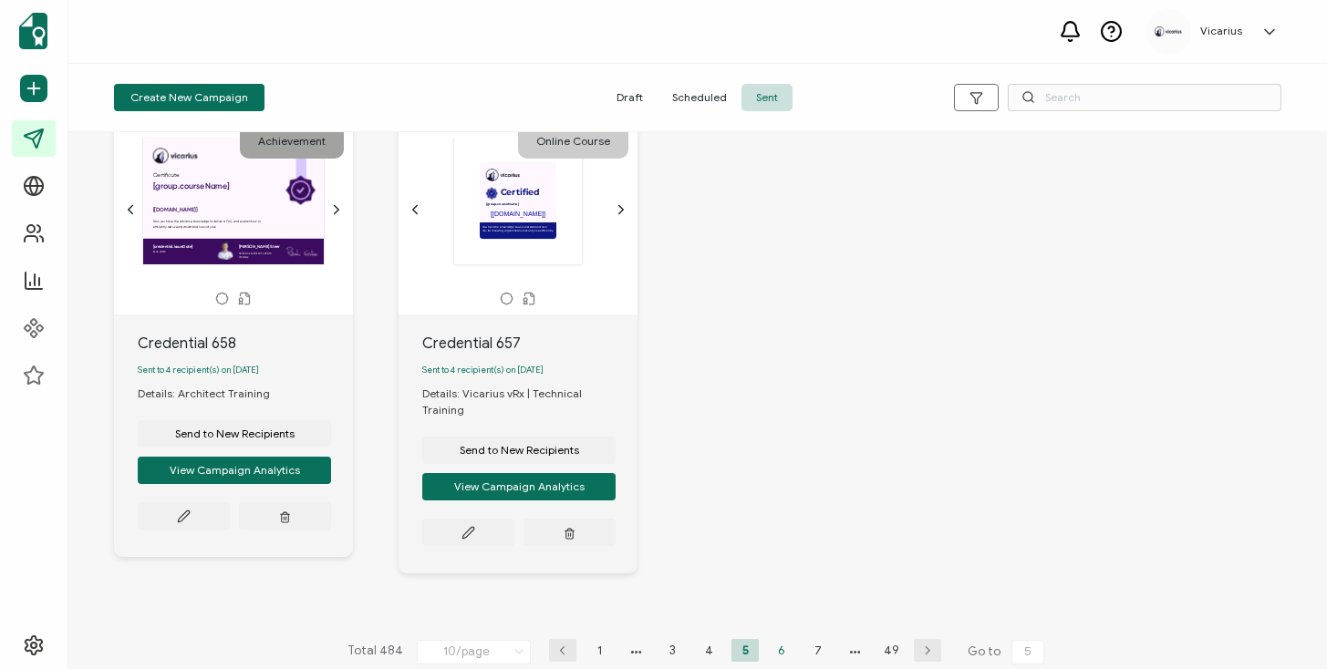
click at [771, 639] on li "6" at bounding box center [781, 650] width 27 height 23
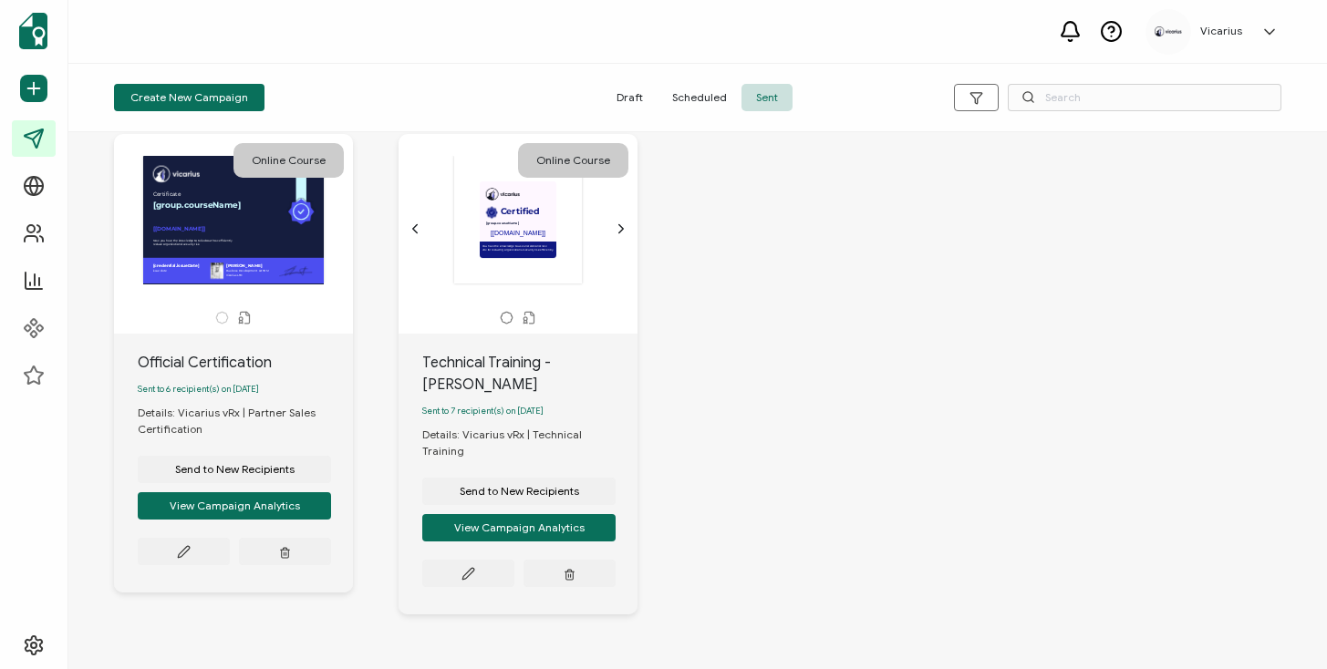
scroll to position [1058, 0]
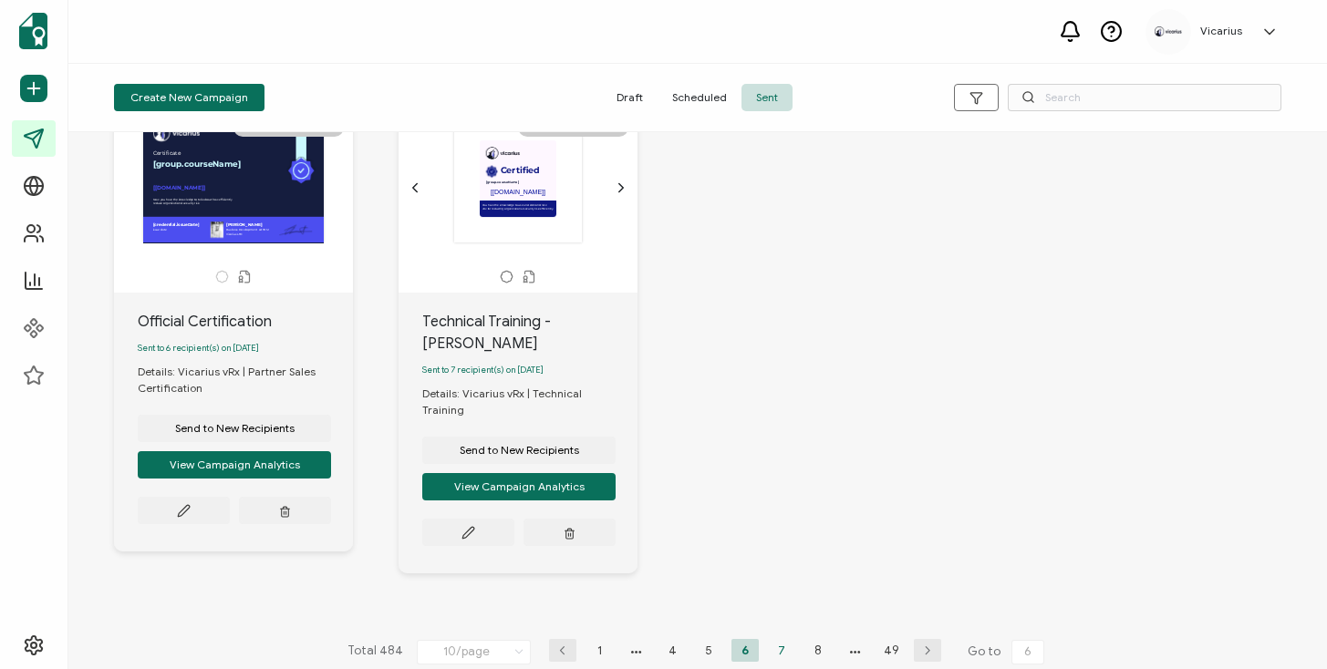
click at [768, 639] on li "7" at bounding box center [781, 650] width 27 height 23
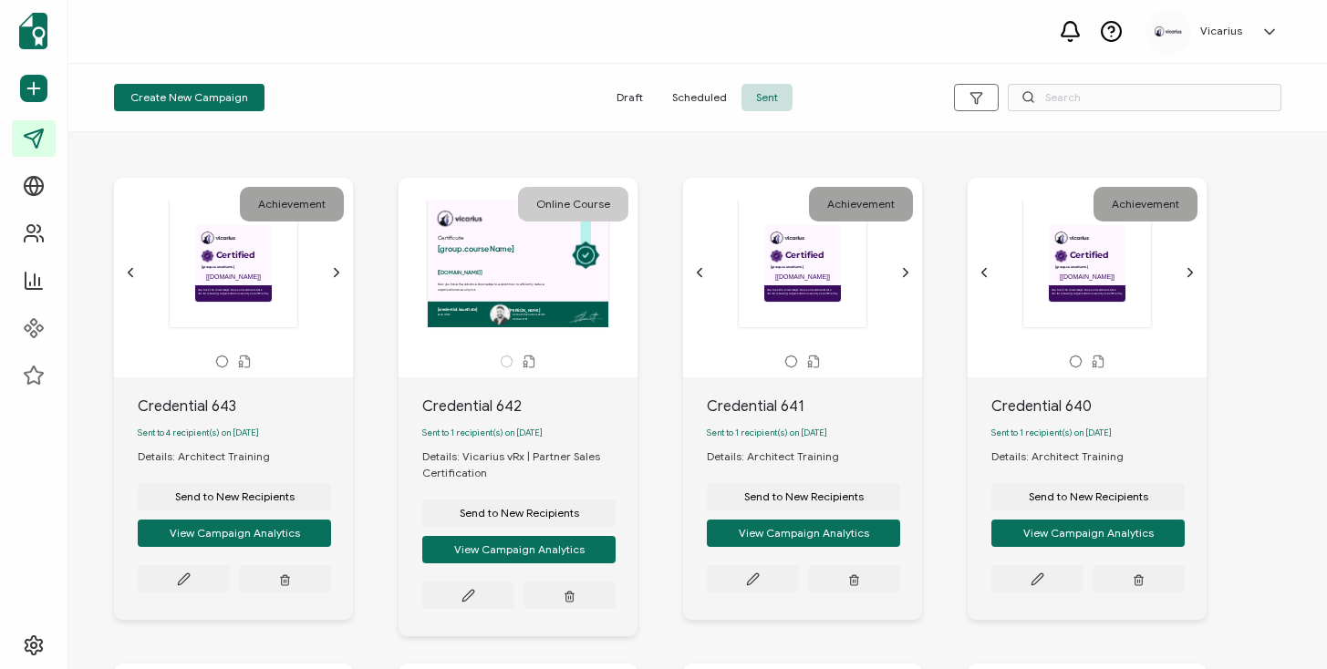
click at [333, 285] on div "Certified This box will change accordingly to the corresponding values in the r…" at bounding box center [233, 273] width 221 height 146
click at [332, 273] on icon "chevron forward outline" at bounding box center [336, 272] width 15 height 15
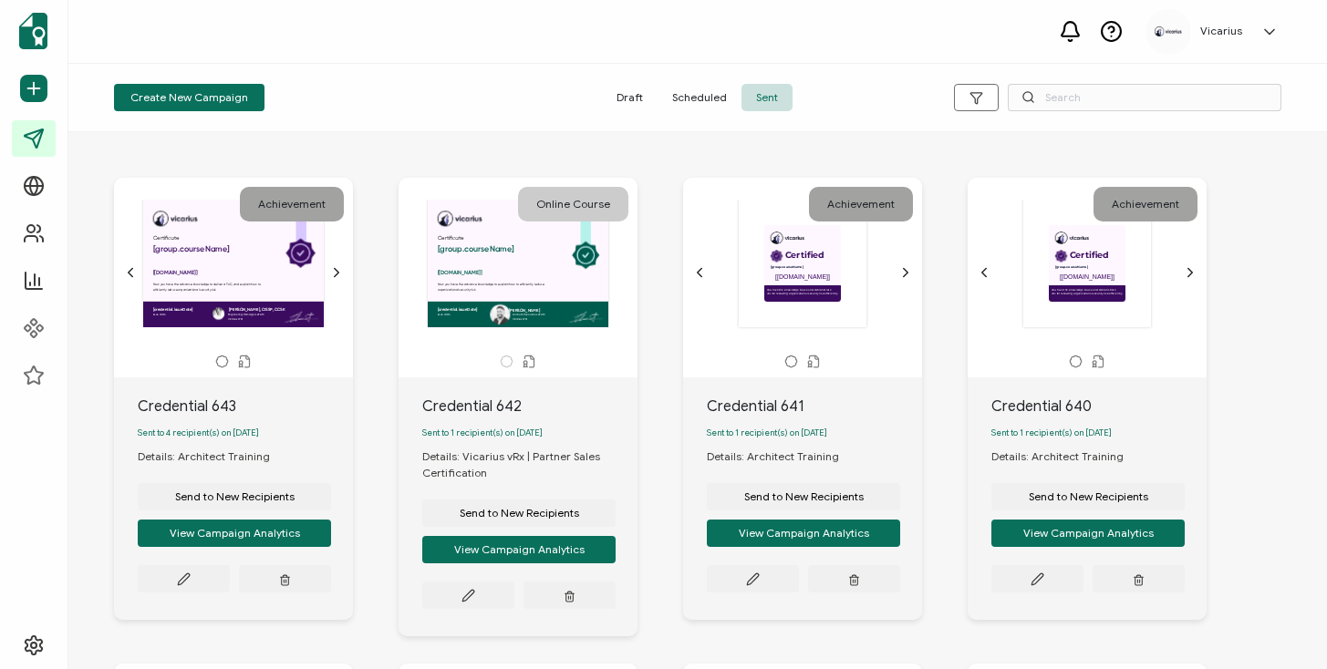
click at [899, 274] on icon "chevron forward outline" at bounding box center [905, 272] width 15 height 15
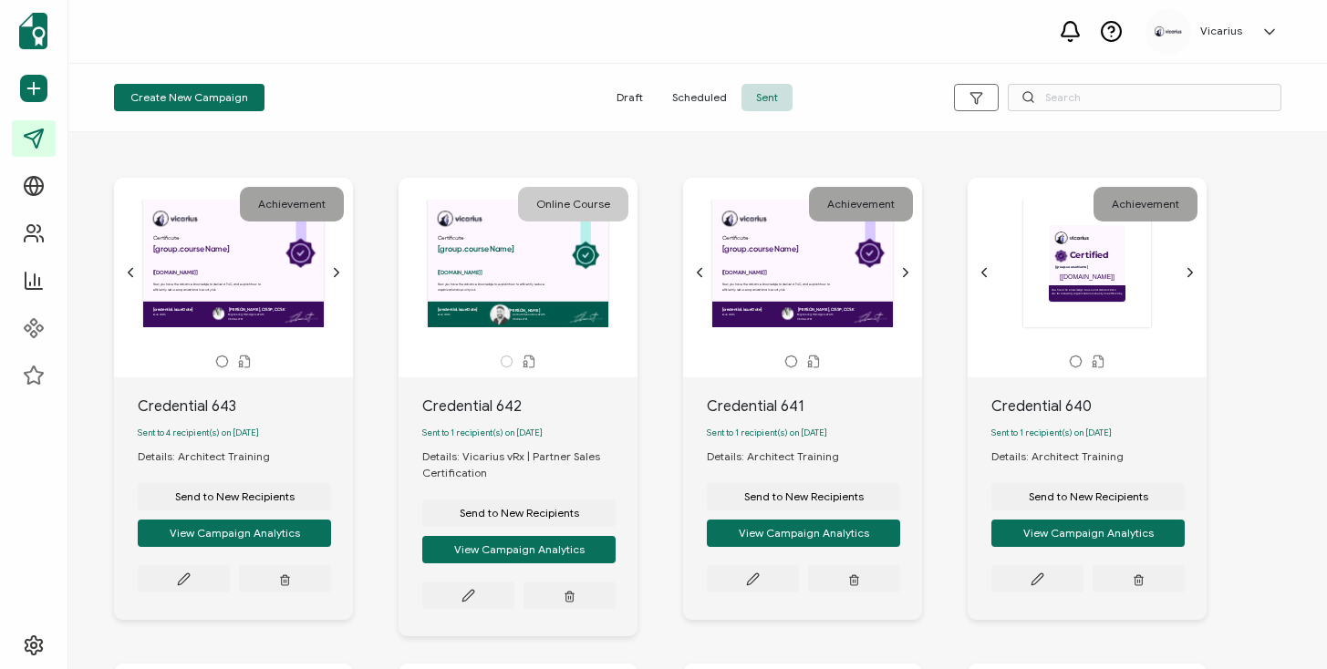
click at [1190, 277] on icon "chevron forward outline" at bounding box center [1190, 272] width 15 height 15
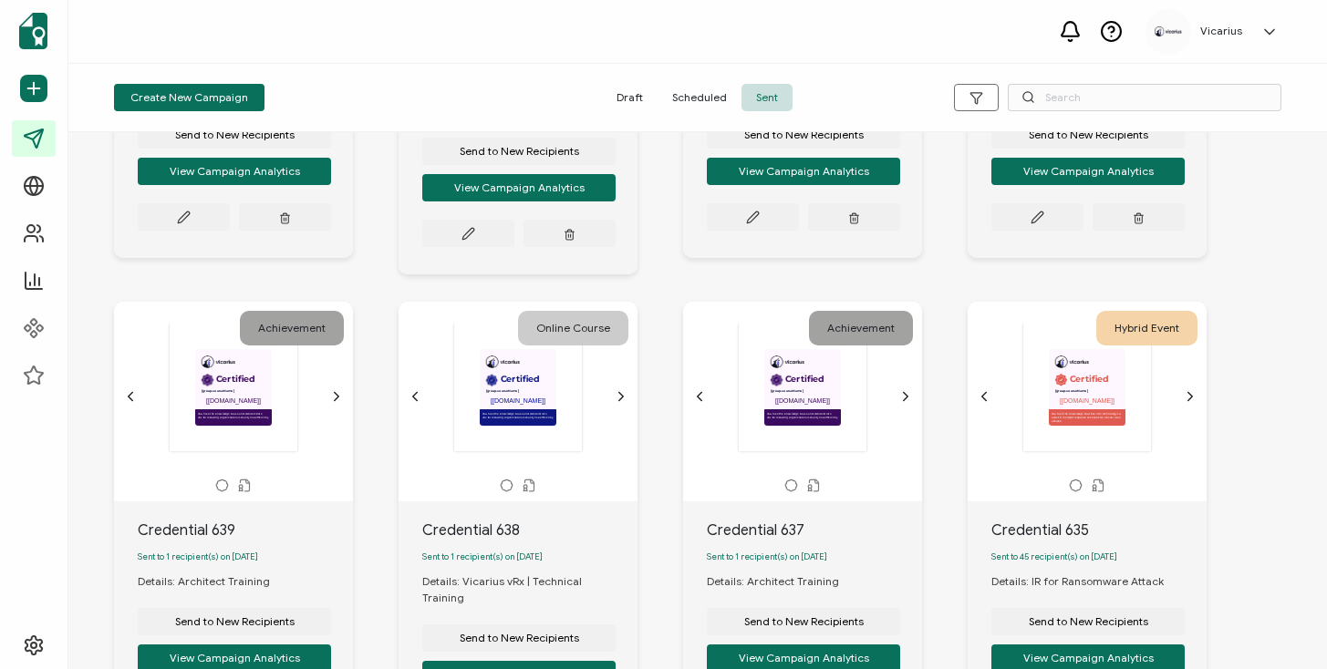
scroll to position [375, 0]
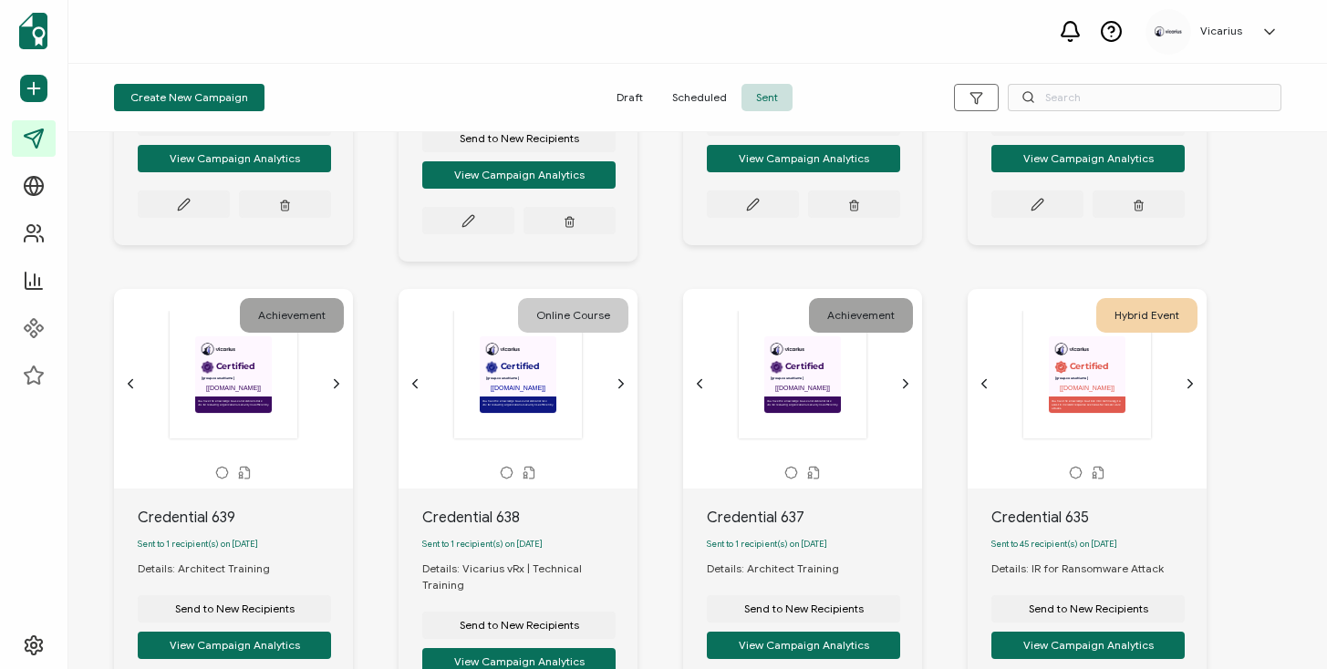
click at [329, 388] on icon "chevron forward outline" at bounding box center [336, 384] width 15 height 15
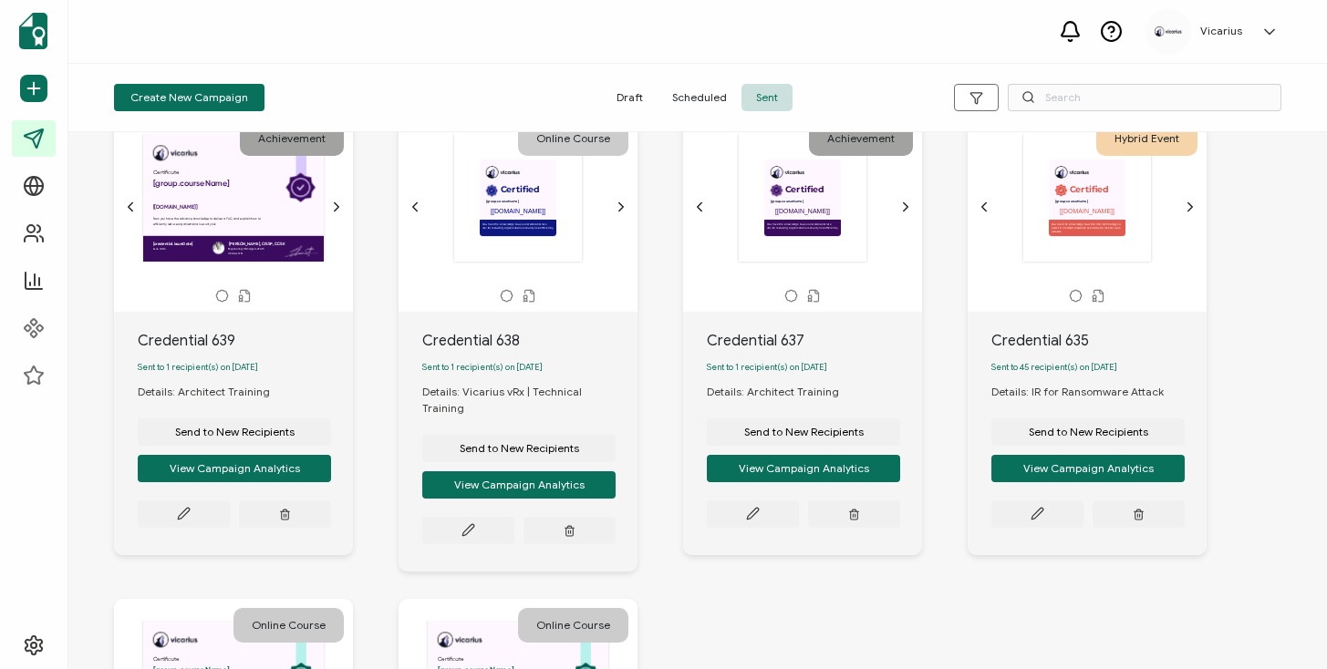
scroll to position [551, 0]
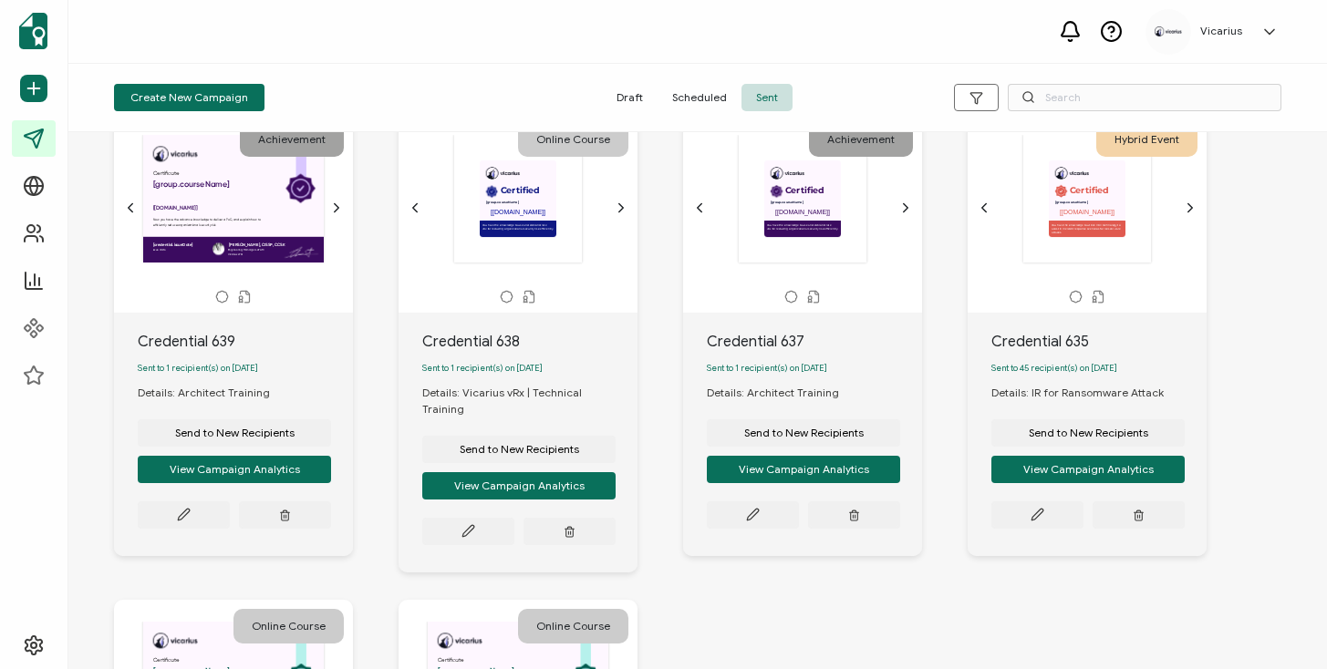
click at [895, 222] on div "Certified This box will change accordingly to the corresponding values in the r…" at bounding box center [802, 199] width 191 height 129
click at [903, 213] on icon "chevron forward outline" at bounding box center [905, 208] width 15 height 15
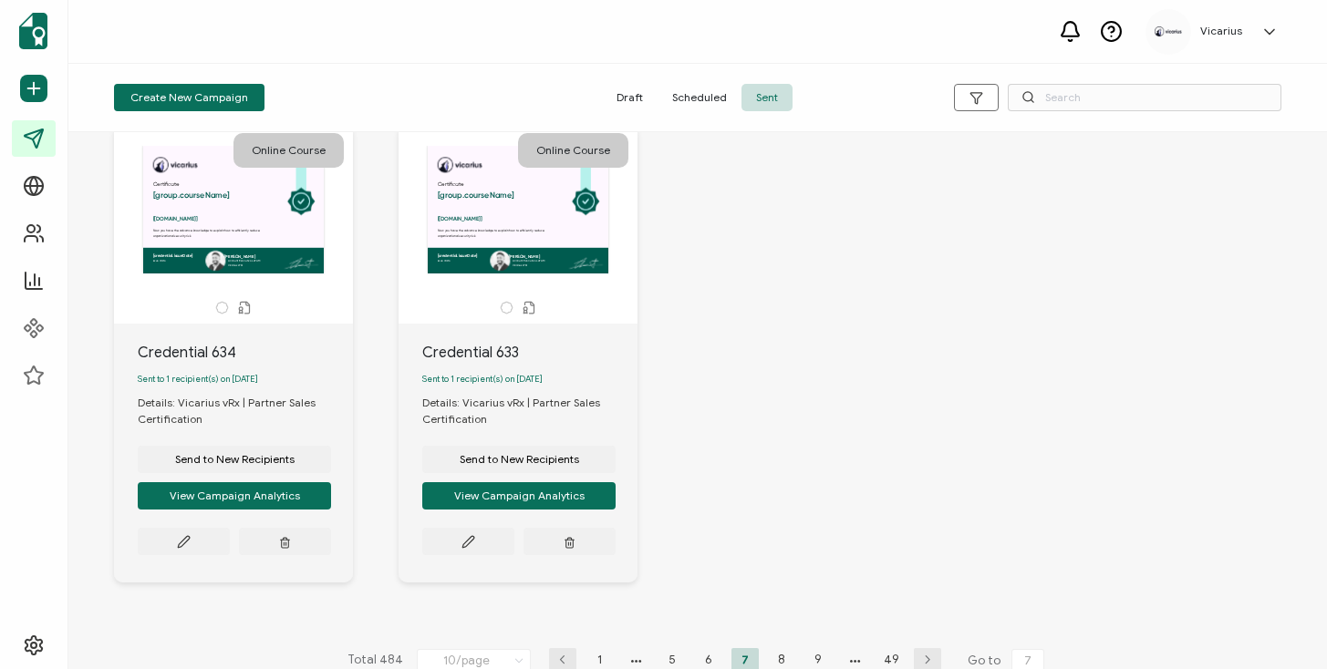
scroll to position [1052, 0]
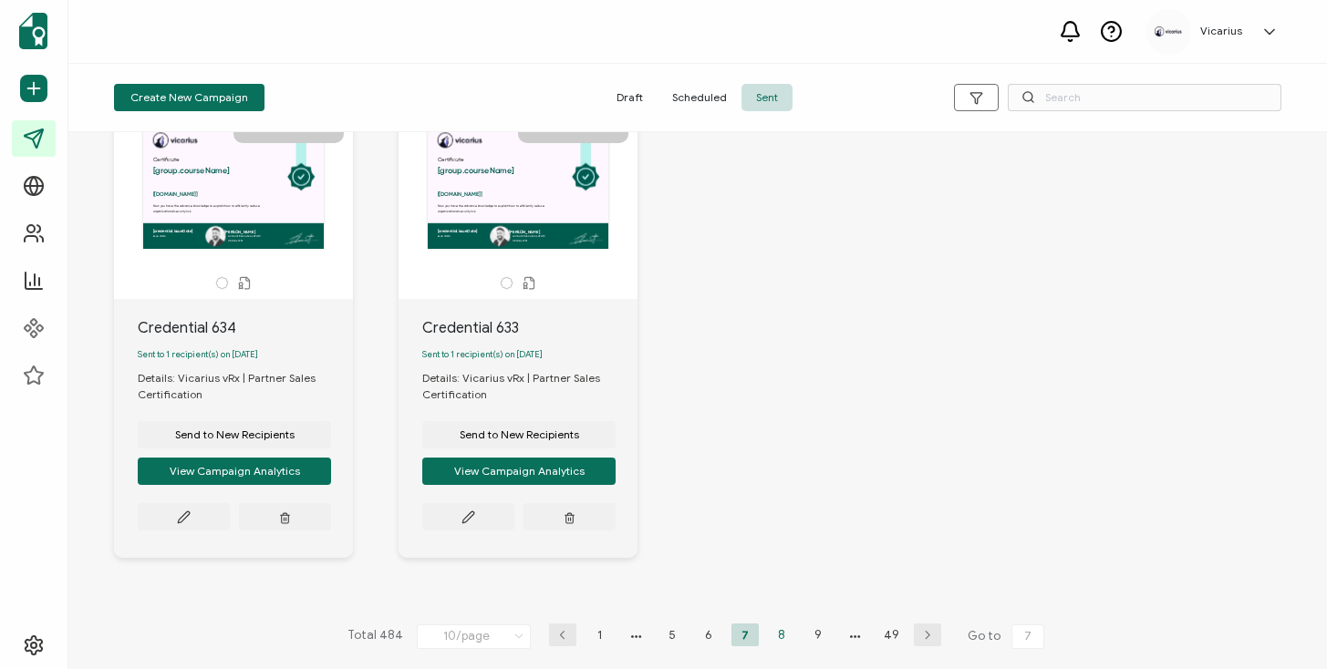
click at [781, 630] on li "8" at bounding box center [781, 635] width 27 height 23
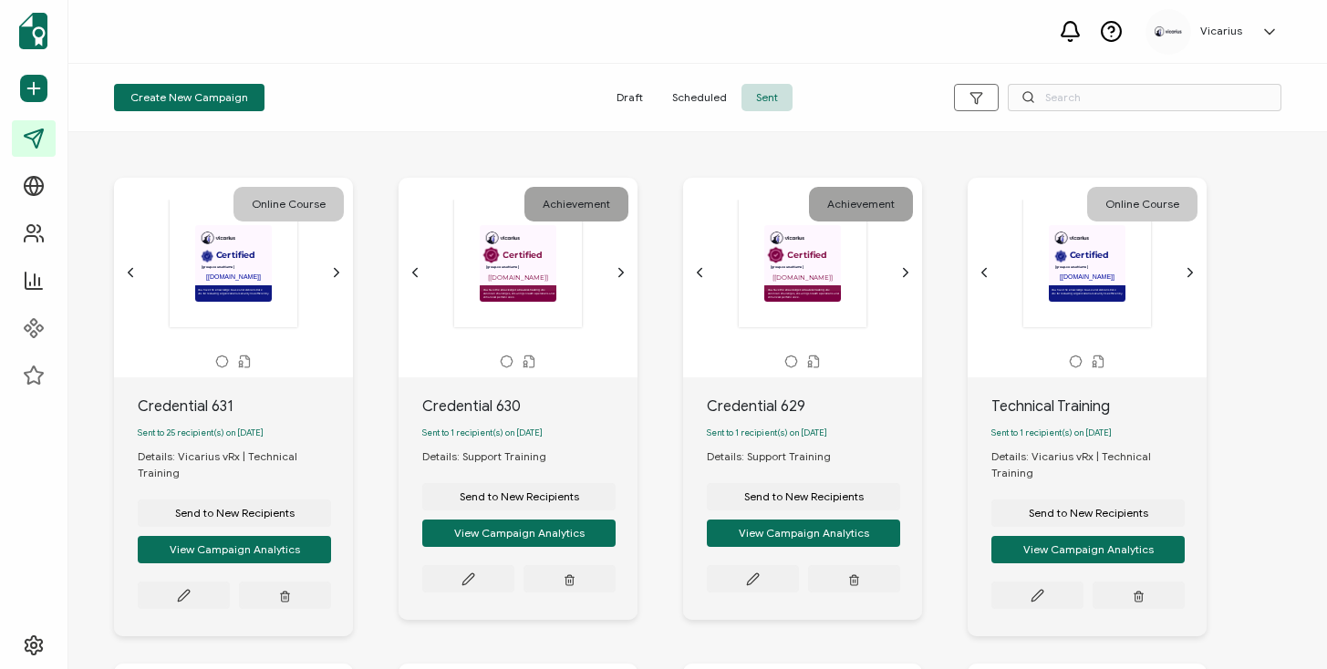
click at [338, 270] on icon "chevron forward outline" at bounding box center [336, 272] width 15 height 15
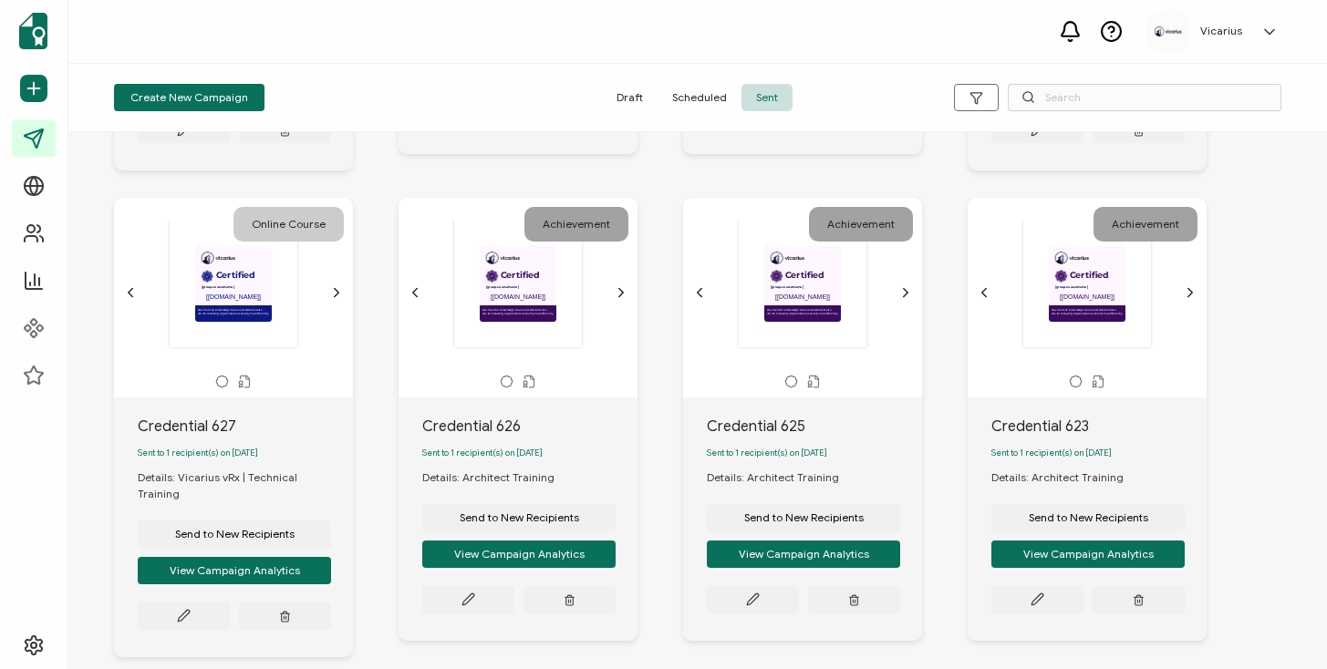
scroll to position [467, 0]
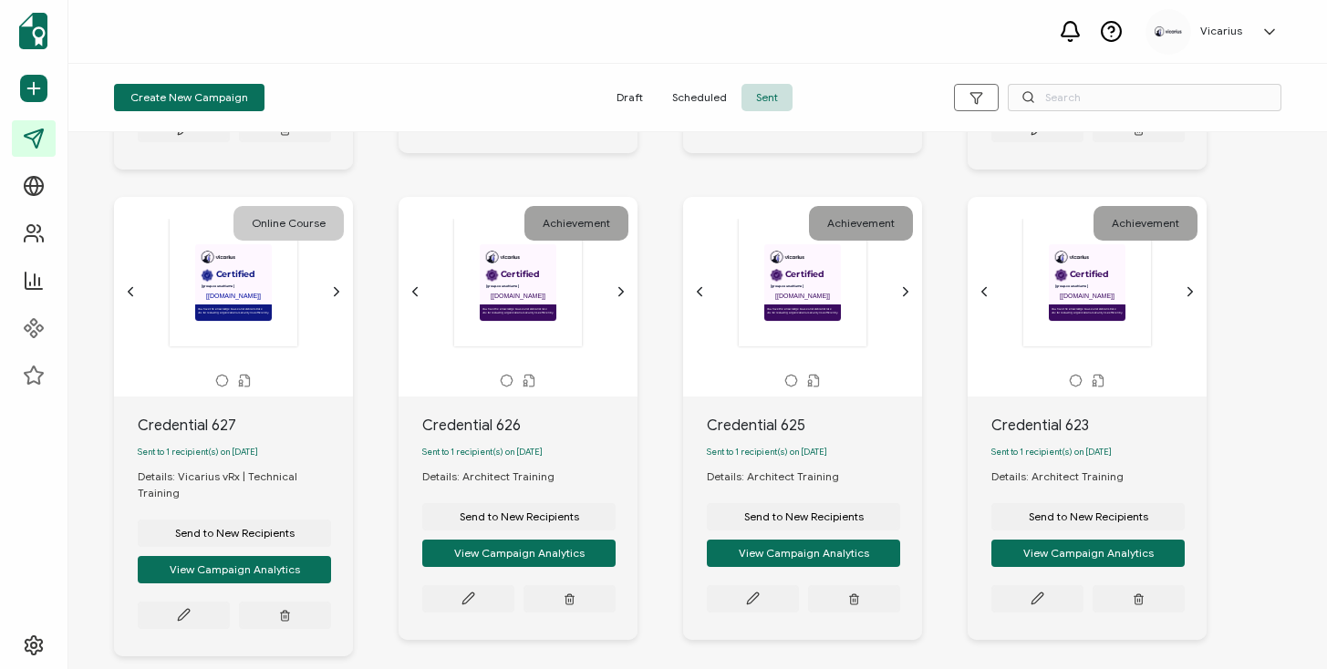
click at [615, 284] on icon "chevron forward outline" at bounding box center [621, 291] width 15 height 15
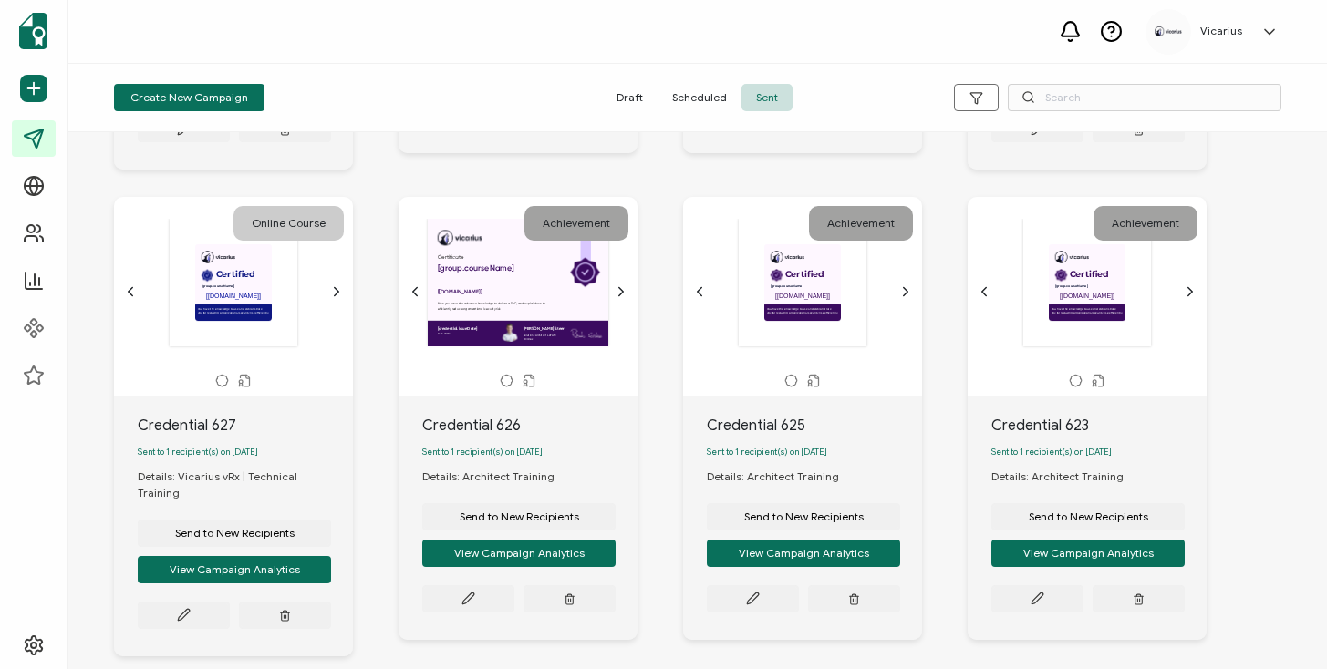
click at [902, 284] on icon "chevron forward outline" at bounding box center [905, 291] width 15 height 15
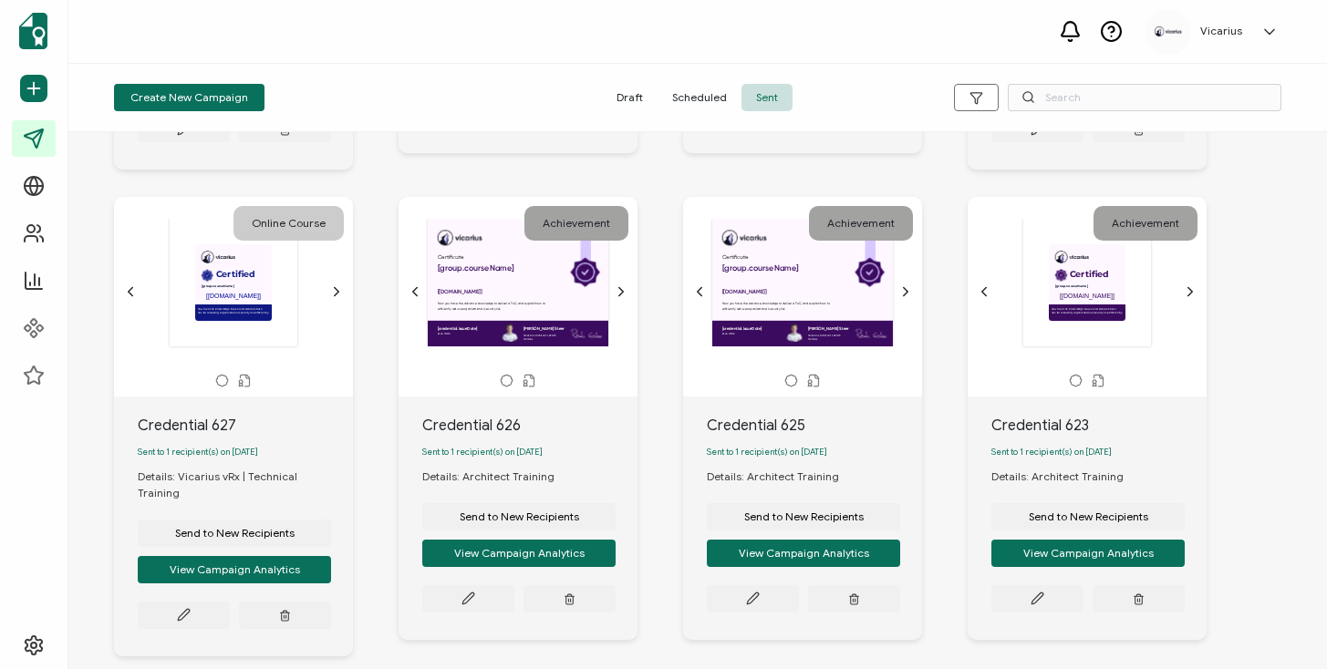
click at [1185, 285] on icon "chevron forward outline" at bounding box center [1190, 291] width 15 height 15
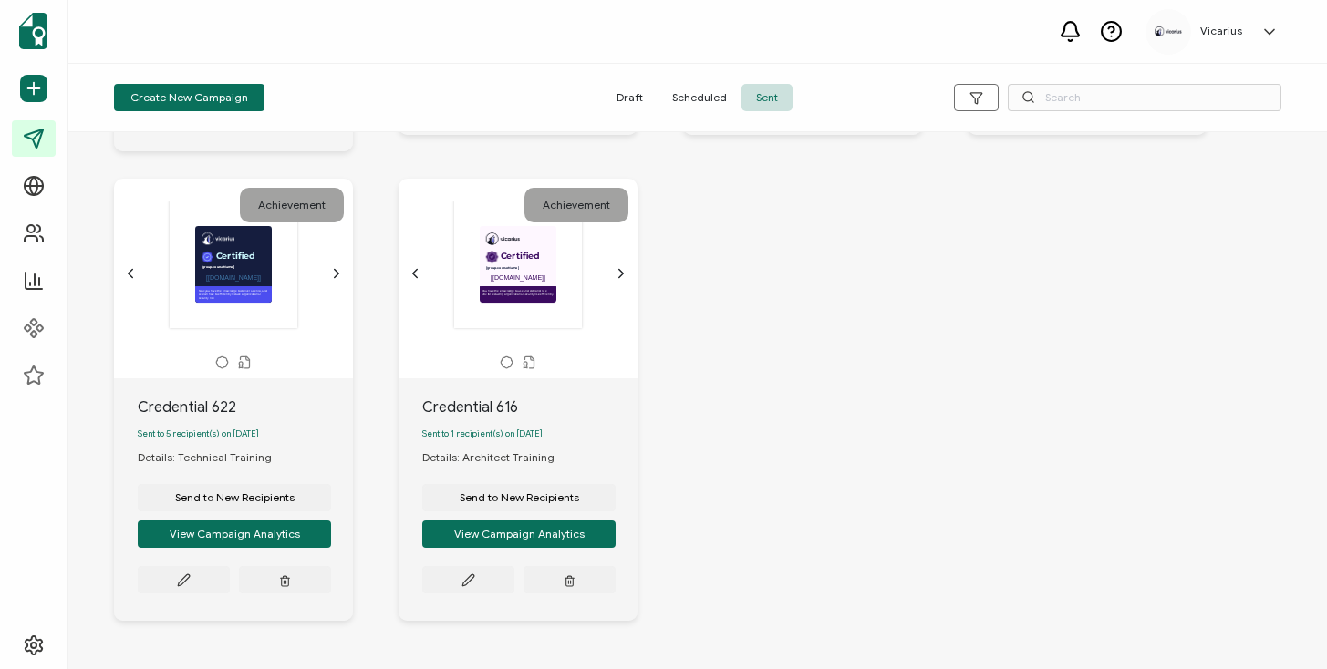
scroll to position [956, 0]
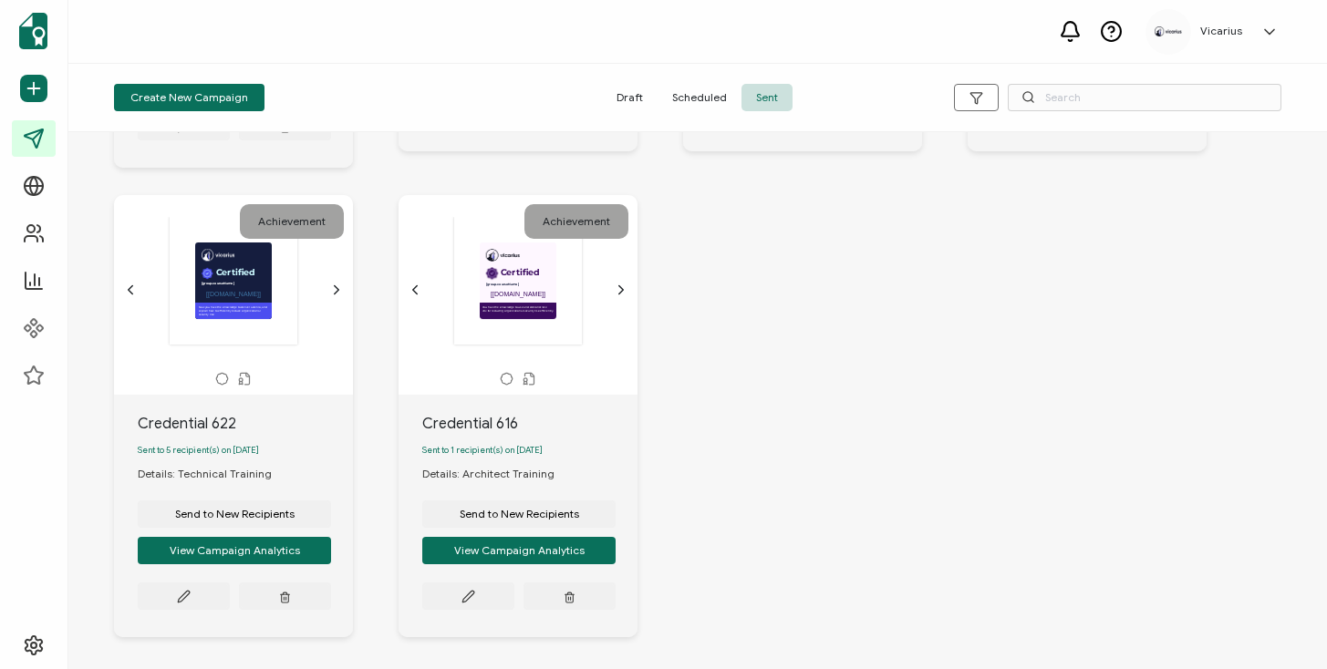
click at [614, 283] on icon "chevron forward outline" at bounding box center [621, 290] width 15 height 15
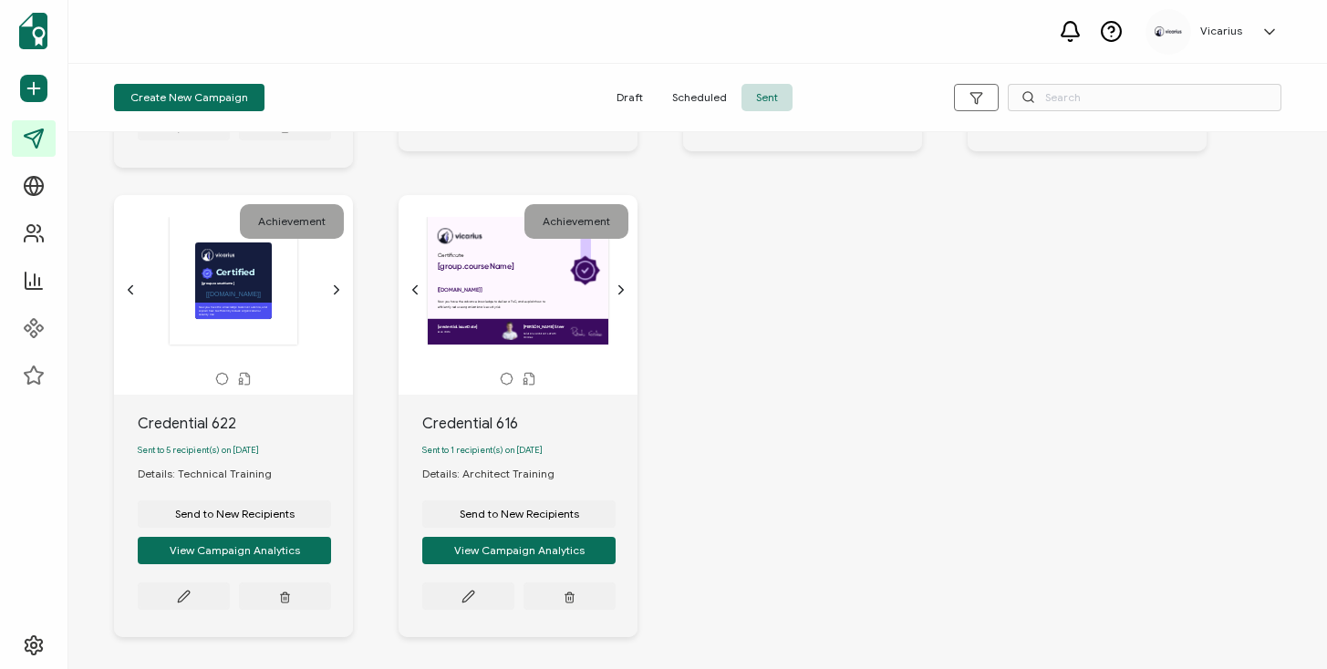
scroll to position [1019, 0]
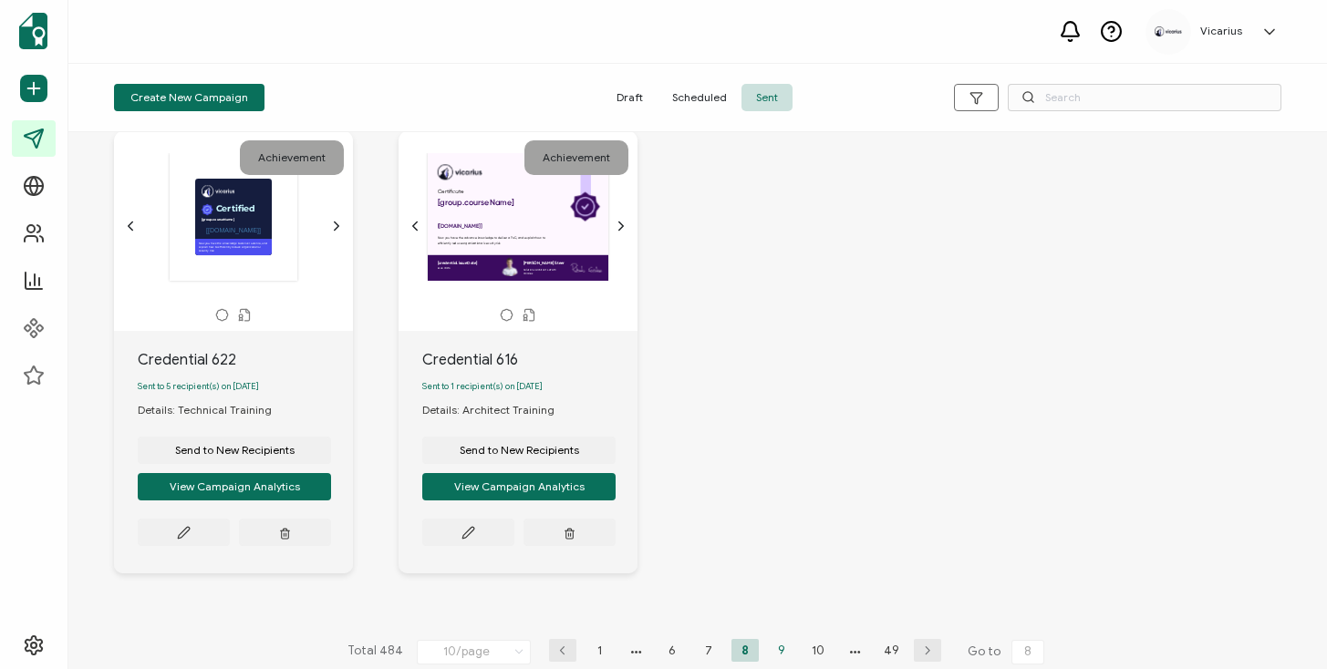
click at [774, 639] on li "9" at bounding box center [781, 650] width 27 height 23
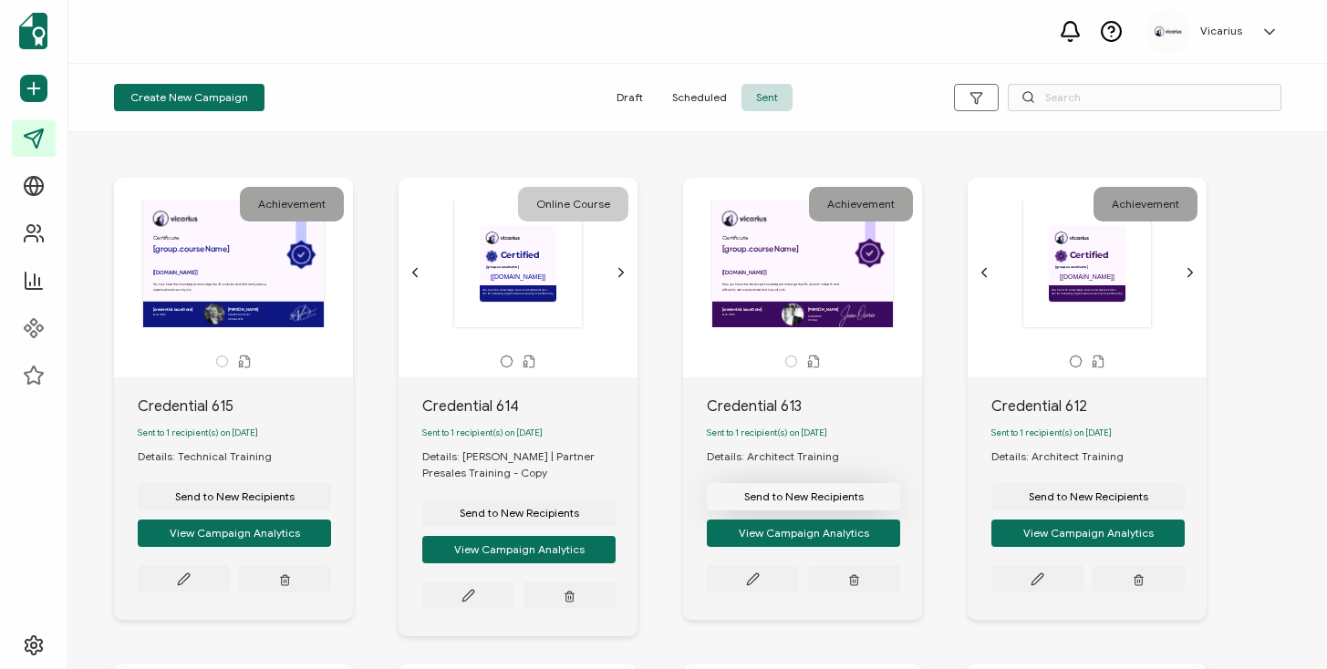
click at [817, 502] on span "Send to New Recipients" at bounding box center [803, 496] width 119 height 11
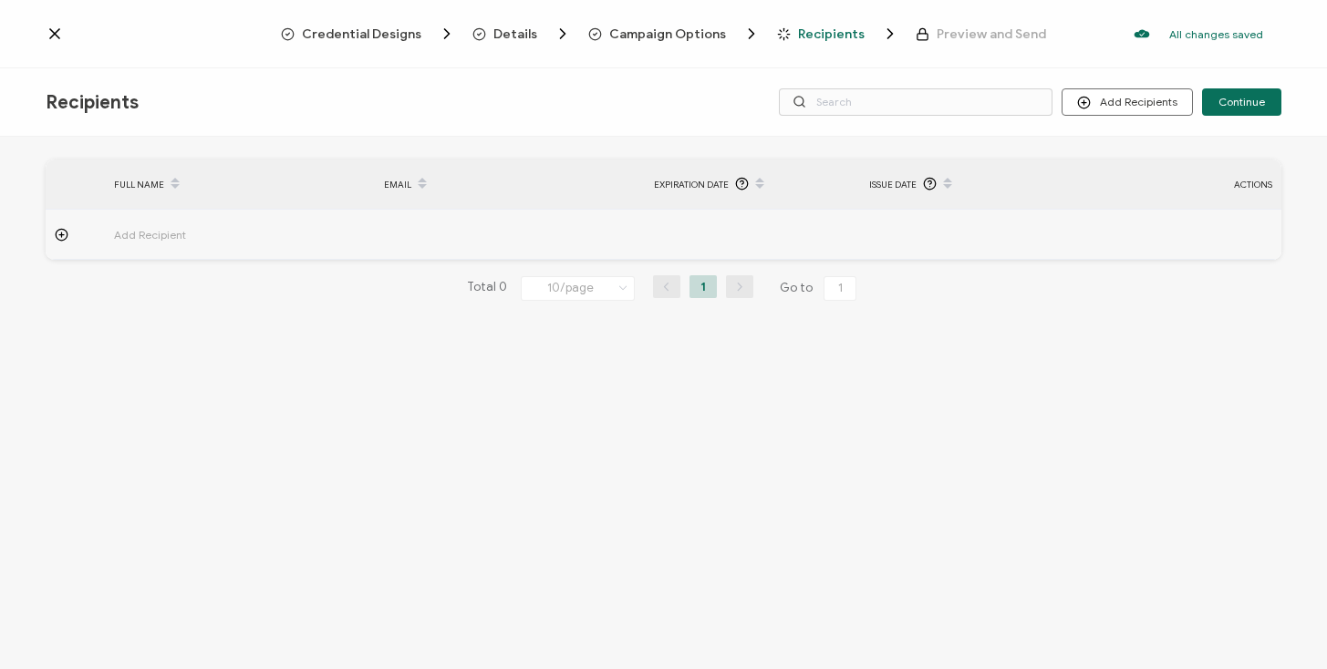
click at [138, 228] on span "Add Recipient" at bounding box center [200, 234] width 173 height 21
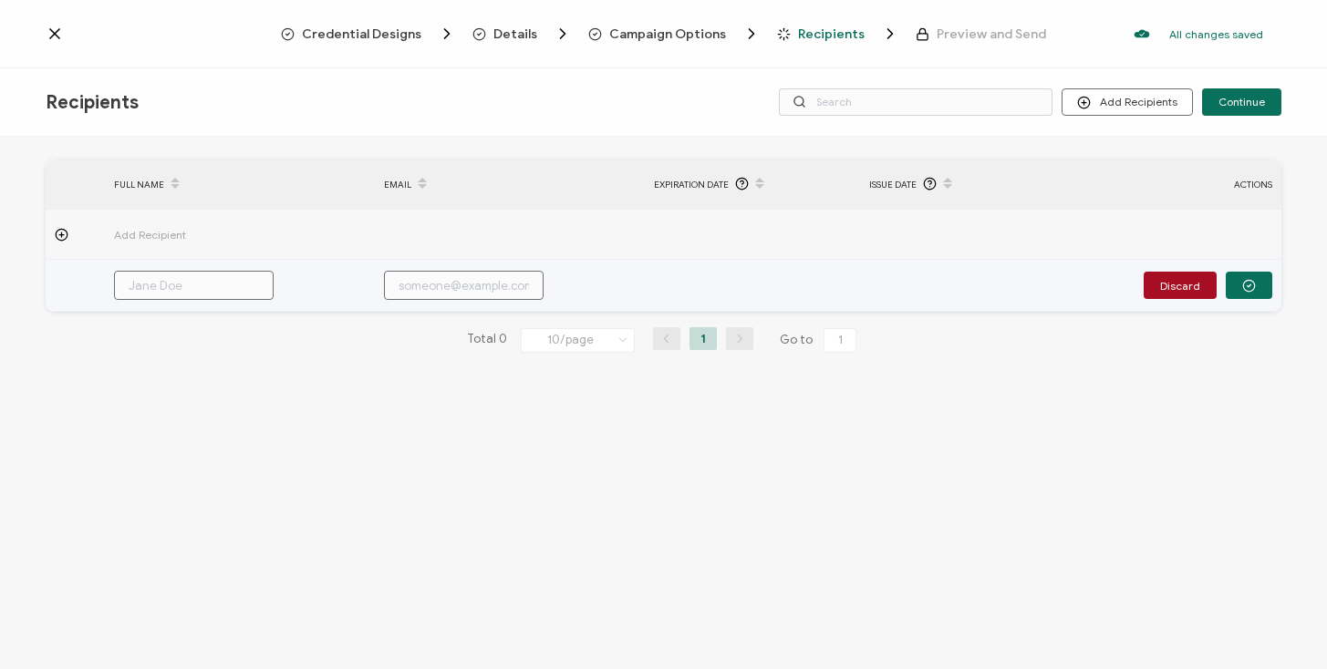
click at [483, 293] on input "text" at bounding box center [464, 285] width 160 height 29
paste input "[EMAIL_ADDRESS][DOMAIN_NAME]"
type input "[EMAIL_ADDRESS][DOMAIN_NAME]"
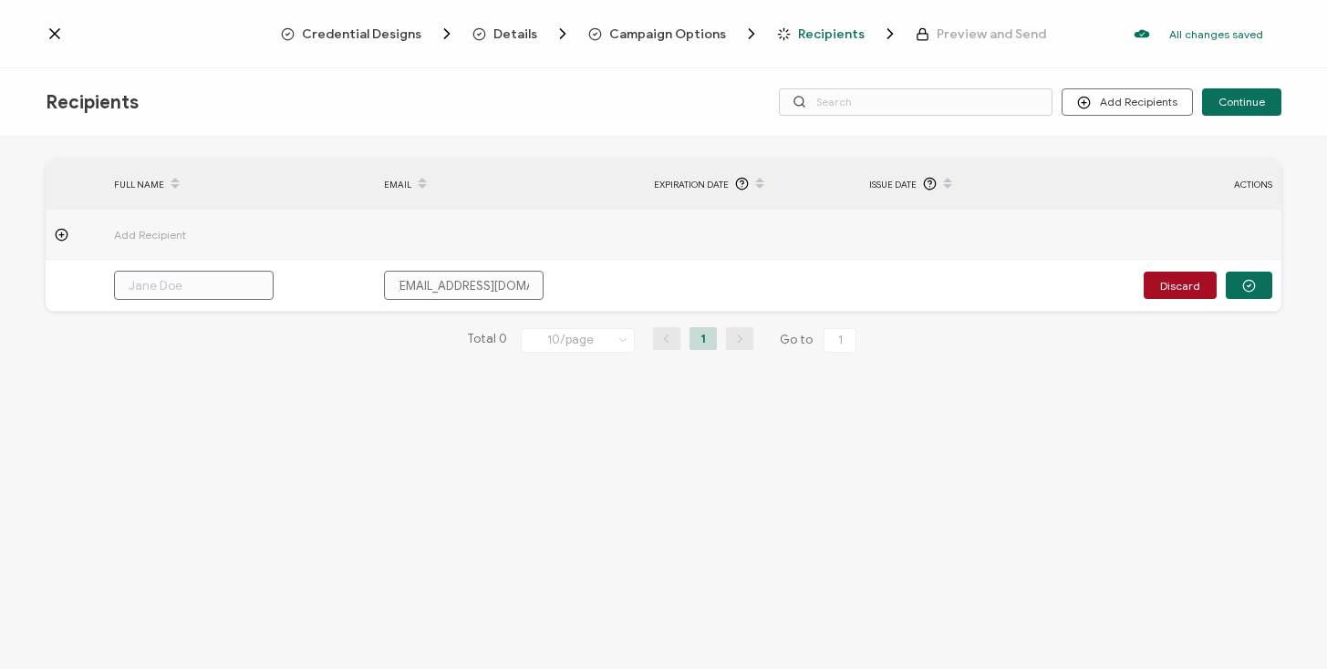
type input "[EMAIL_ADDRESS][DOMAIN_NAME]"
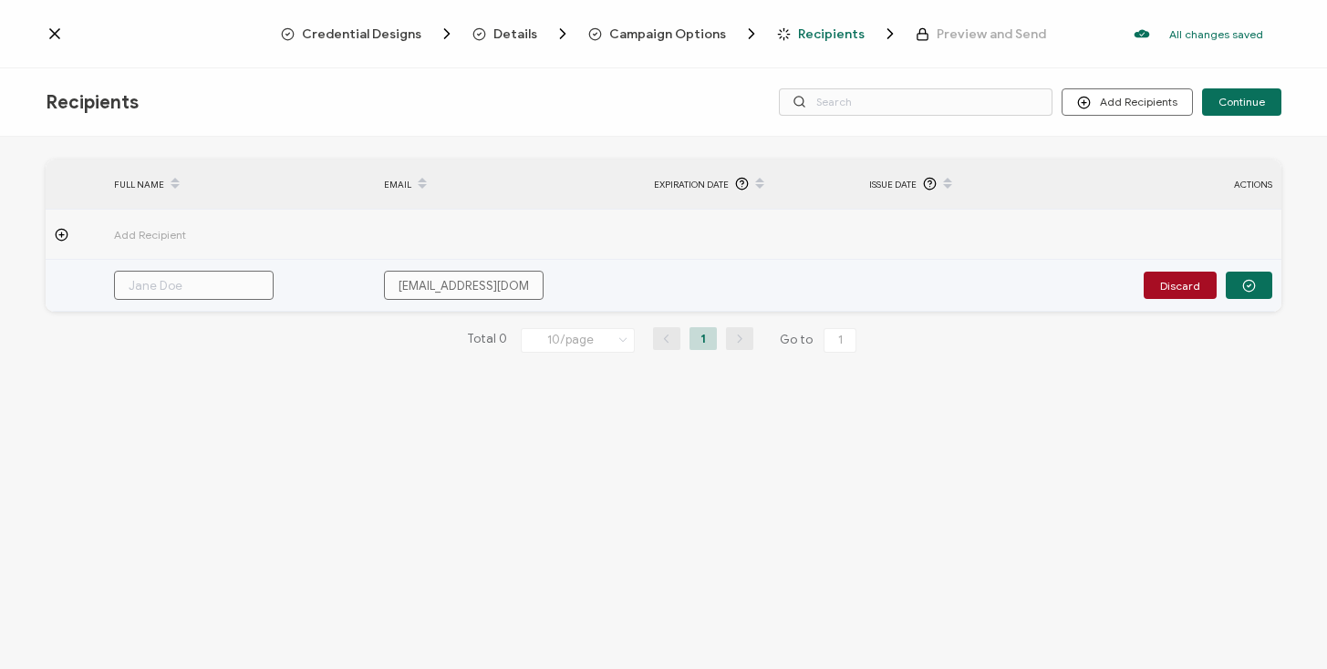
click at [222, 291] on input "text" at bounding box center [194, 285] width 160 height 29
paste input "[PERSON_NAME]"
type input "[PERSON_NAME]"
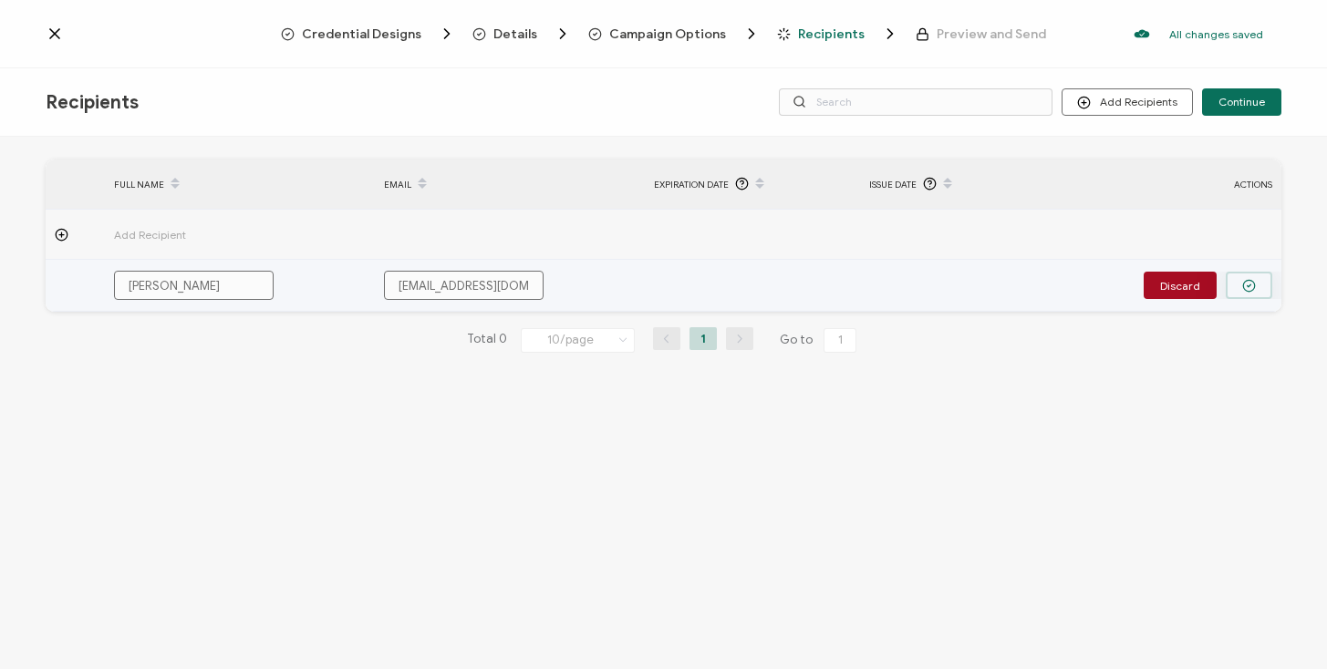
click at [1237, 287] on button "button" at bounding box center [1249, 285] width 47 height 27
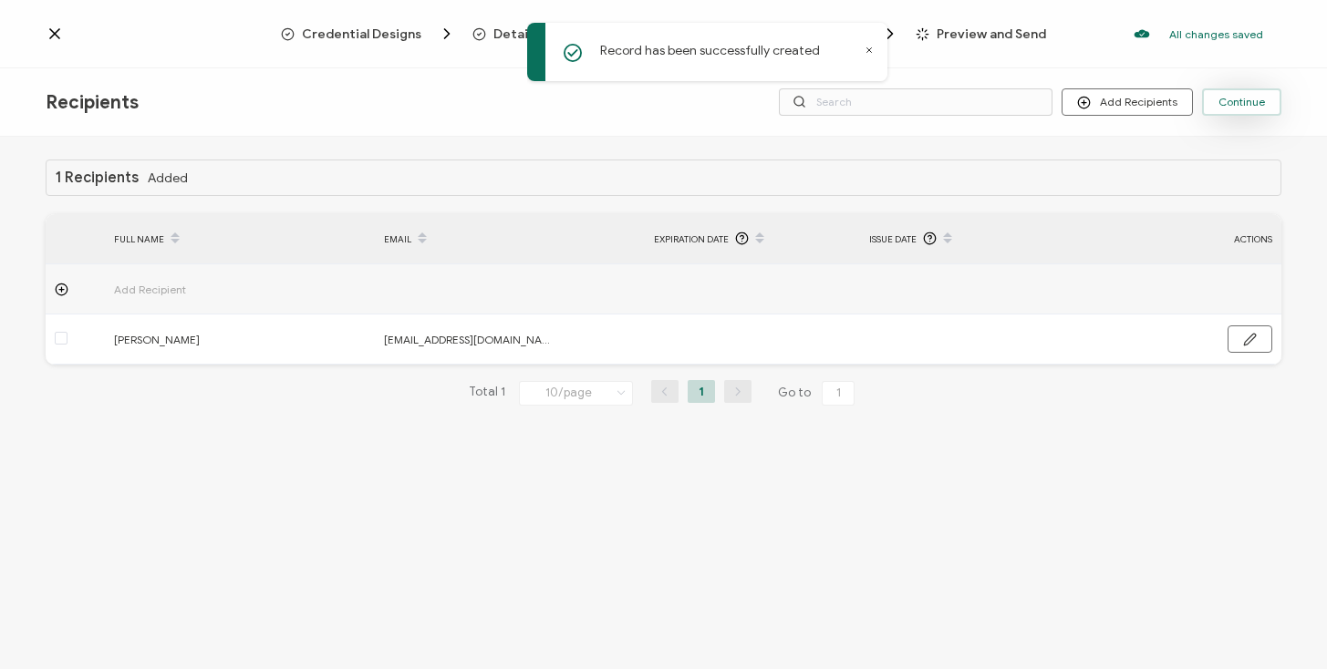
click at [1237, 100] on span "Continue" at bounding box center [1241, 102] width 47 height 11
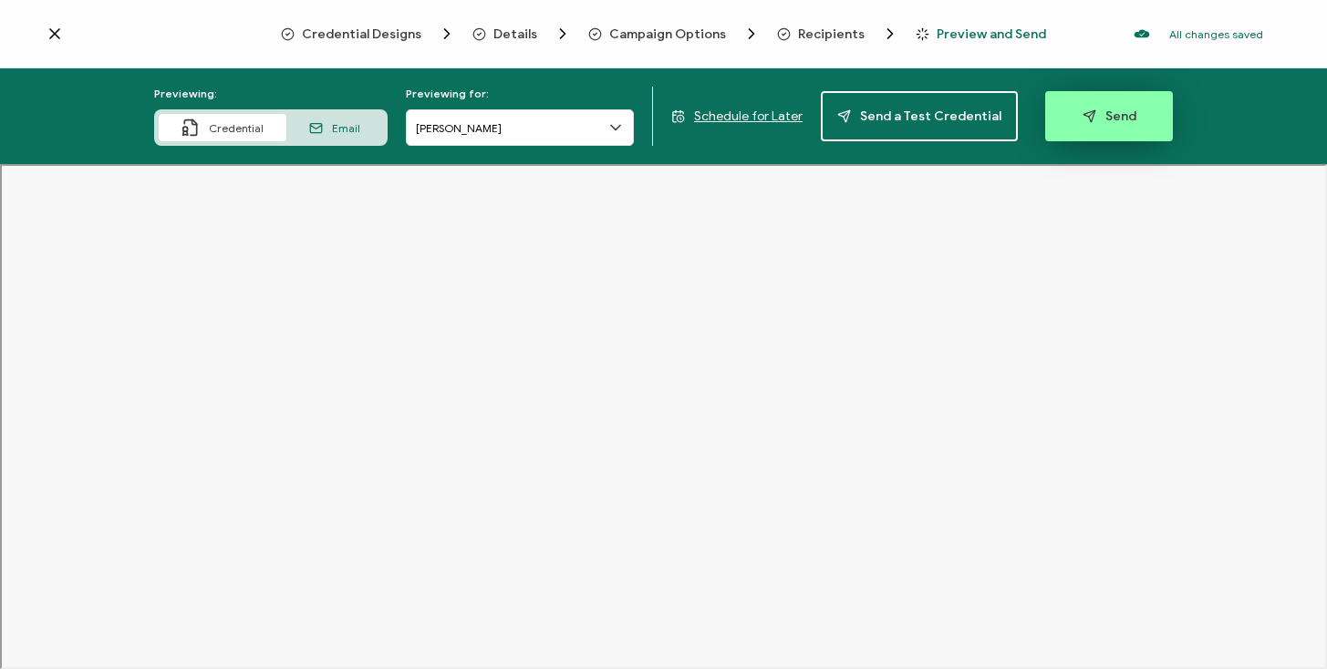
click at [1123, 105] on button "Send" at bounding box center [1109, 116] width 128 height 50
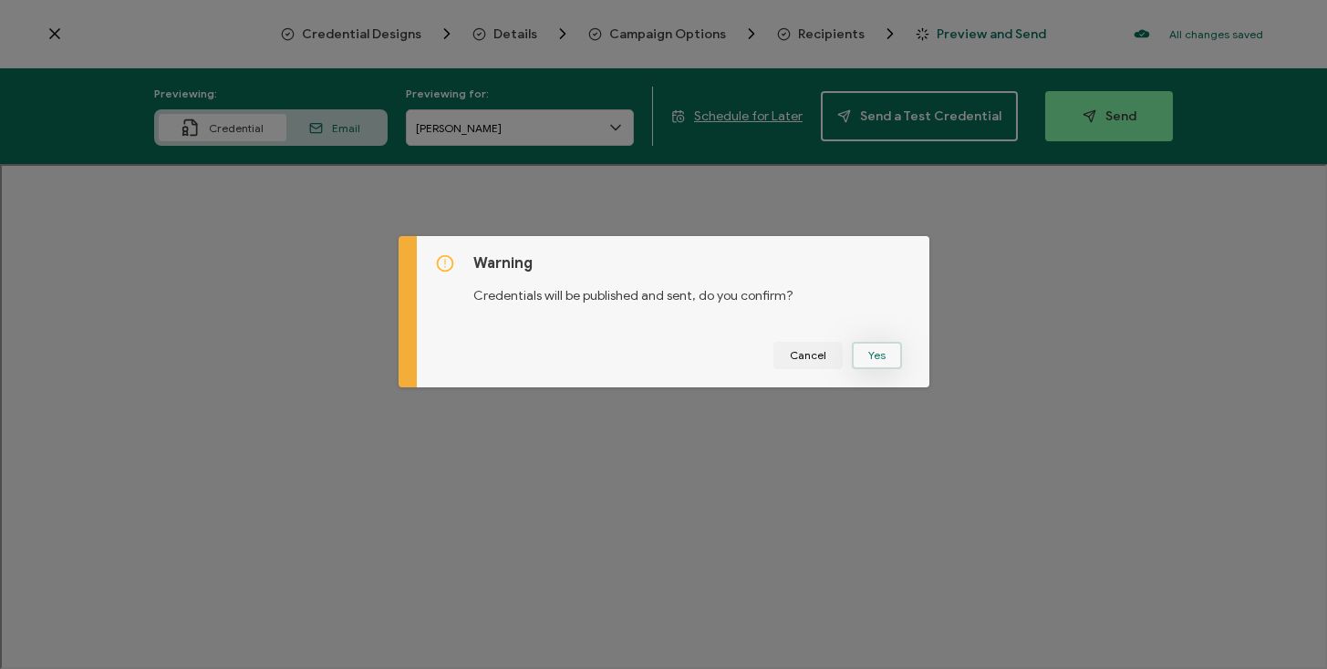
click at [874, 352] on button "Yes" at bounding box center [877, 355] width 50 height 27
